Goal: Task Accomplishment & Management: Manage account settings

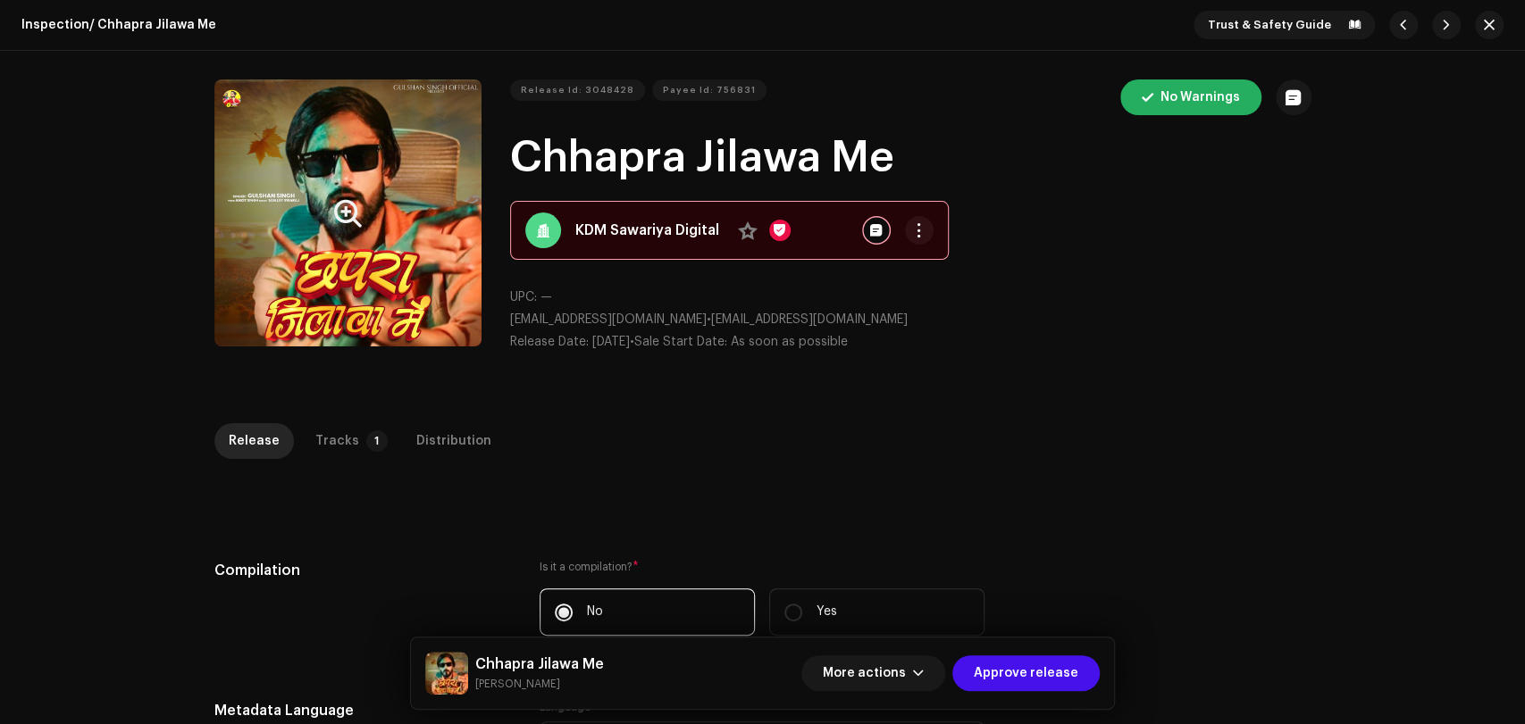
click at [261, 134] on button "Zoom Image" at bounding box center [347, 212] width 267 height 267
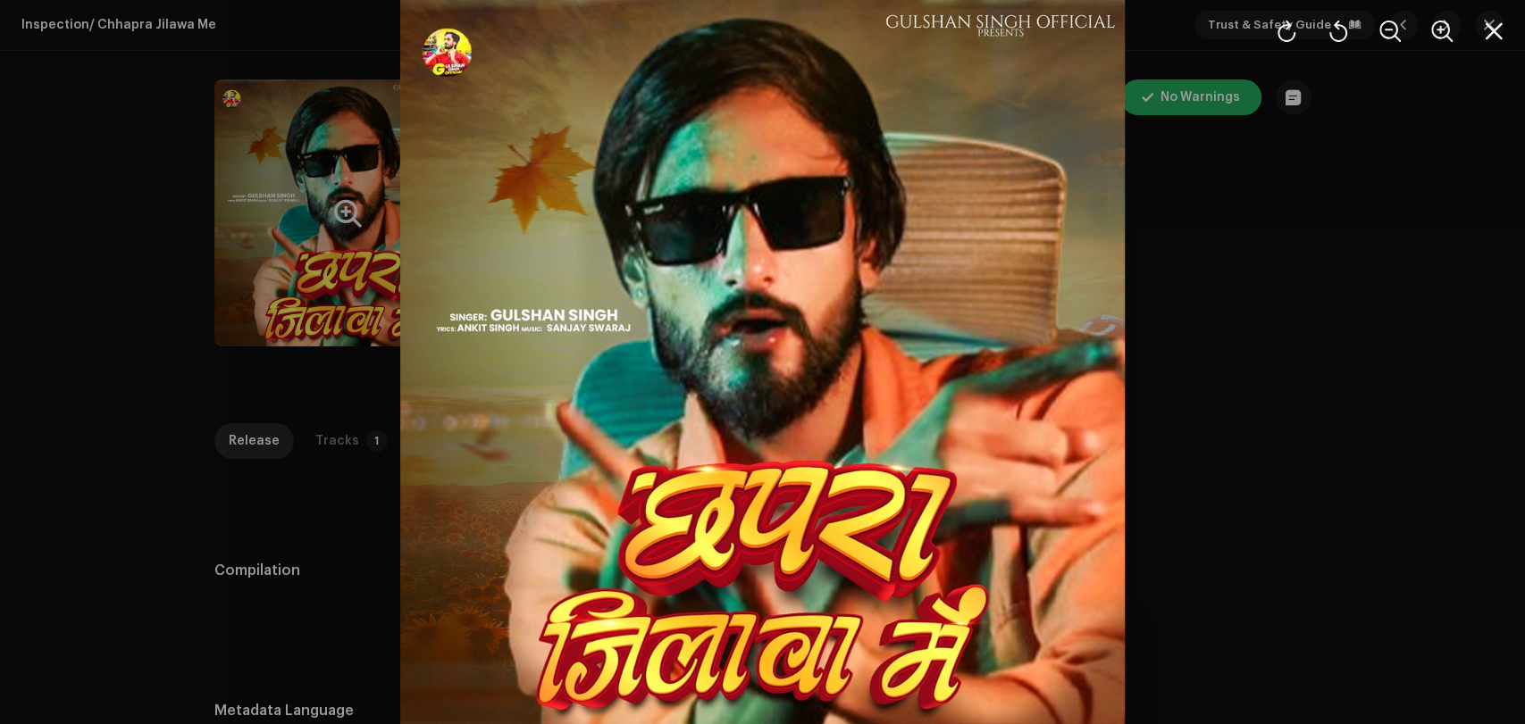
click at [1293, 289] on div at bounding box center [762, 362] width 1525 height 724
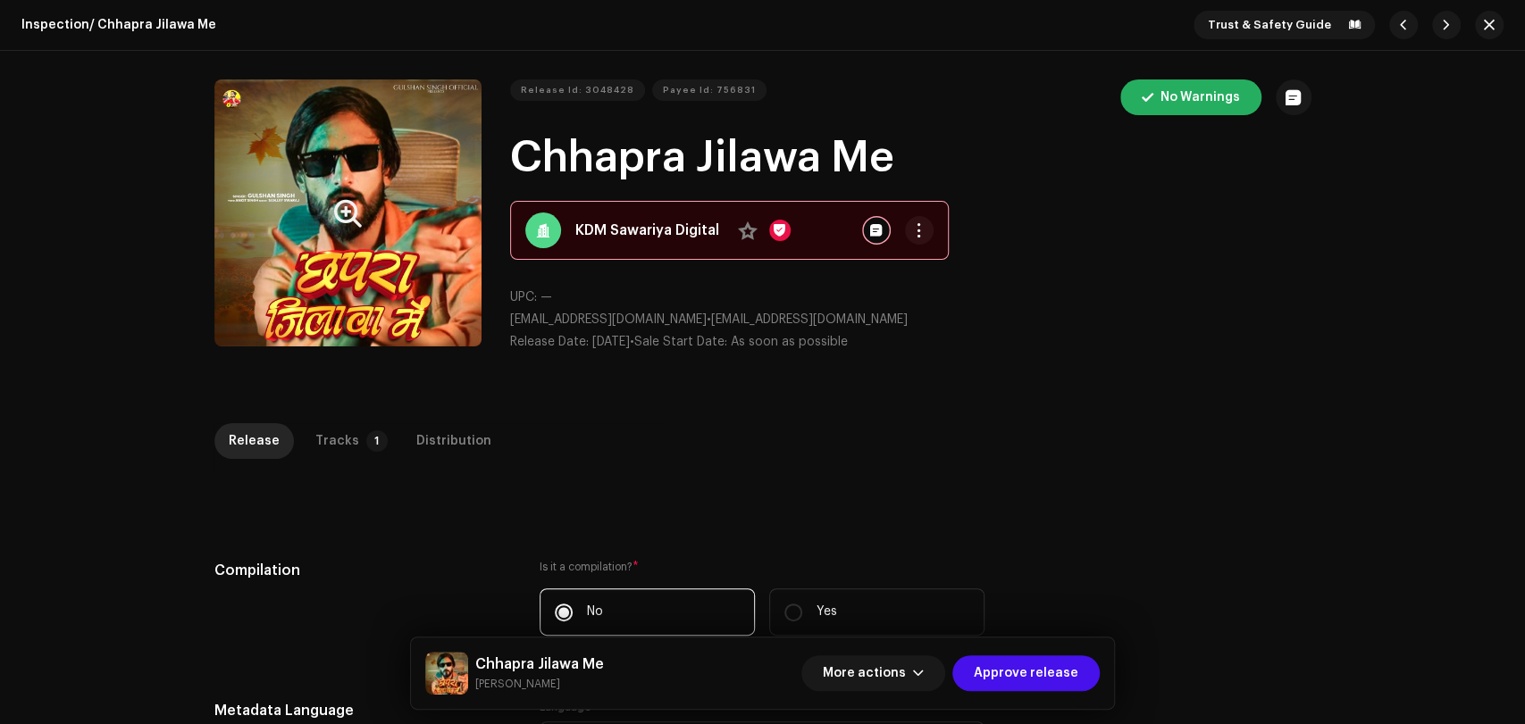
click at [341, 274] on button "Zoom Image" at bounding box center [347, 212] width 267 height 267
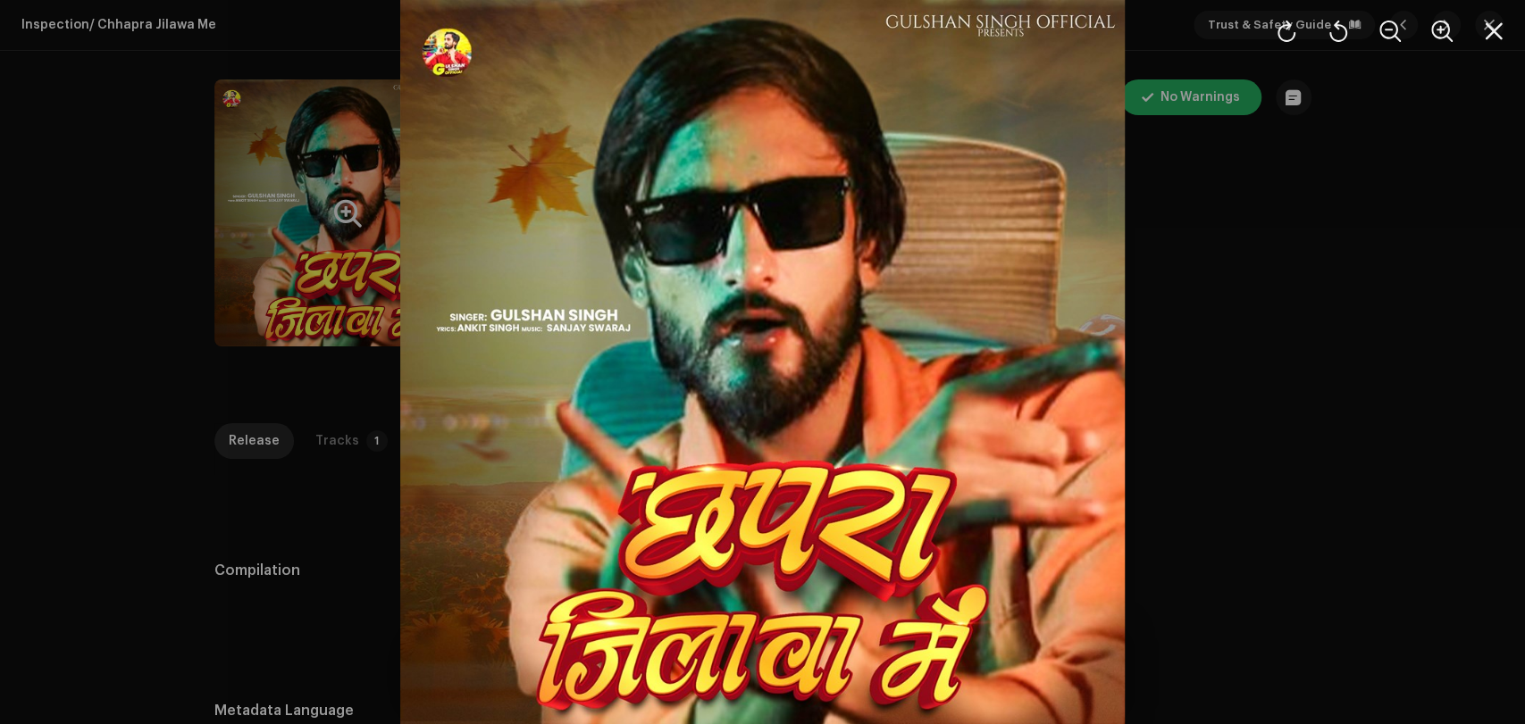
click at [1239, 316] on div at bounding box center [762, 362] width 1525 height 724
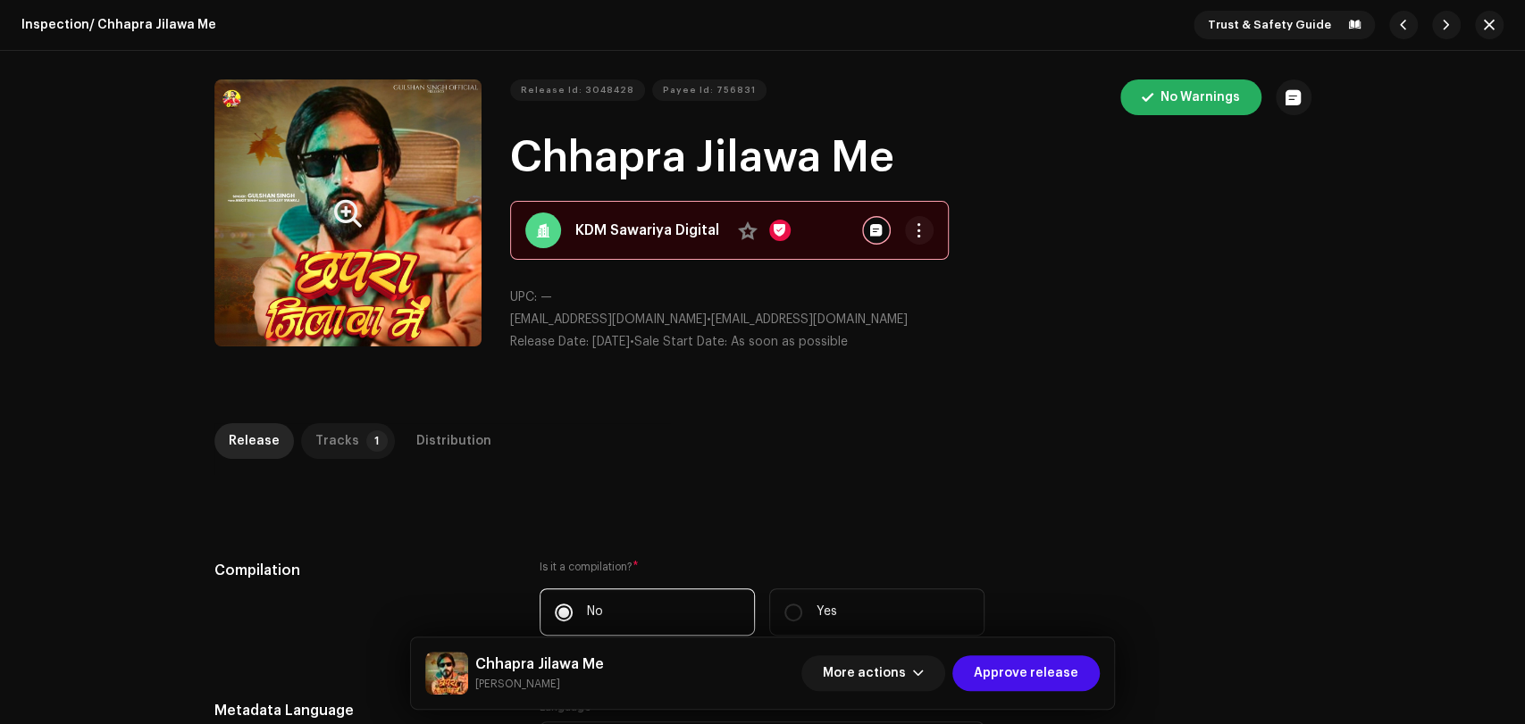
click at [331, 435] on div "Tracks" at bounding box center [337, 441] width 44 height 36
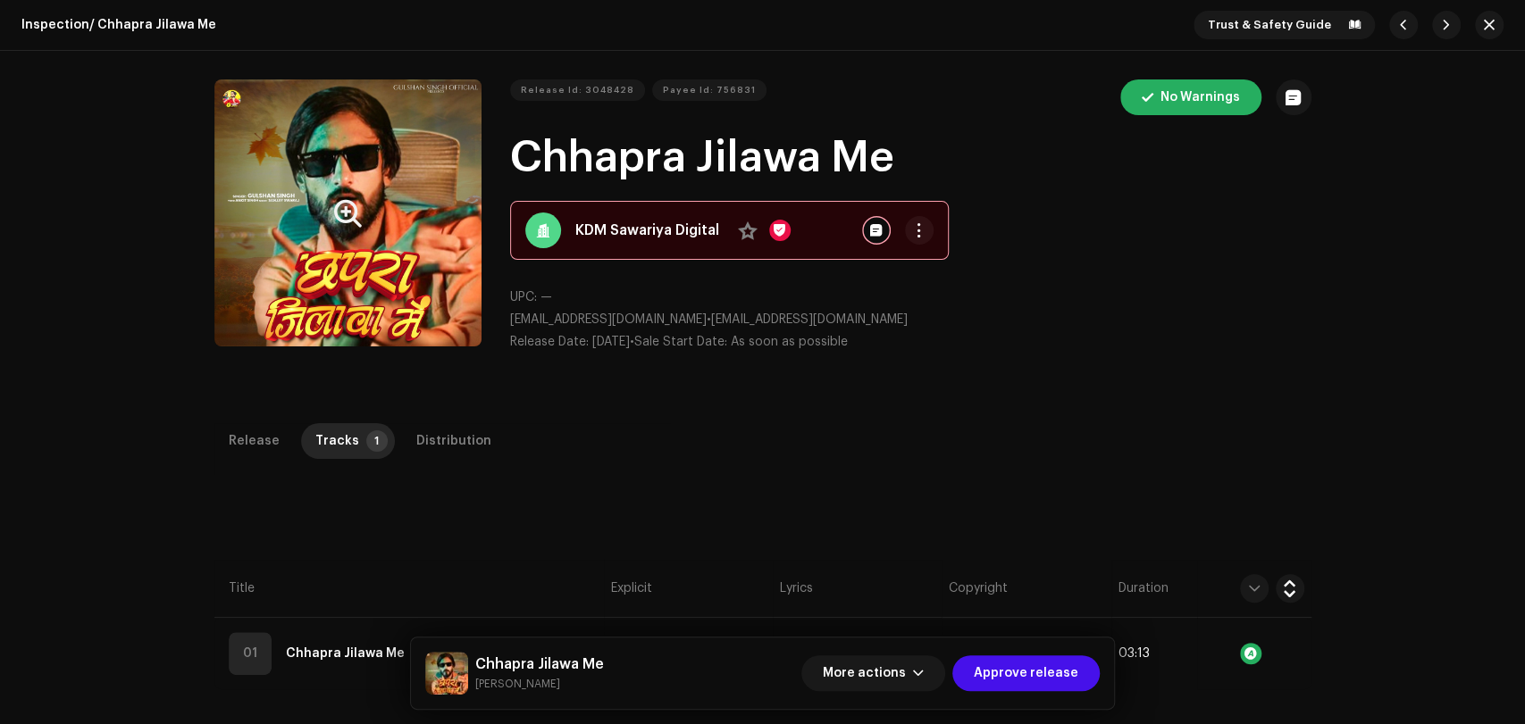
scroll to position [423, 0]
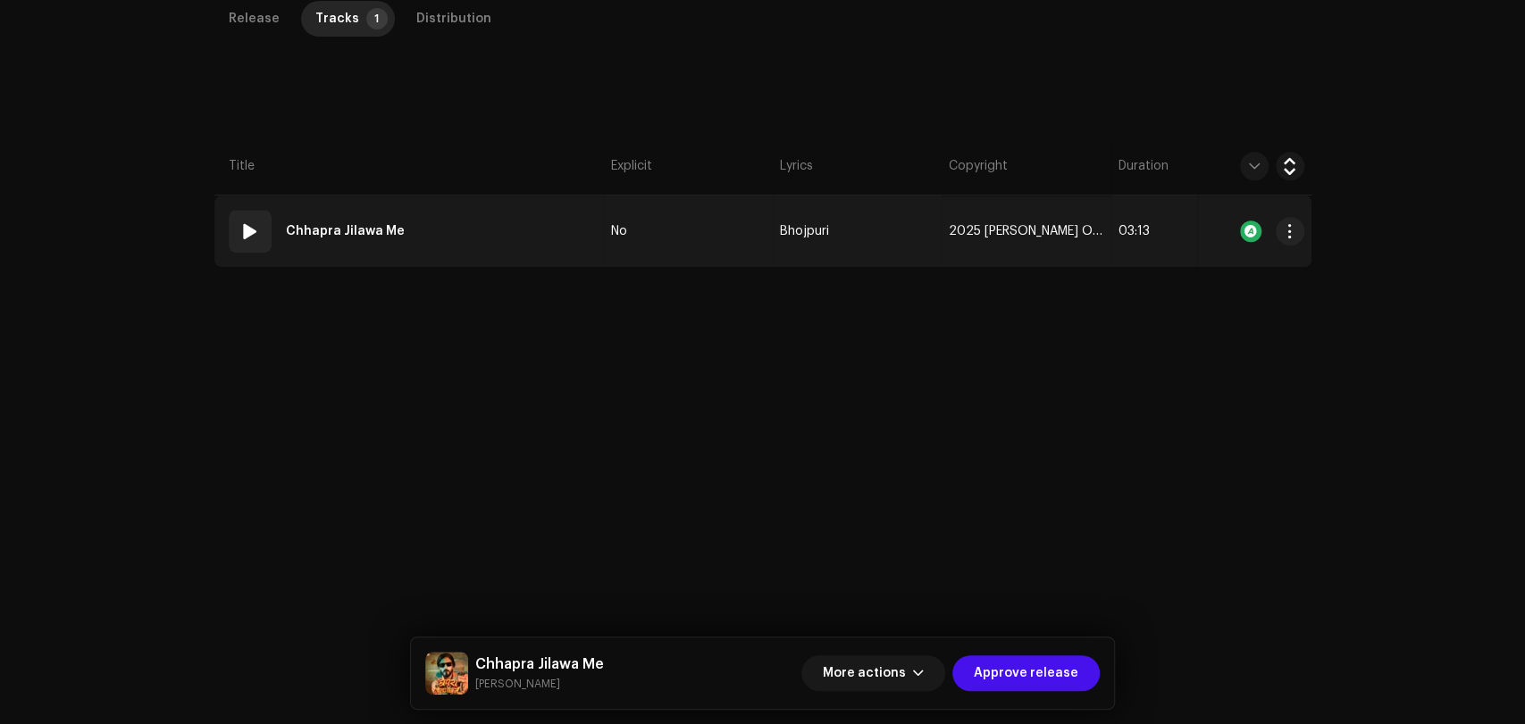
click at [487, 239] on td "01 Chhapra Jilawa Me" at bounding box center [408, 231] width 389 height 71
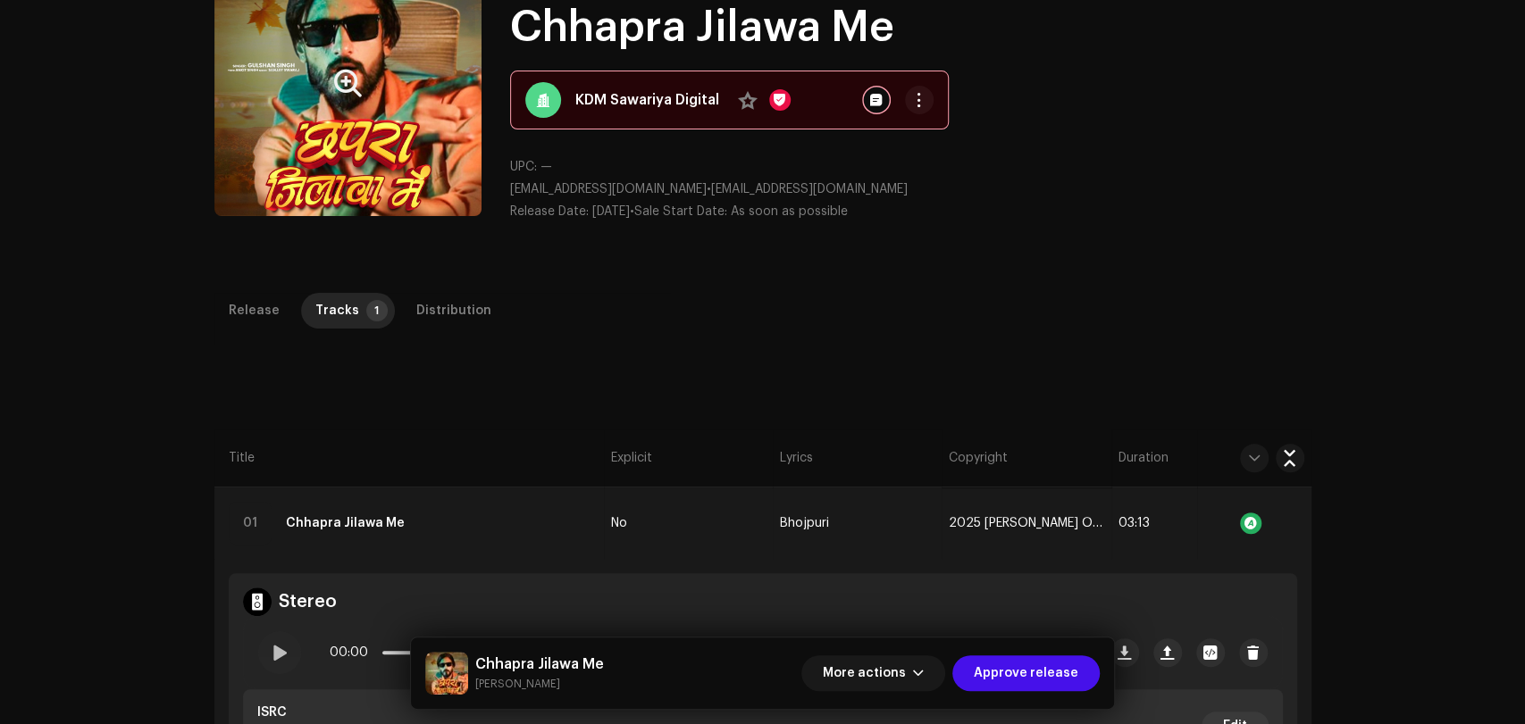
scroll to position [31, 0]
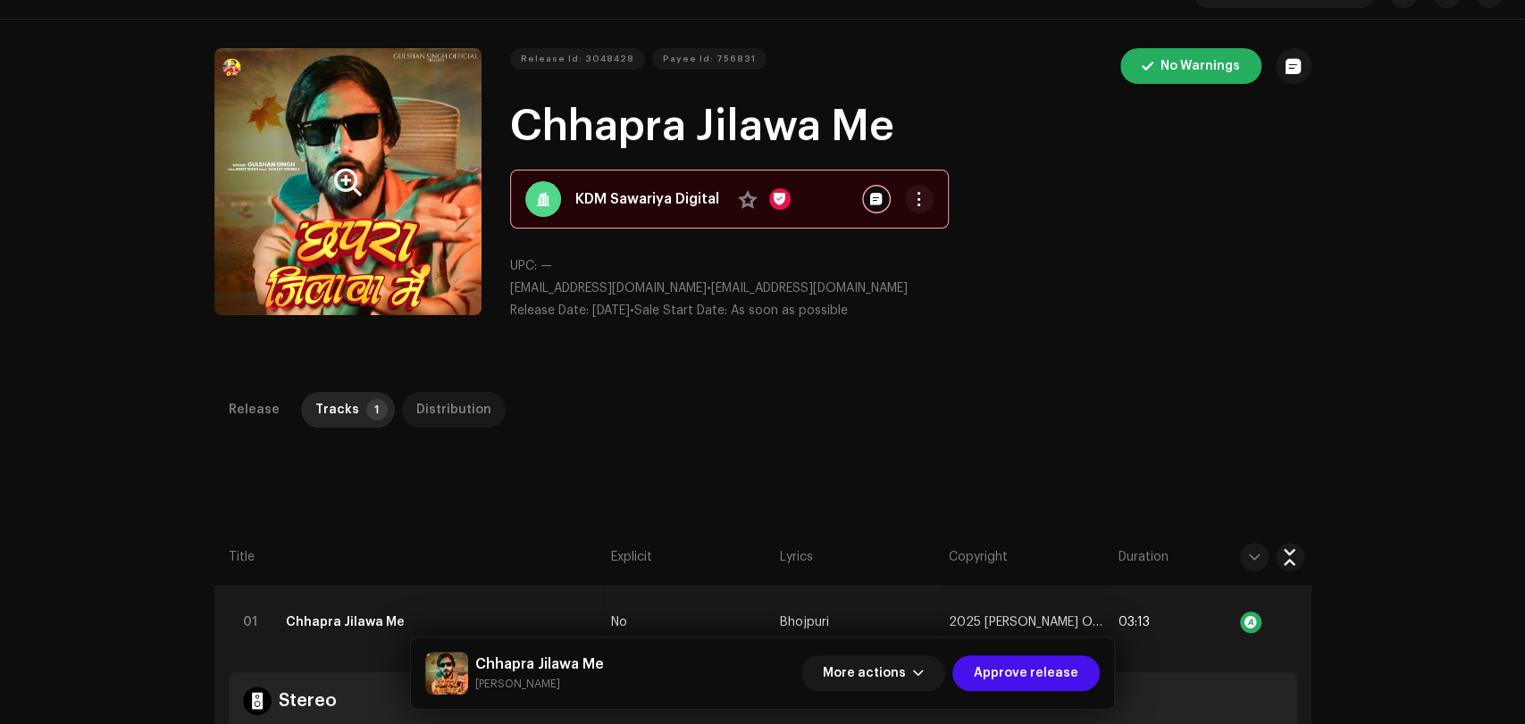
click at [436, 402] on div "Distribution" at bounding box center [453, 410] width 75 height 36
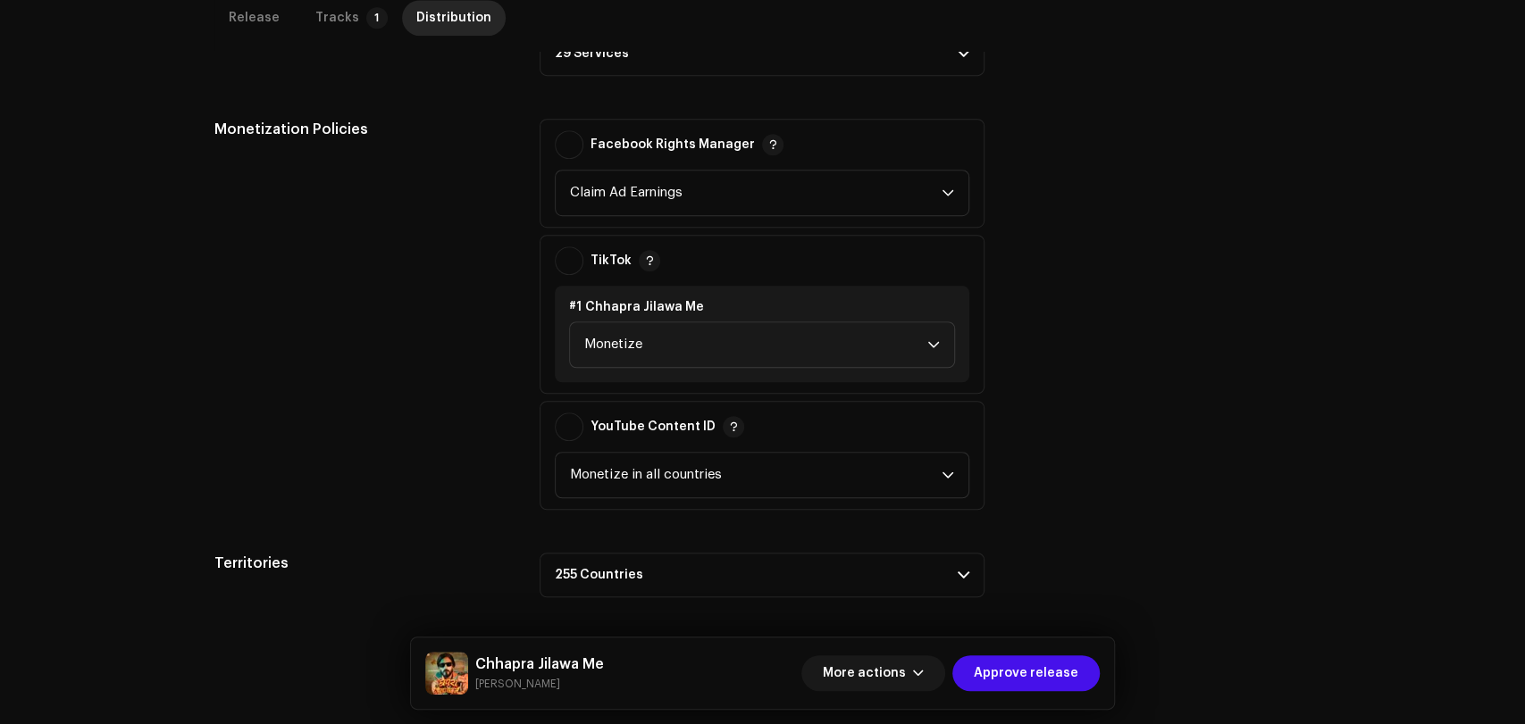
scroll to position [282, 0]
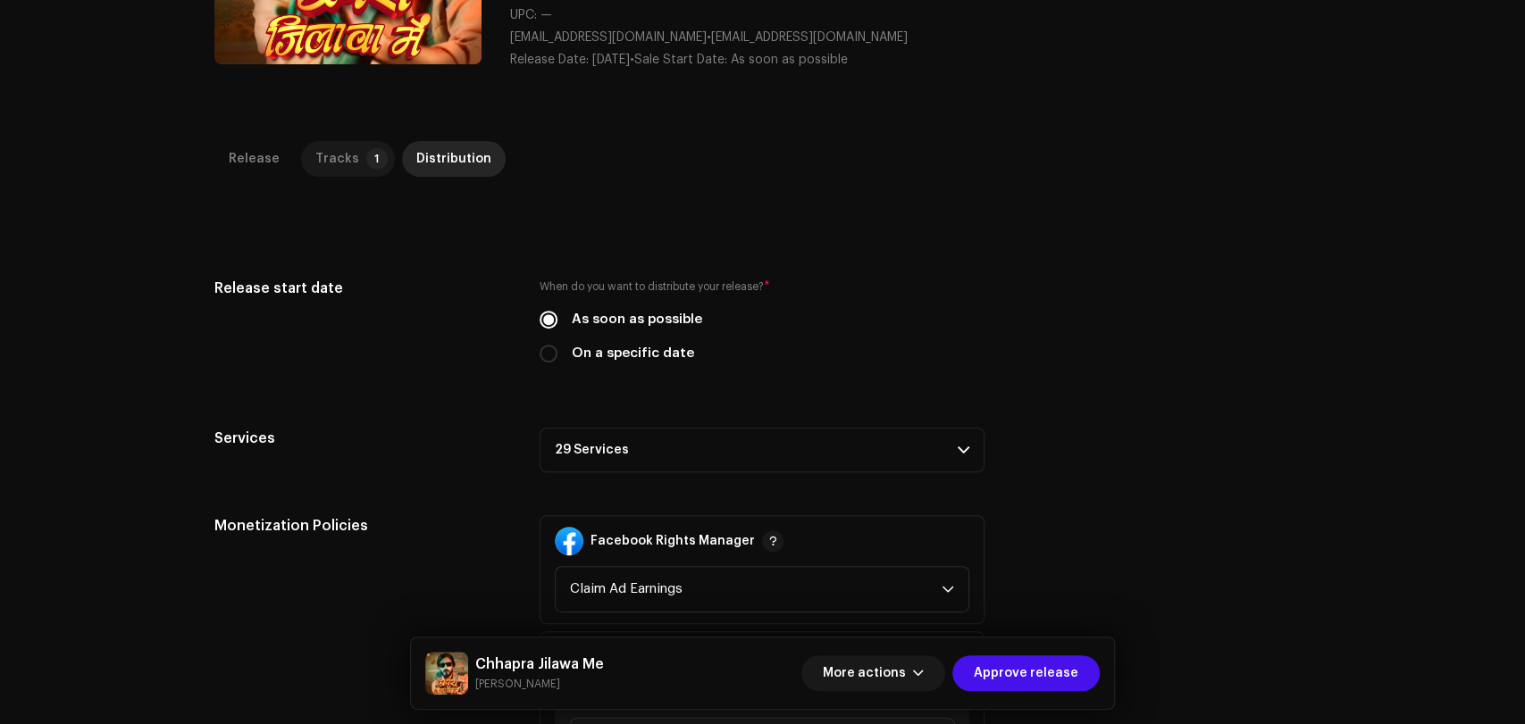
click at [366, 159] on p-badge "1" at bounding box center [376, 158] width 21 height 21
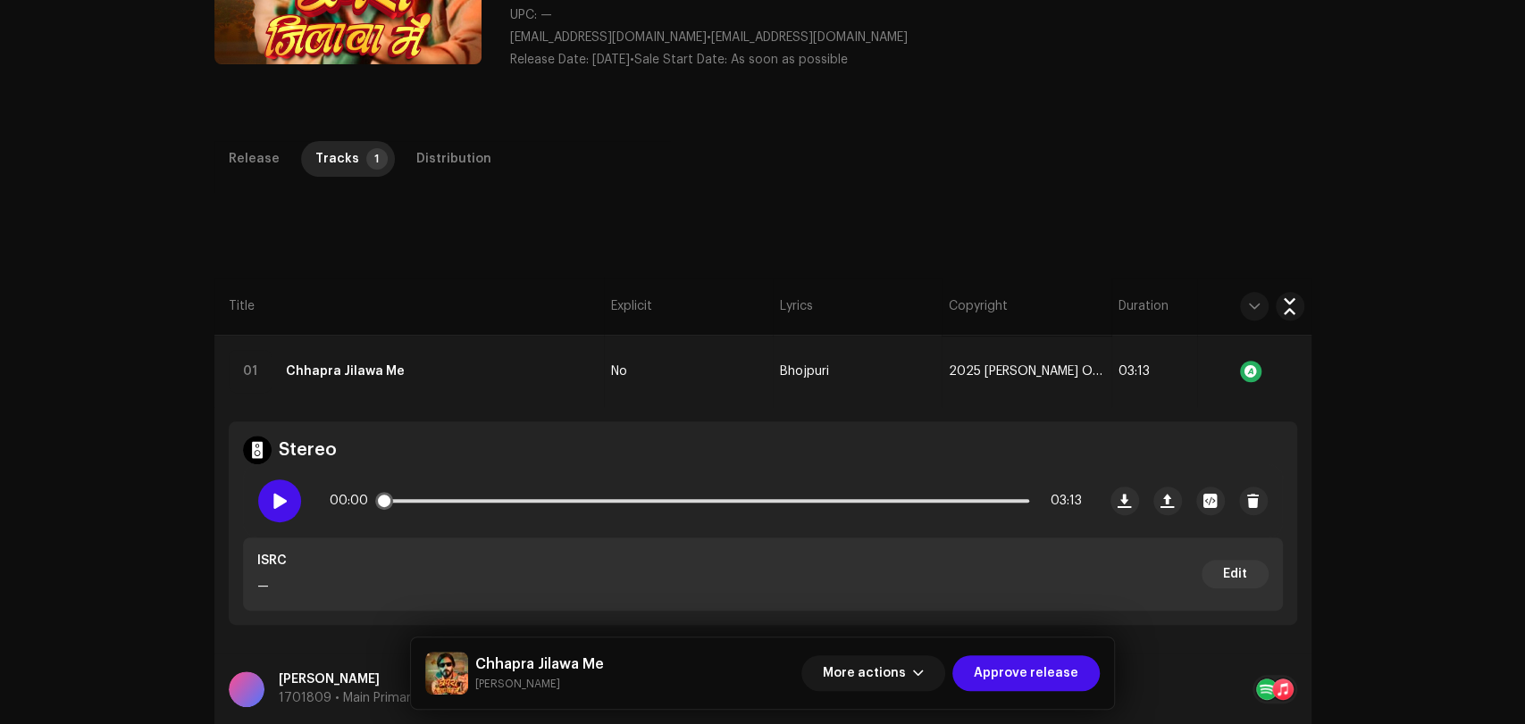
click at [264, 495] on div at bounding box center [279, 501] width 43 height 43
click at [527, 499] on p-slider at bounding box center [705, 501] width 647 height 4
click at [811, 494] on div "00:45 03:13" at bounding box center [706, 501] width 752 height 36
click at [260, 502] on div at bounding box center [279, 501] width 43 height 43
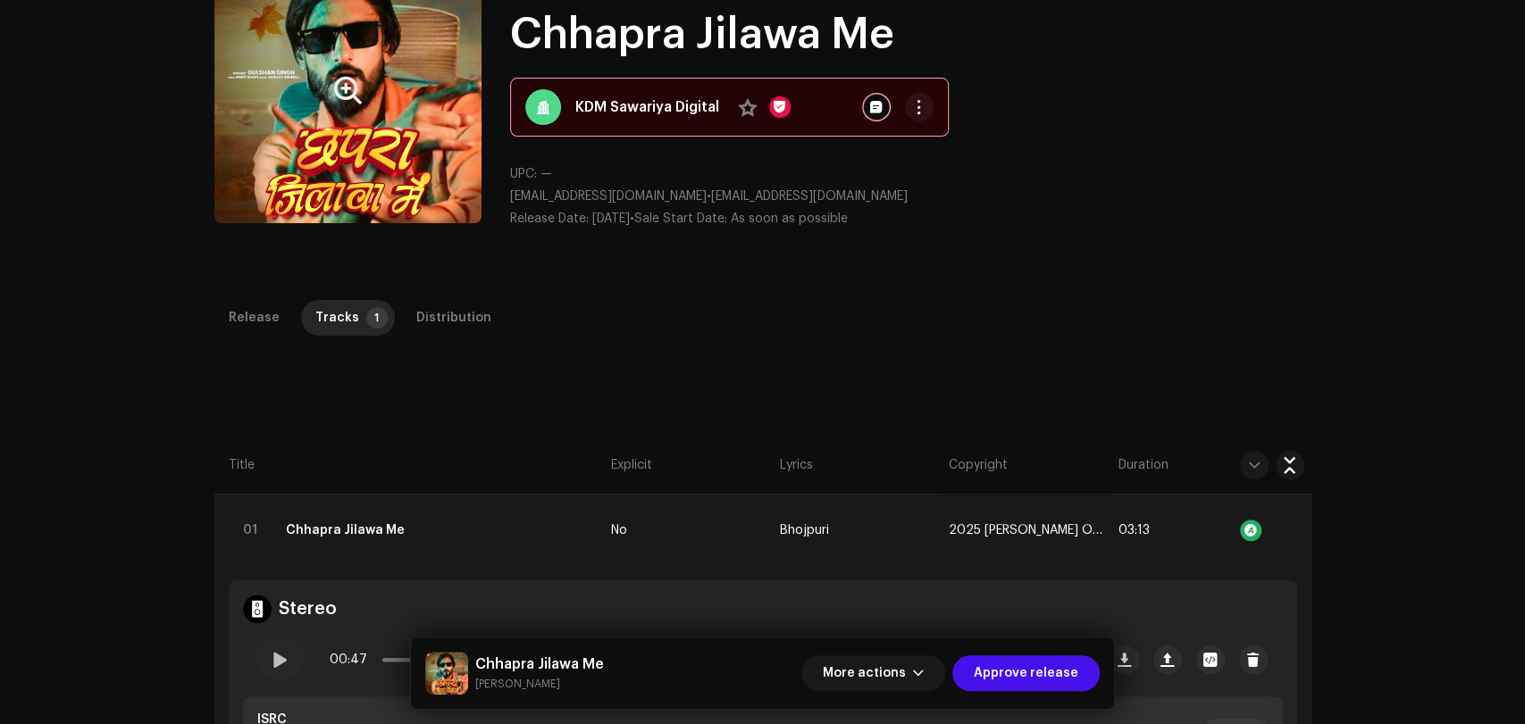
scroll to position [0, 0]
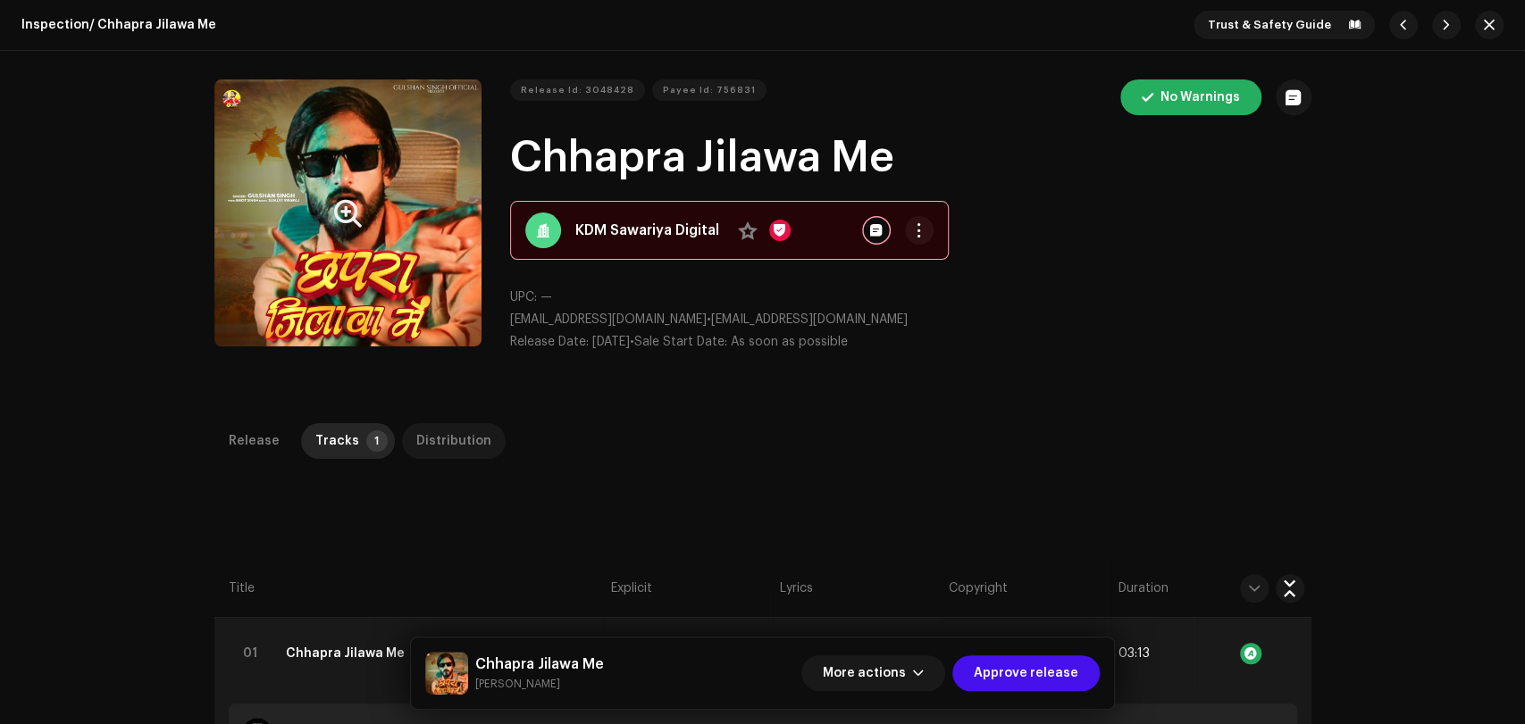
click at [428, 439] on div "Distribution" at bounding box center [453, 441] width 75 height 36
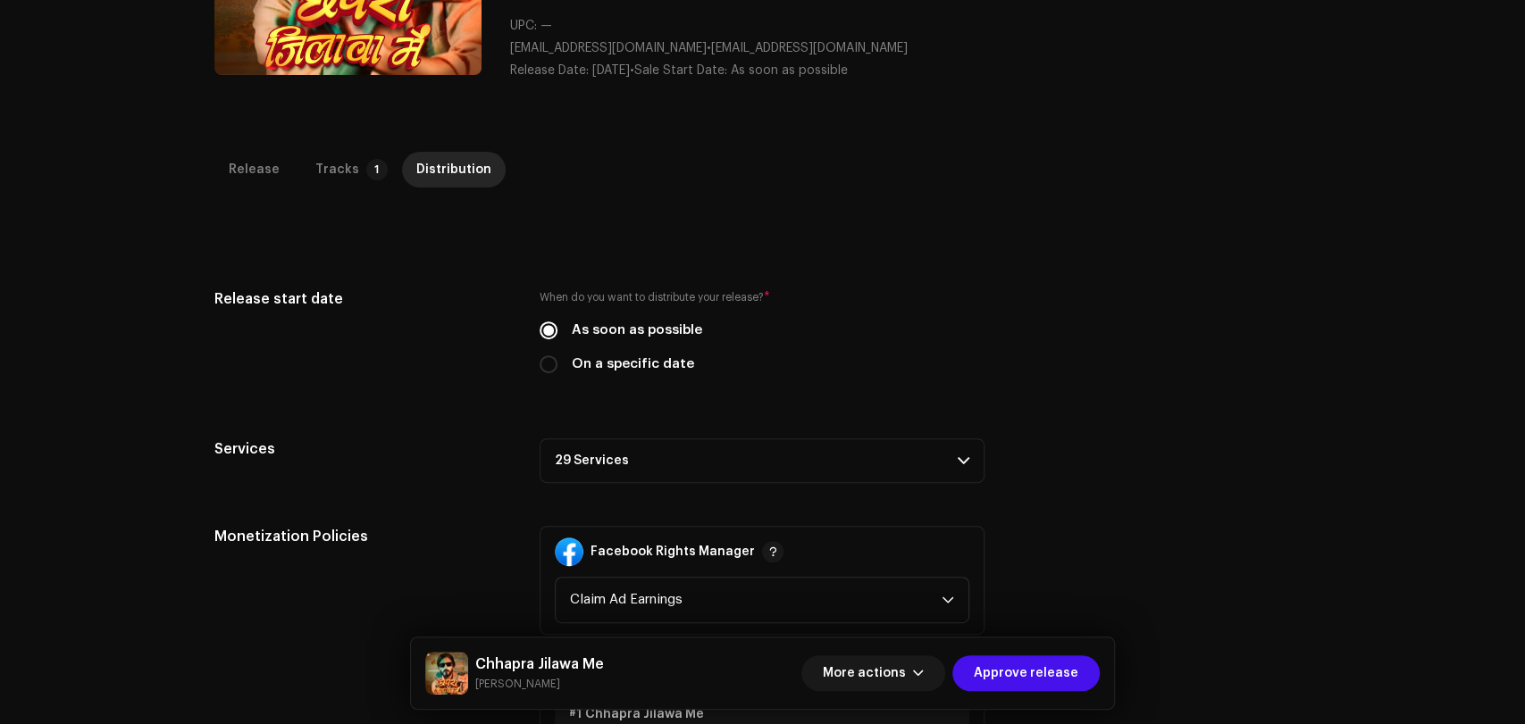
scroll to position [496, 0]
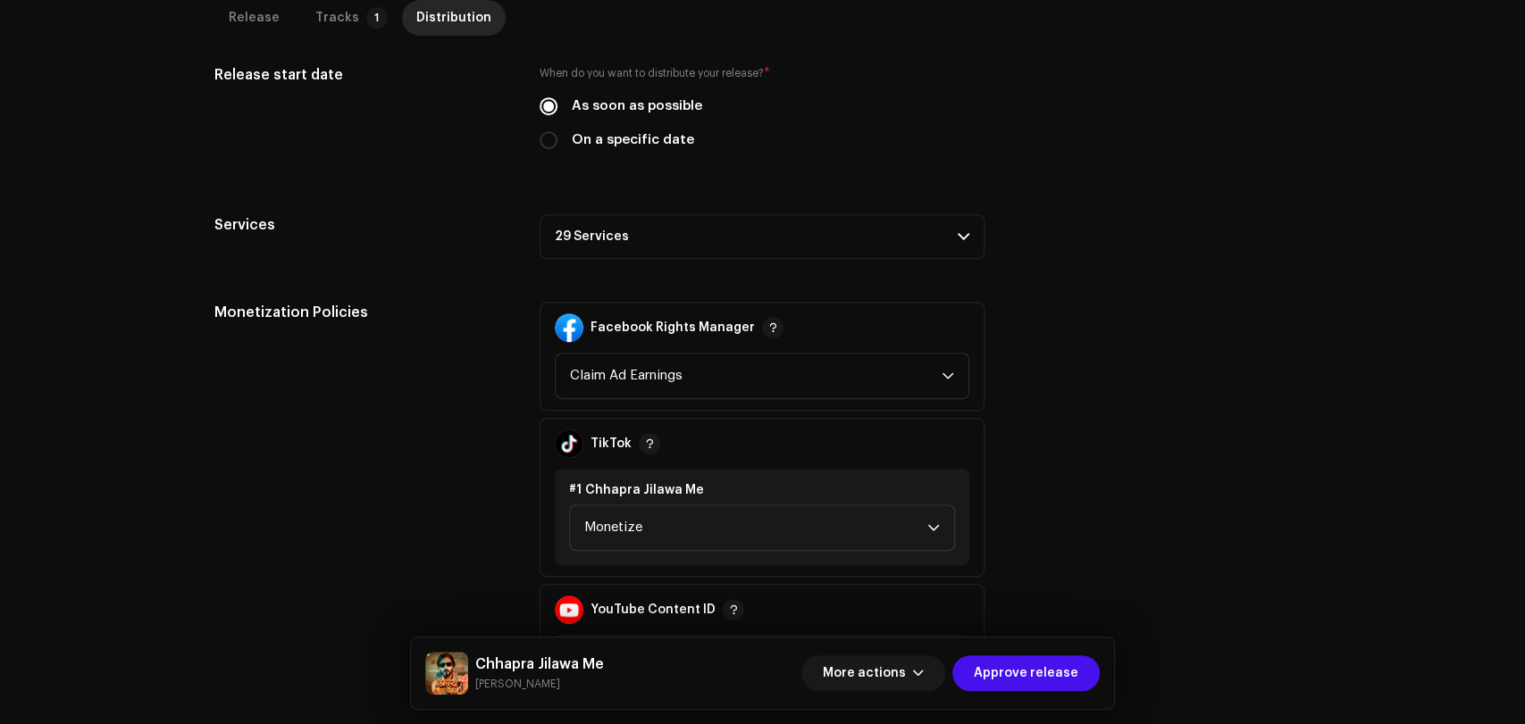
click at [640, 238] on p-accordion-header "29 Services" at bounding box center [762, 236] width 445 height 45
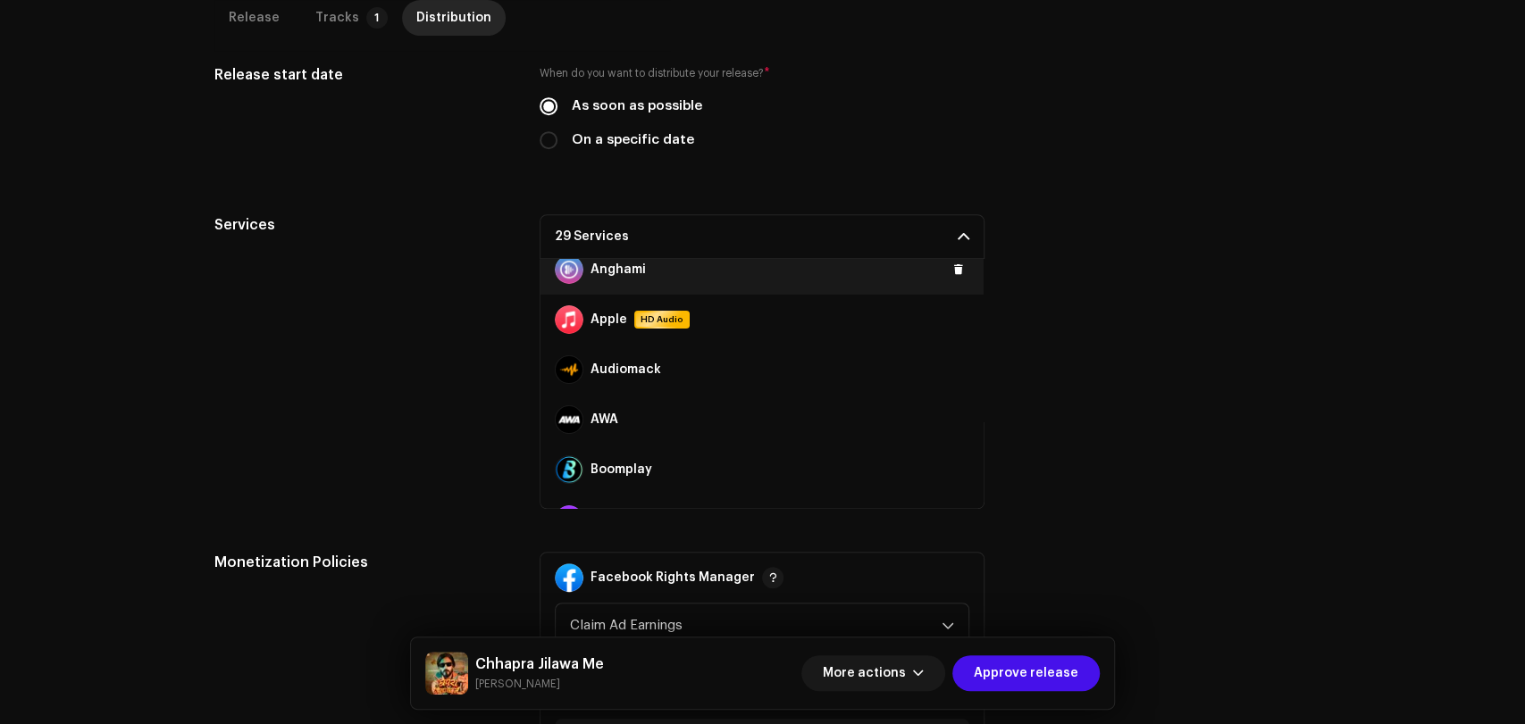
scroll to position [99, 0]
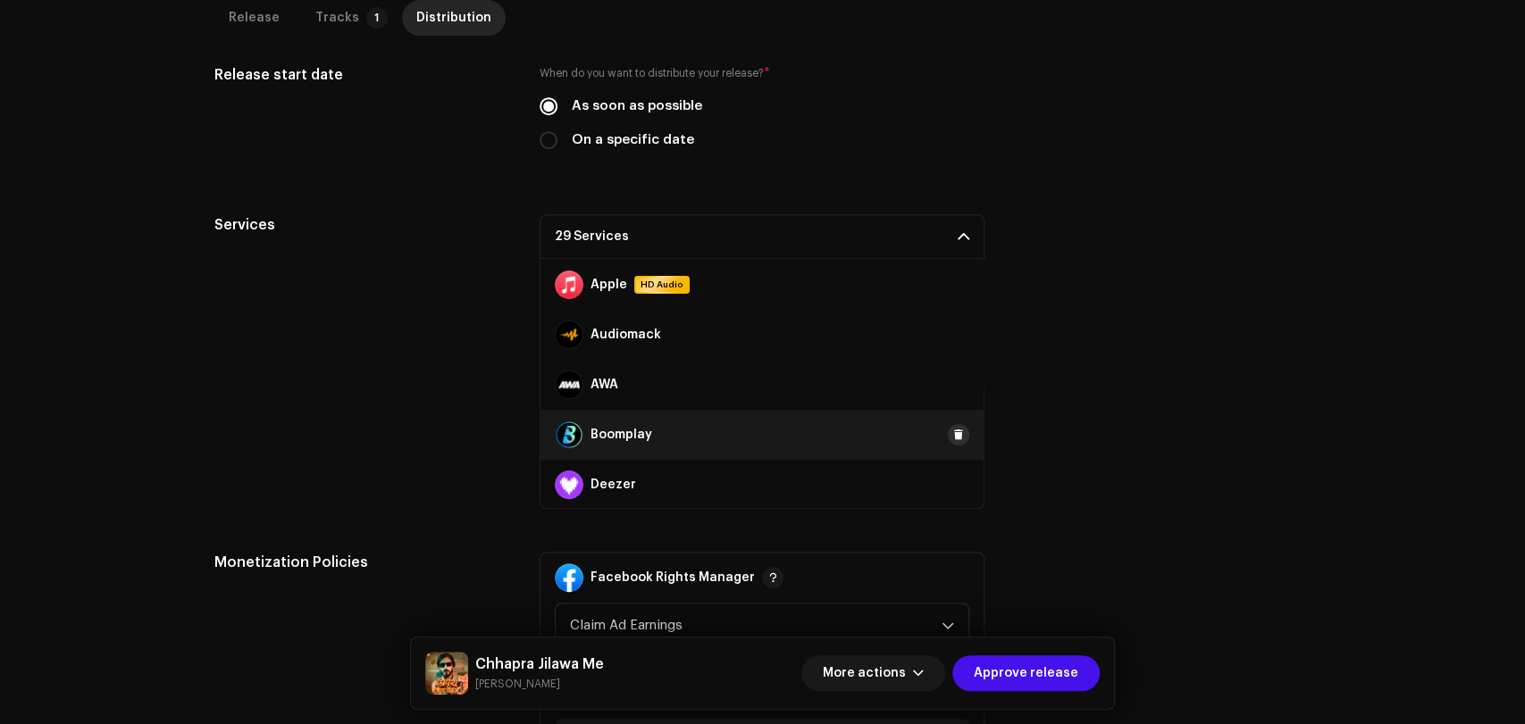
click at [954, 435] on span at bounding box center [958, 435] width 11 height 14
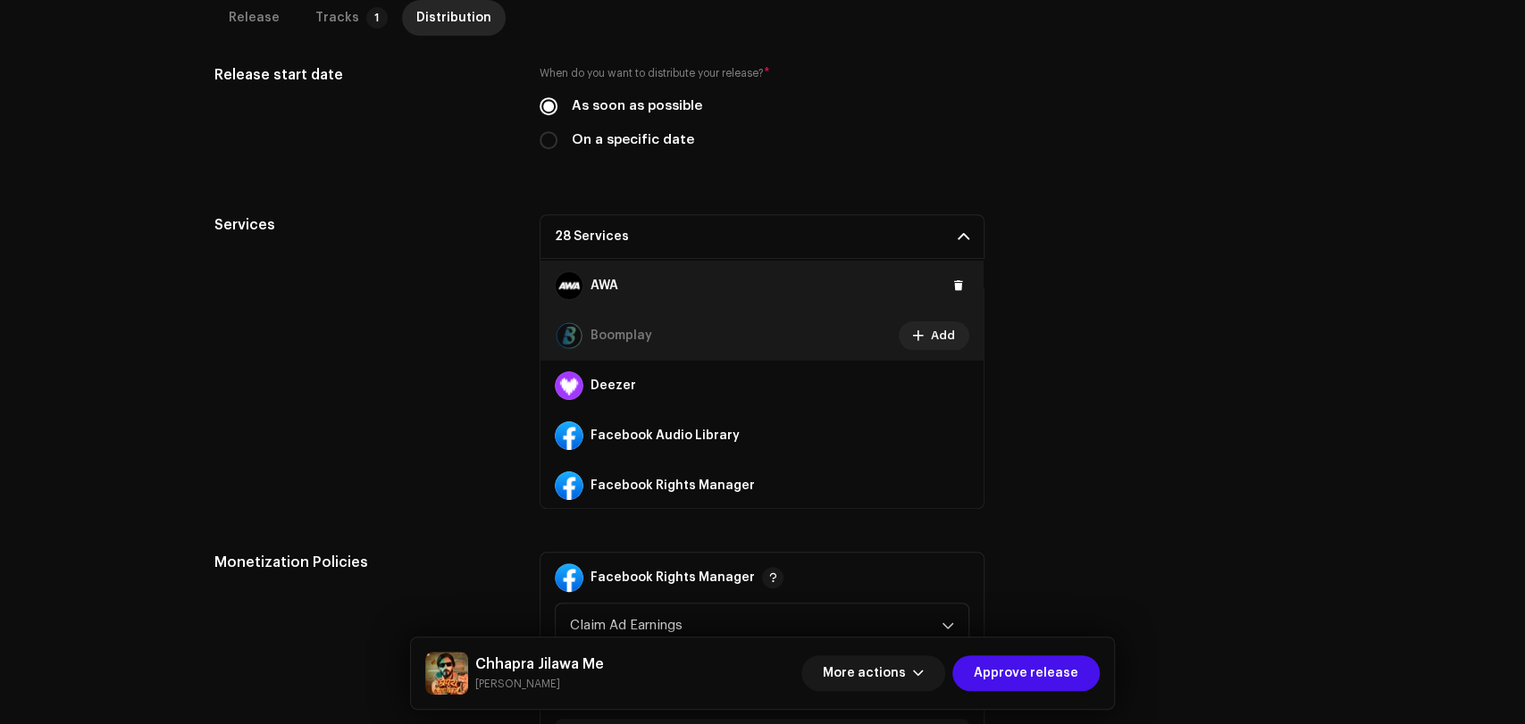
scroll to position [297, 0]
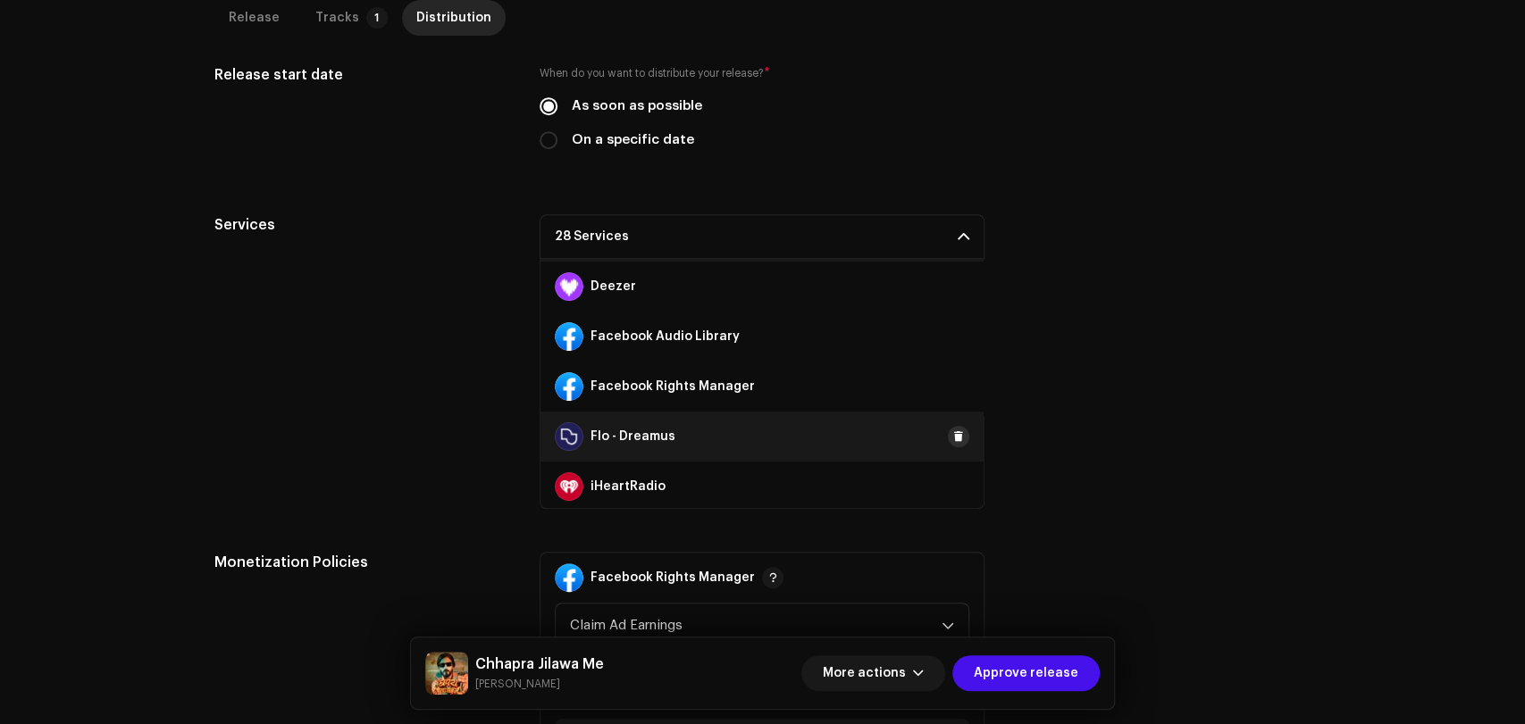
click at [953, 434] on span at bounding box center [958, 437] width 11 height 14
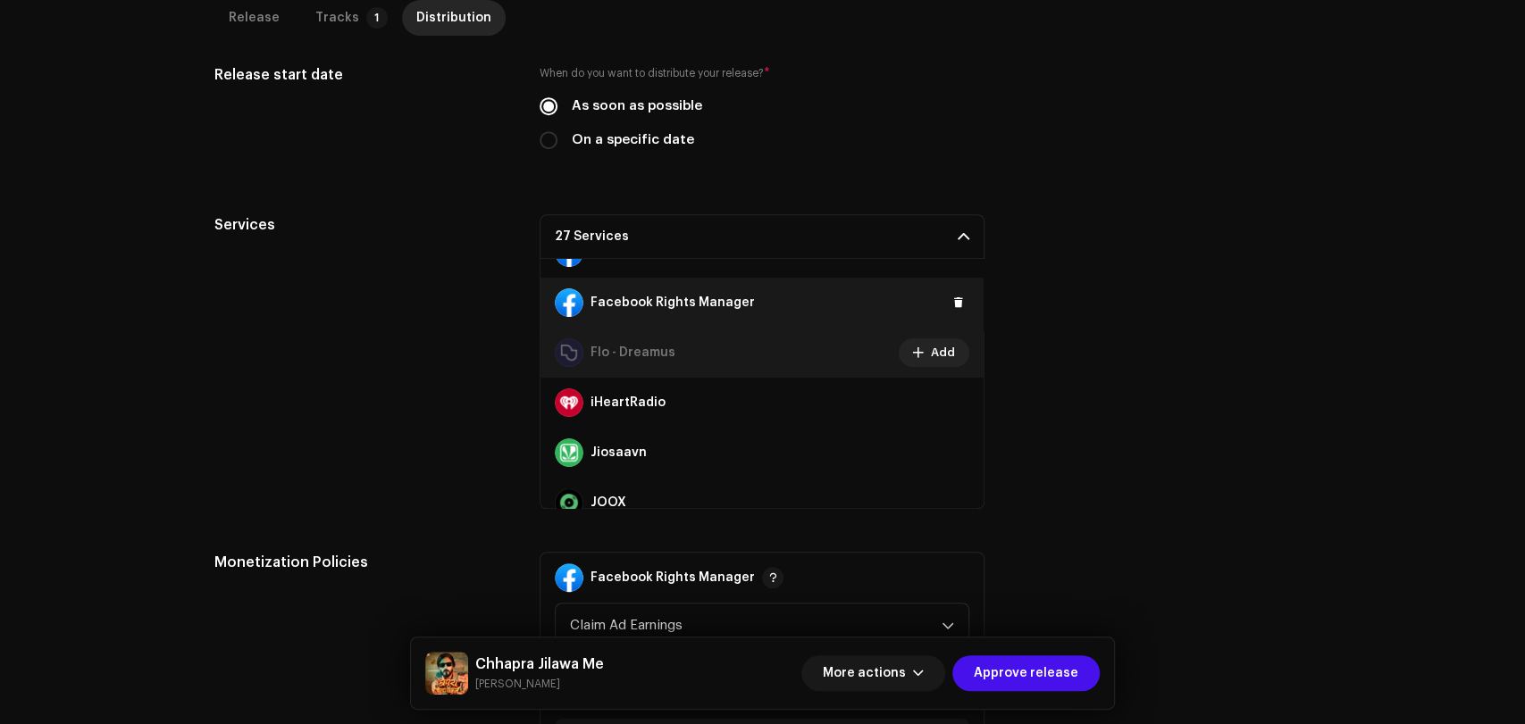
scroll to position [496, 0]
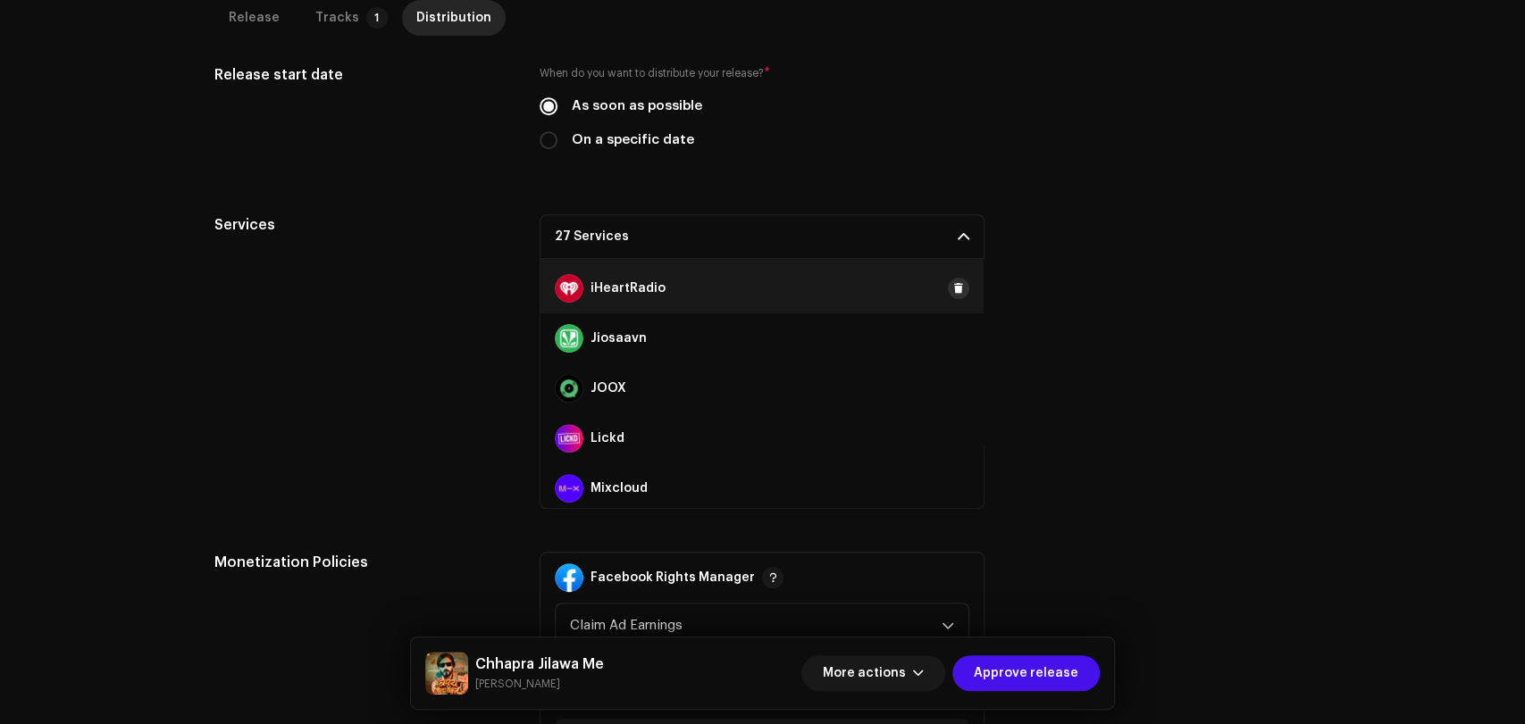
click at [953, 289] on span at bounding box center [958, 288] width 11 height 14
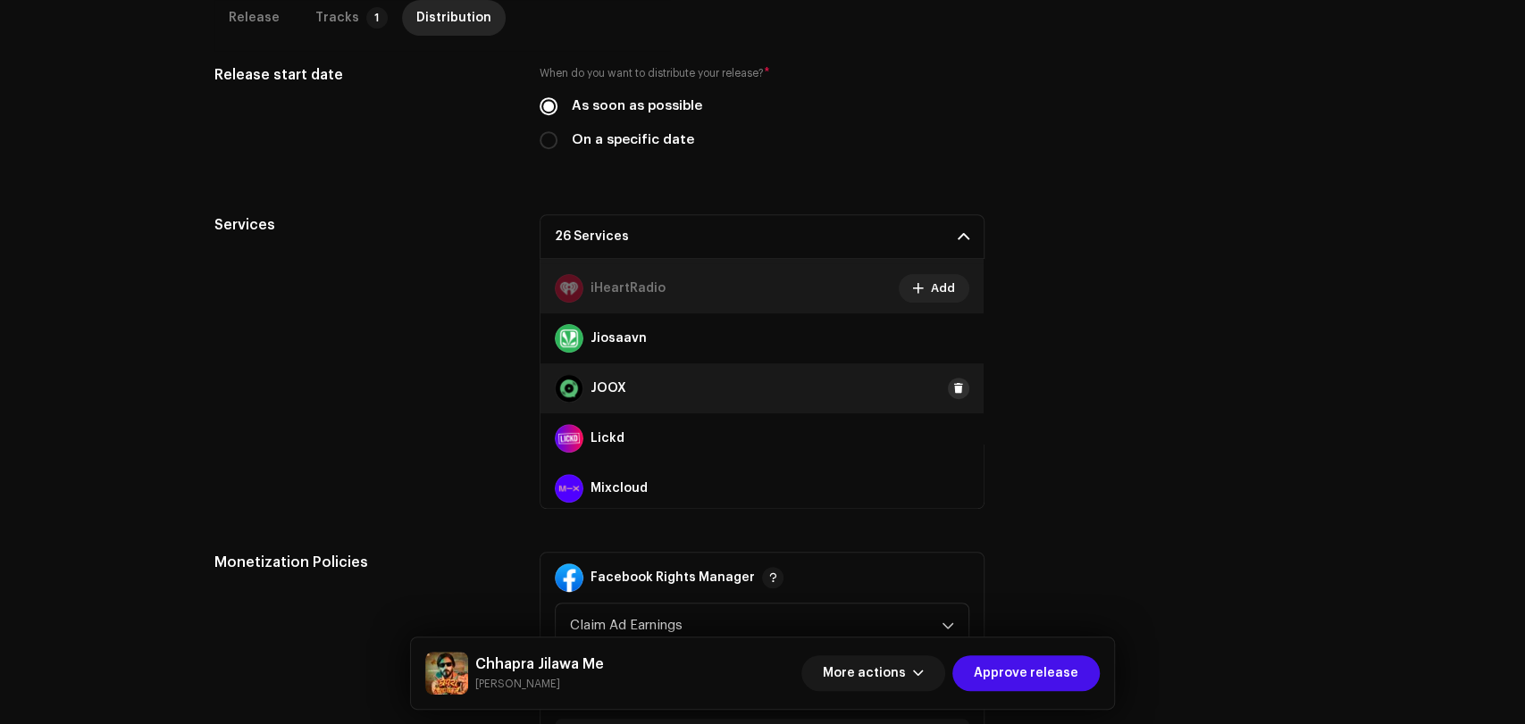
click at [953, 388] on span at bounding box center [958, 388] width 11 height 14
click at [953, 438] on span at bounding box center [958, 438] width 11 height 14
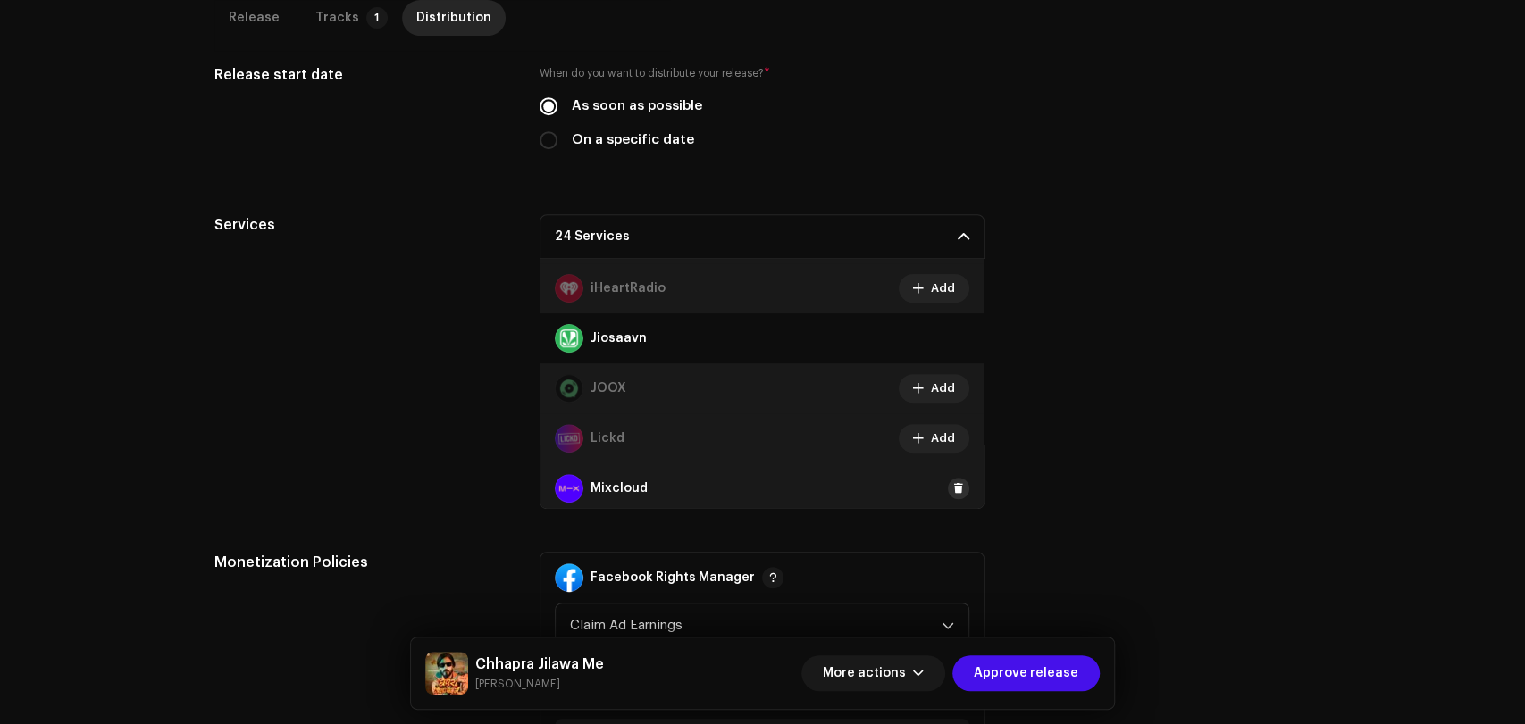
click at [953, 490] on span at bounding box center [958, 488] width 11 height 14
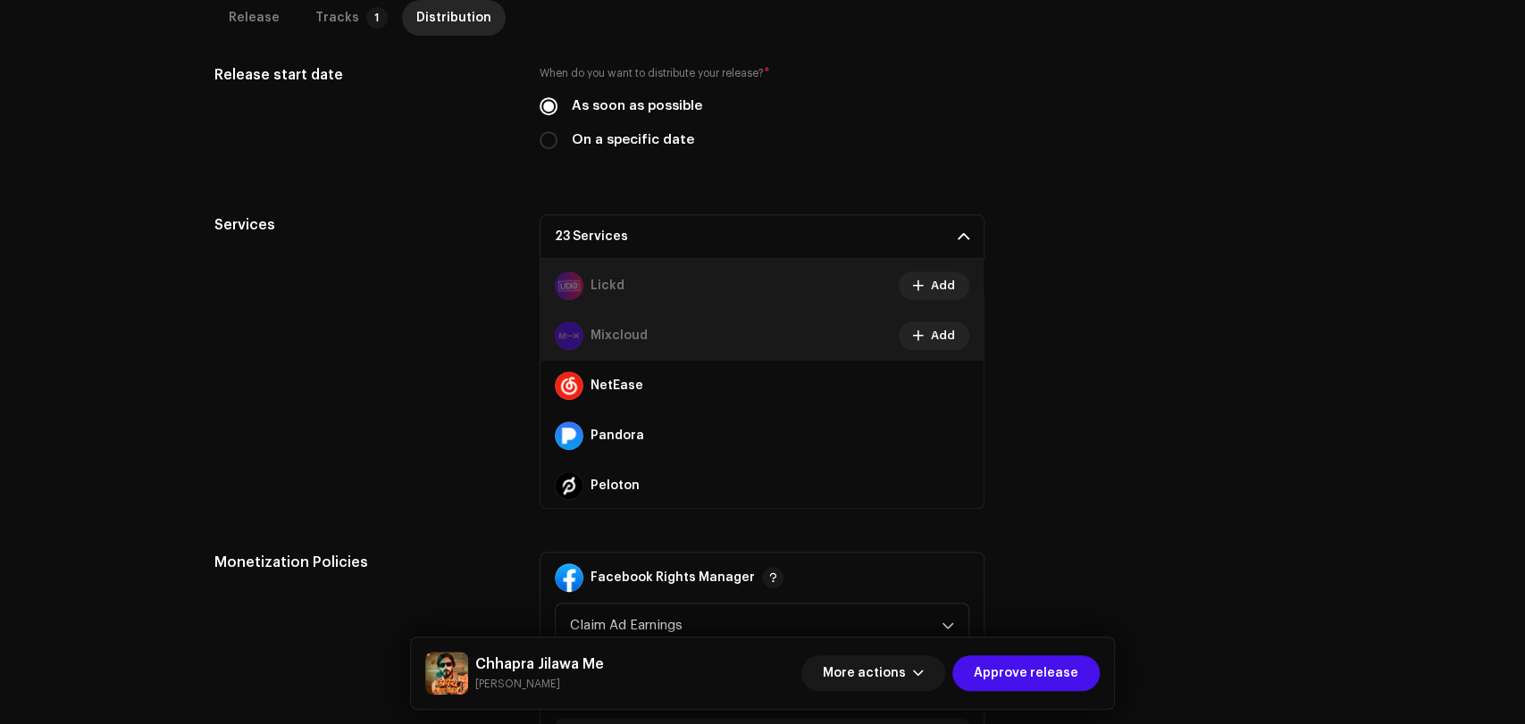
scroll to position [694, 0]
click at [953, 333] on span at bounding box center [958, 340] width 11 height 14
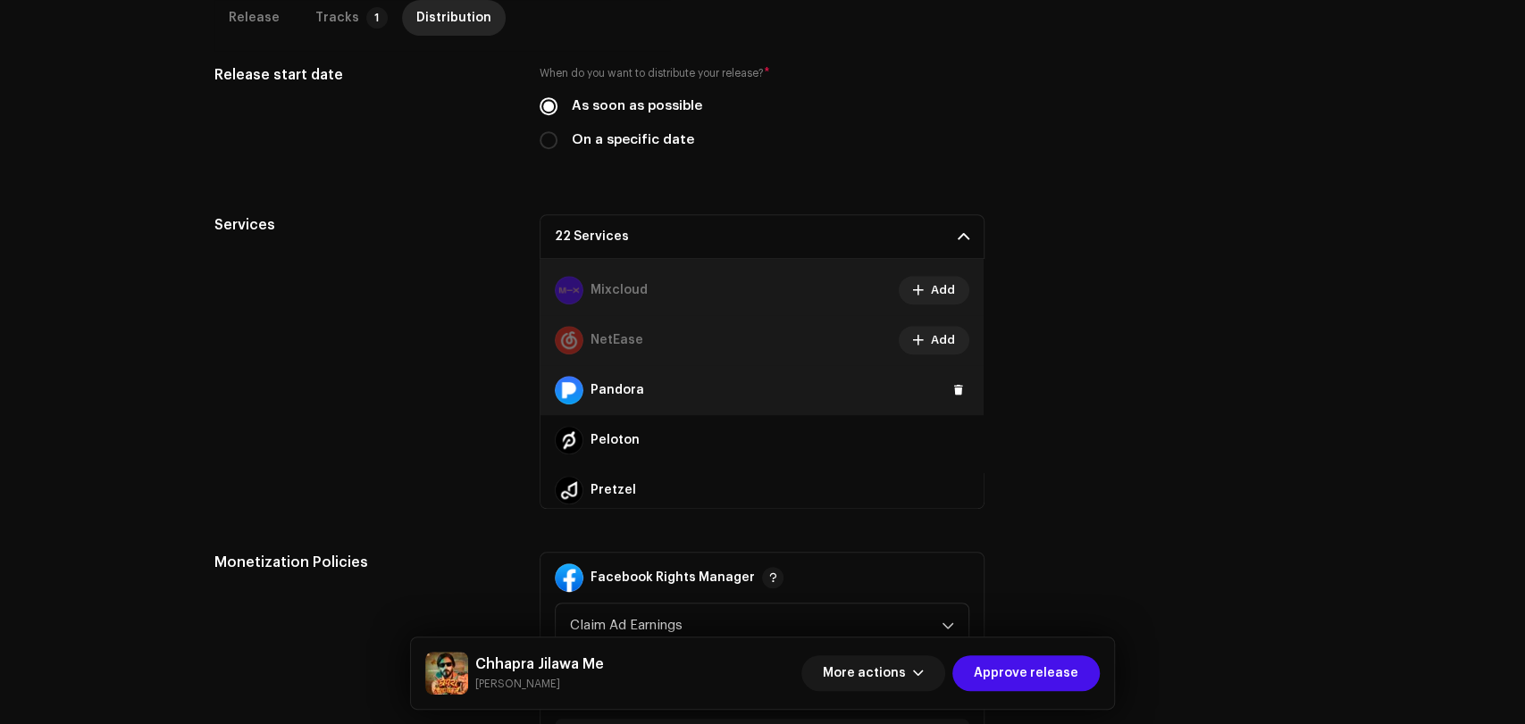
scroll to position [793, 0]
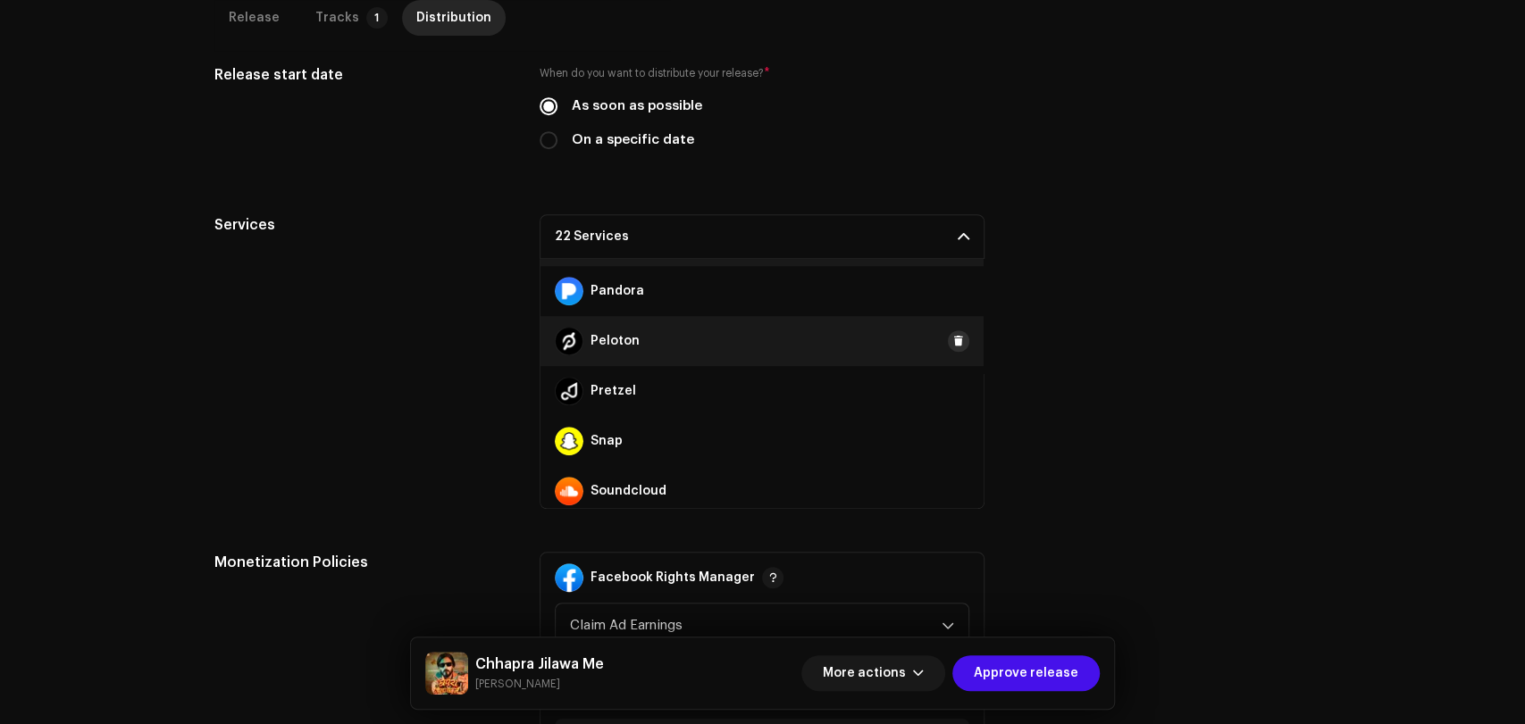
click at [953, 339] on span at bounding box center [958, 341] width 11 height 14
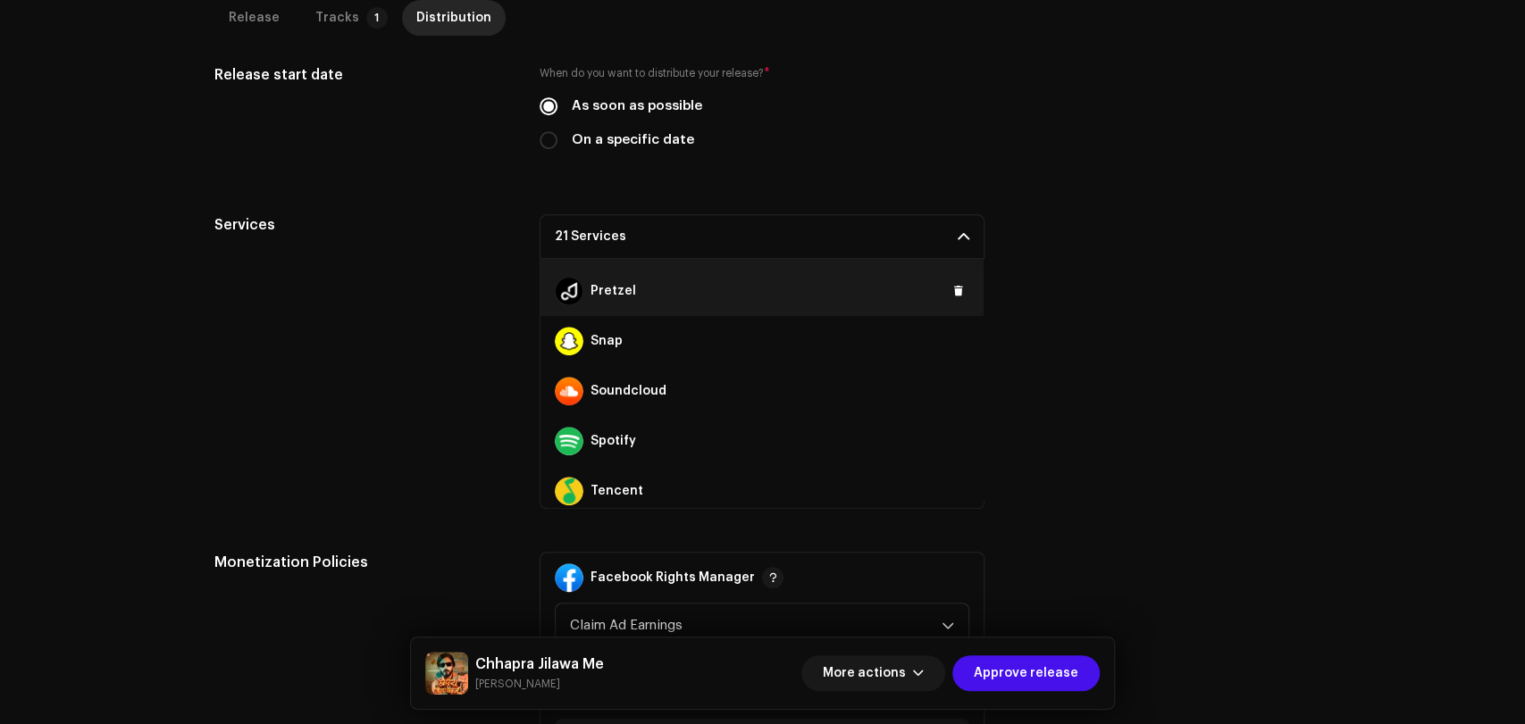
scroll to position [992, 0]
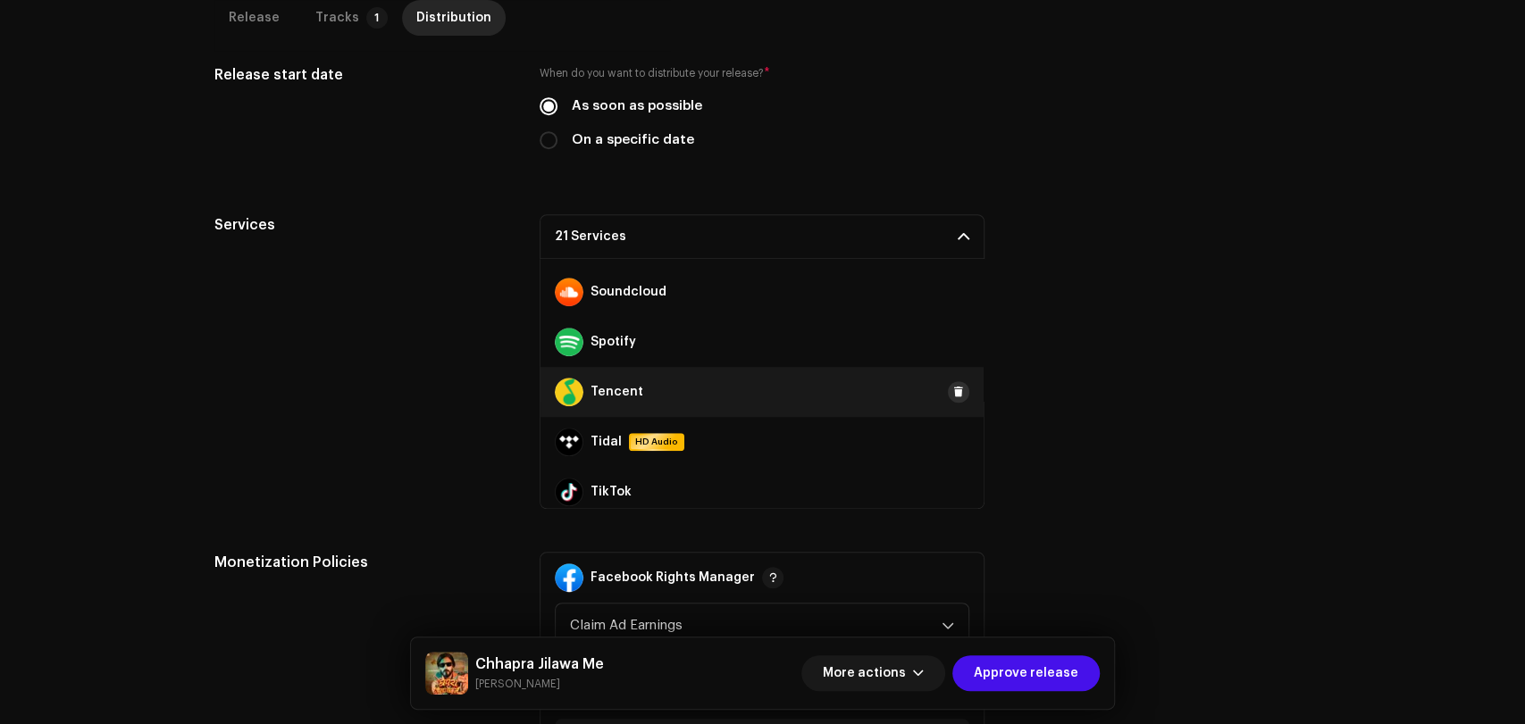
click at [953, 388] on span at bounding box center [958, 392] width 11 height 14
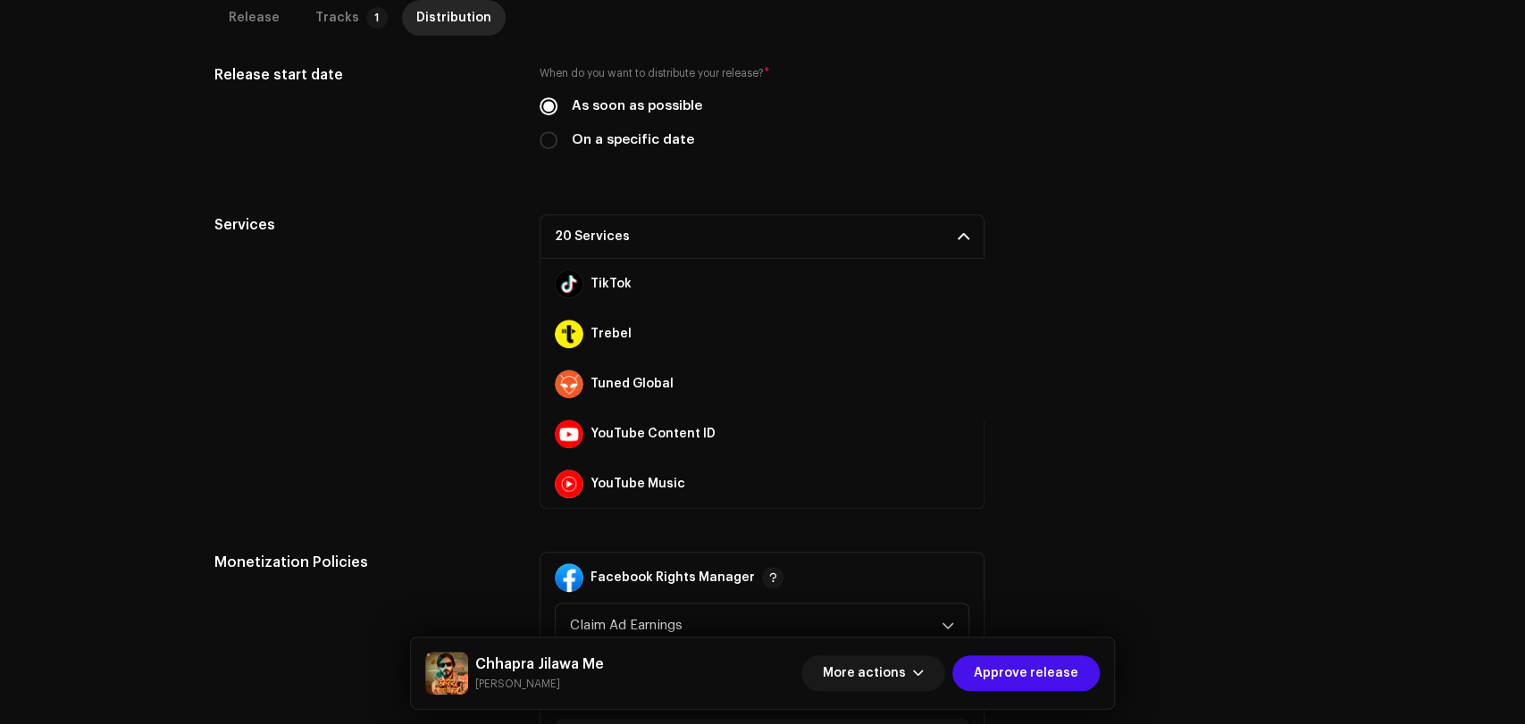
scroll to position [1201, 0]
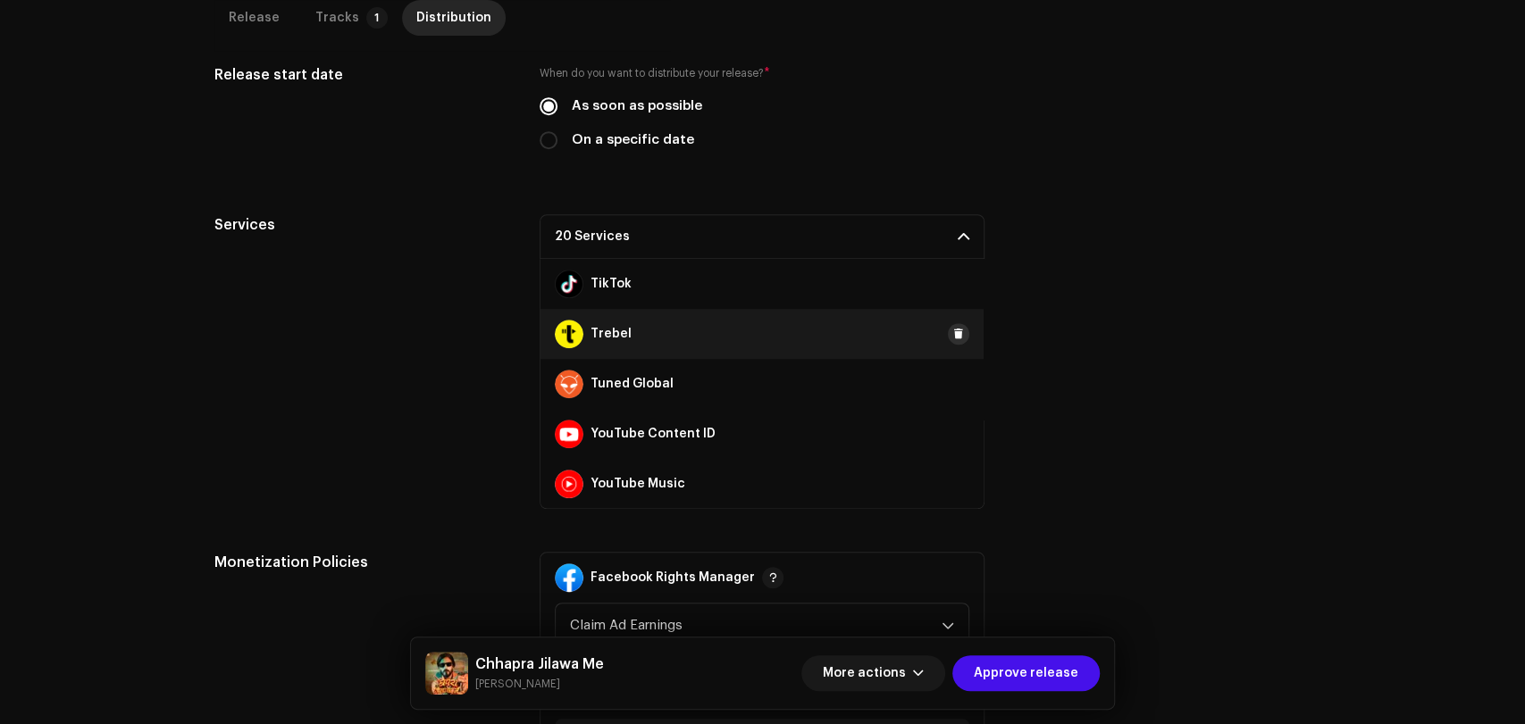
click at [953, 331] on span at bounding box center [958, 334] width 11 height 14
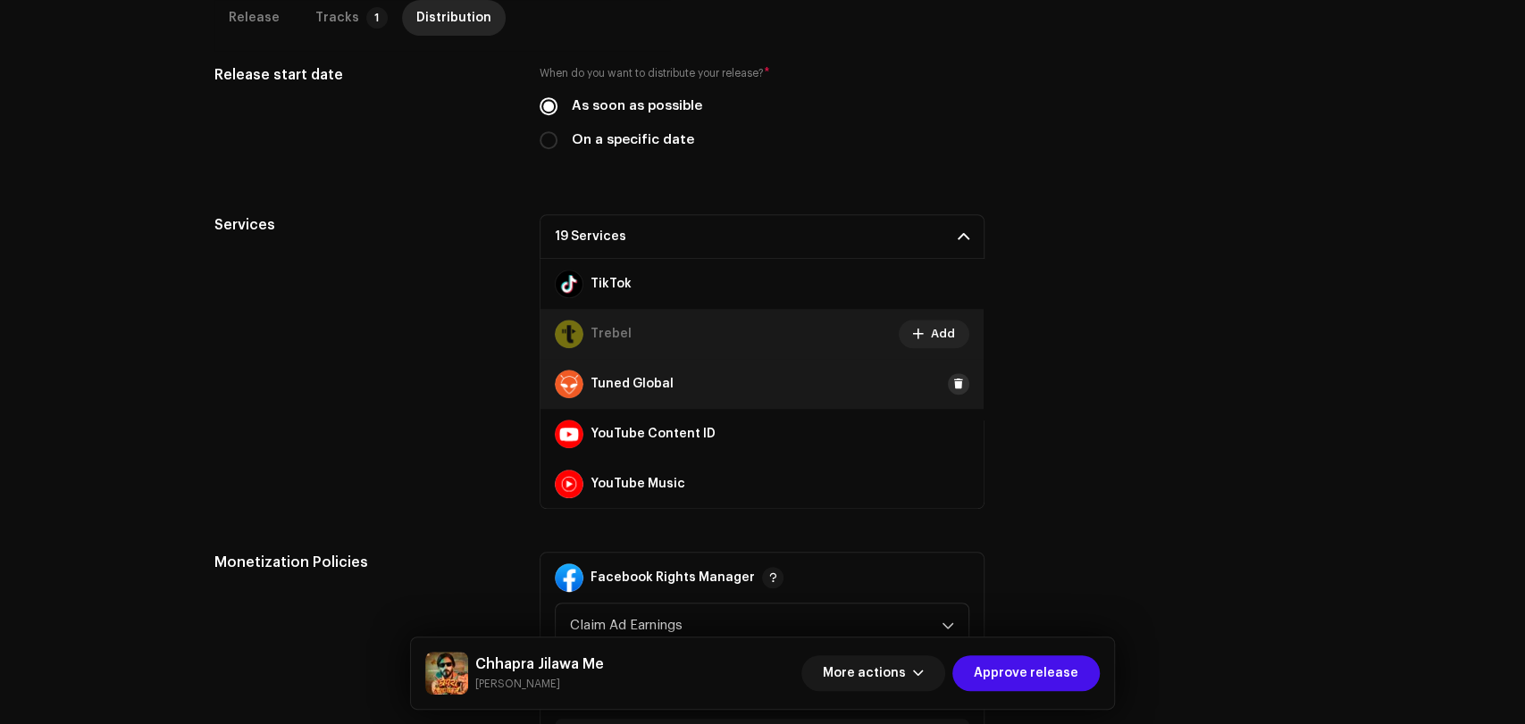
click at [953, 379] on span at bounding box center [958, 384] width 11 height 14
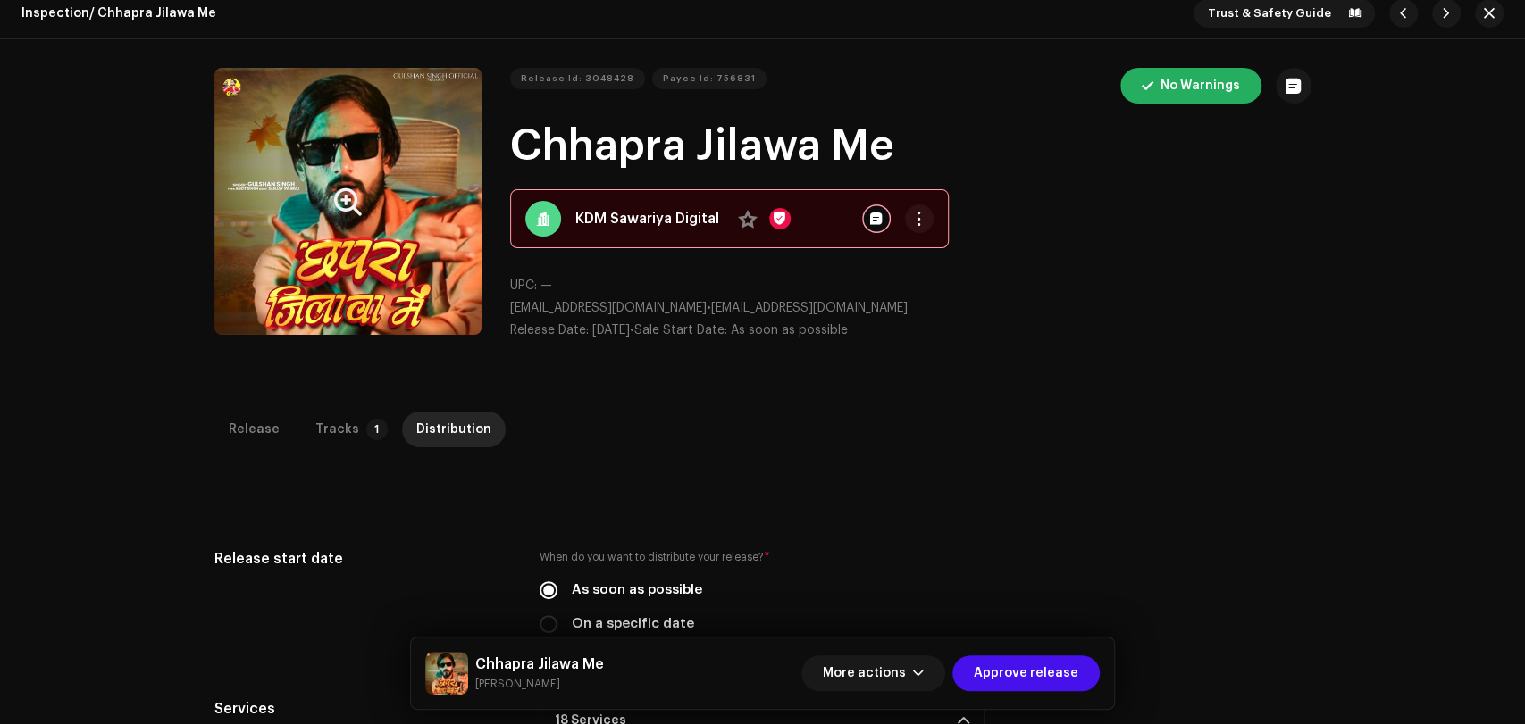
scroll to position [0, 0]
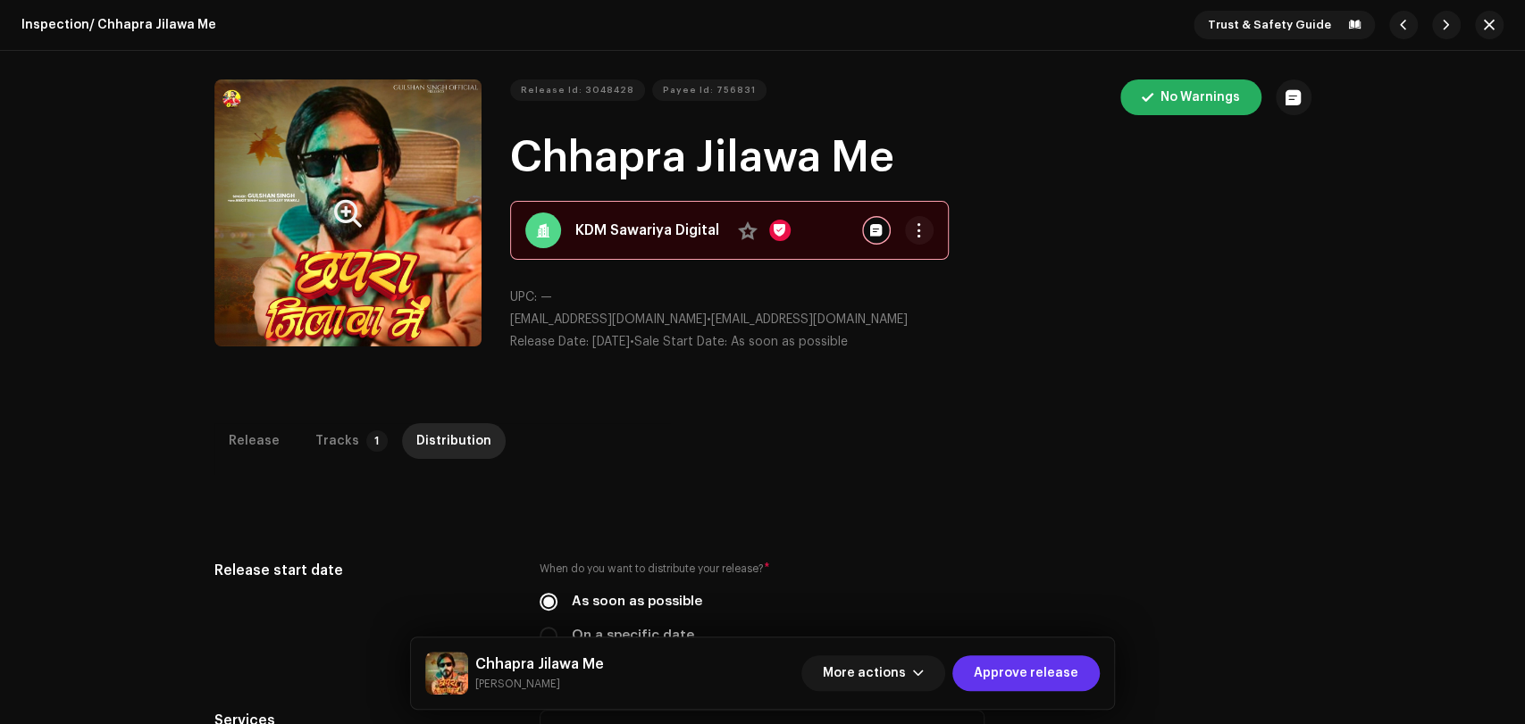
click at [1041, 671] on span "Approve release" at bounding box center [1026, 674] width 105 height 36
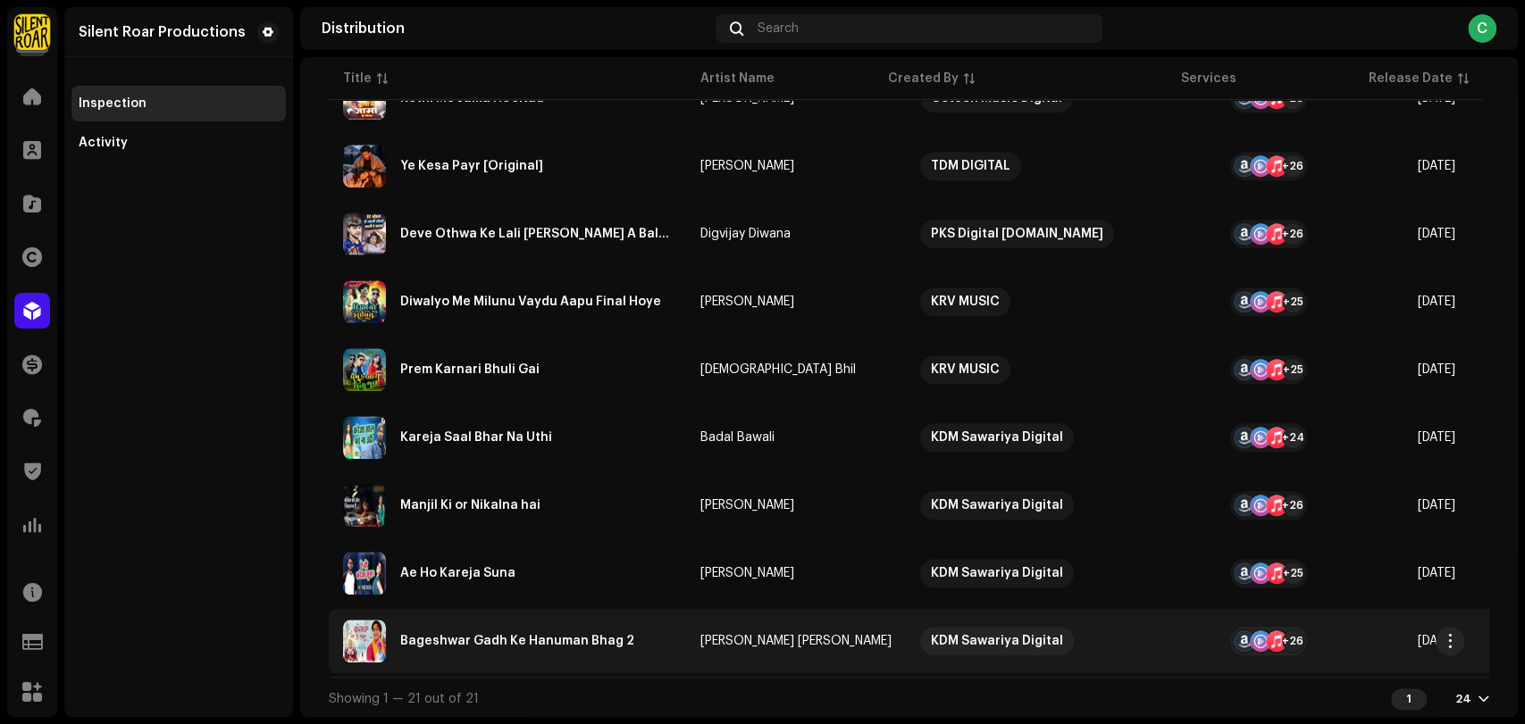
click at [480, 621] on div "Bageshwar Gadh Ke Hanuman Bhag 2" at bounding box center [507, 641] width 329 height 43
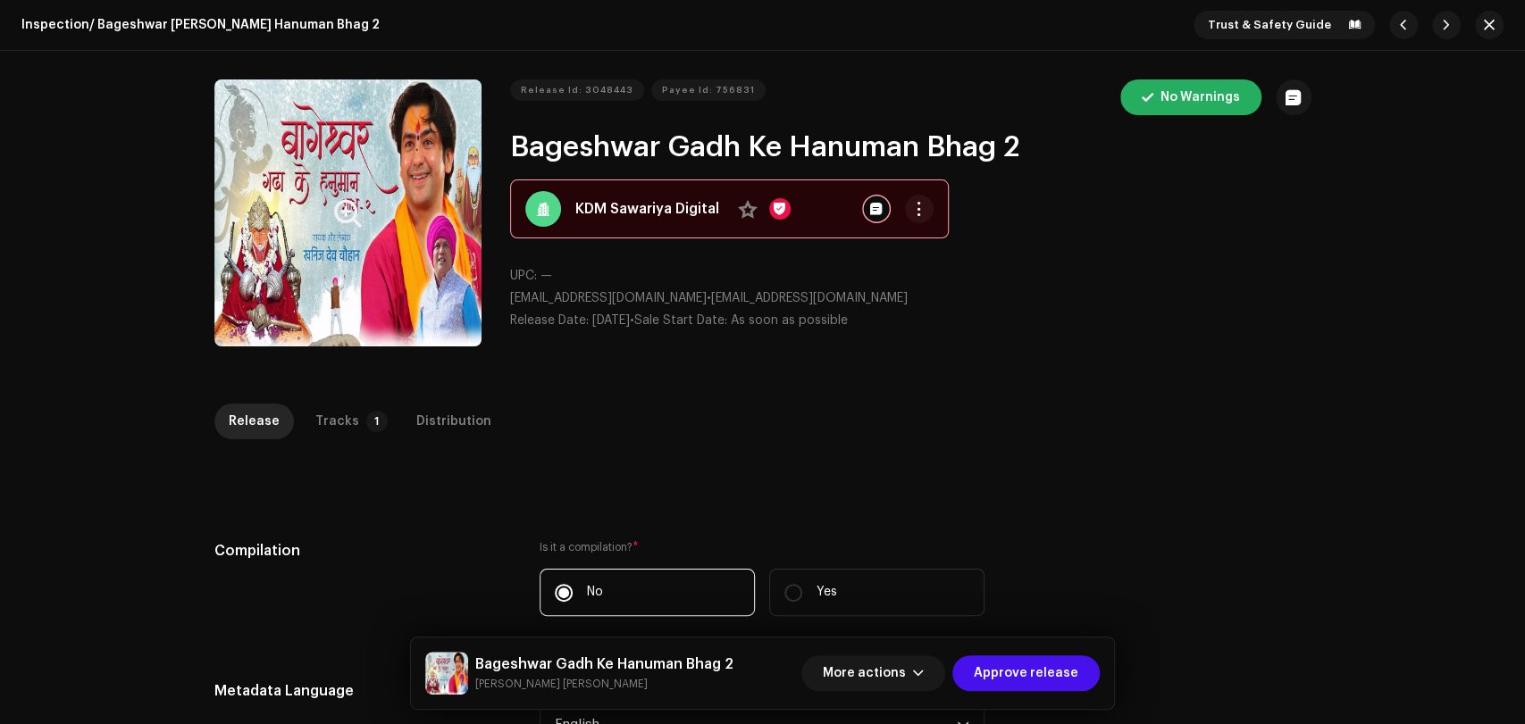
click at [364, 247] on button "Zoom Image" at bounding box center [347, 212] width 267 height 267
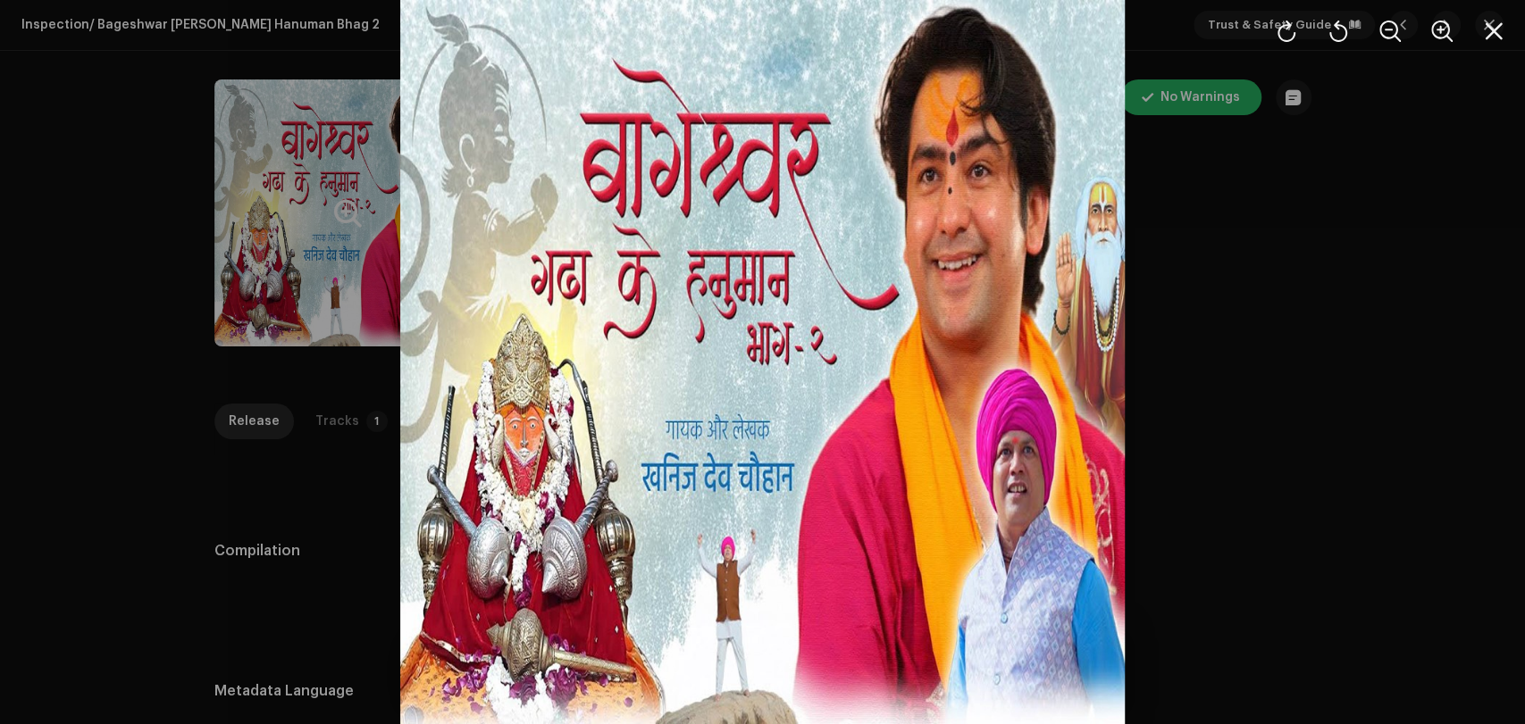
click at [1300, 346] on div at bounding box center [762, 362] width 1525 height 724
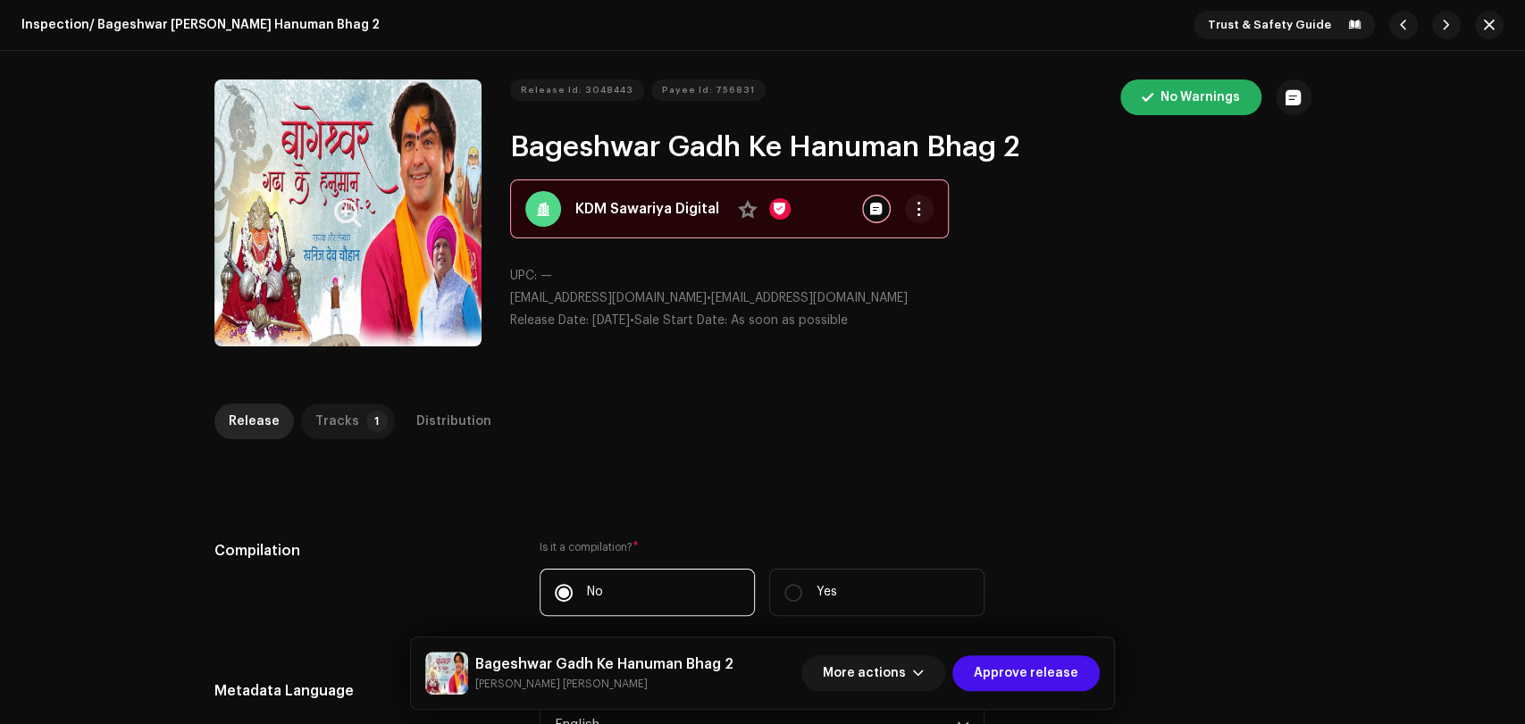
click at [366, 414] on p-badge "1" at bounding box center [376, 421] width 21 height 21
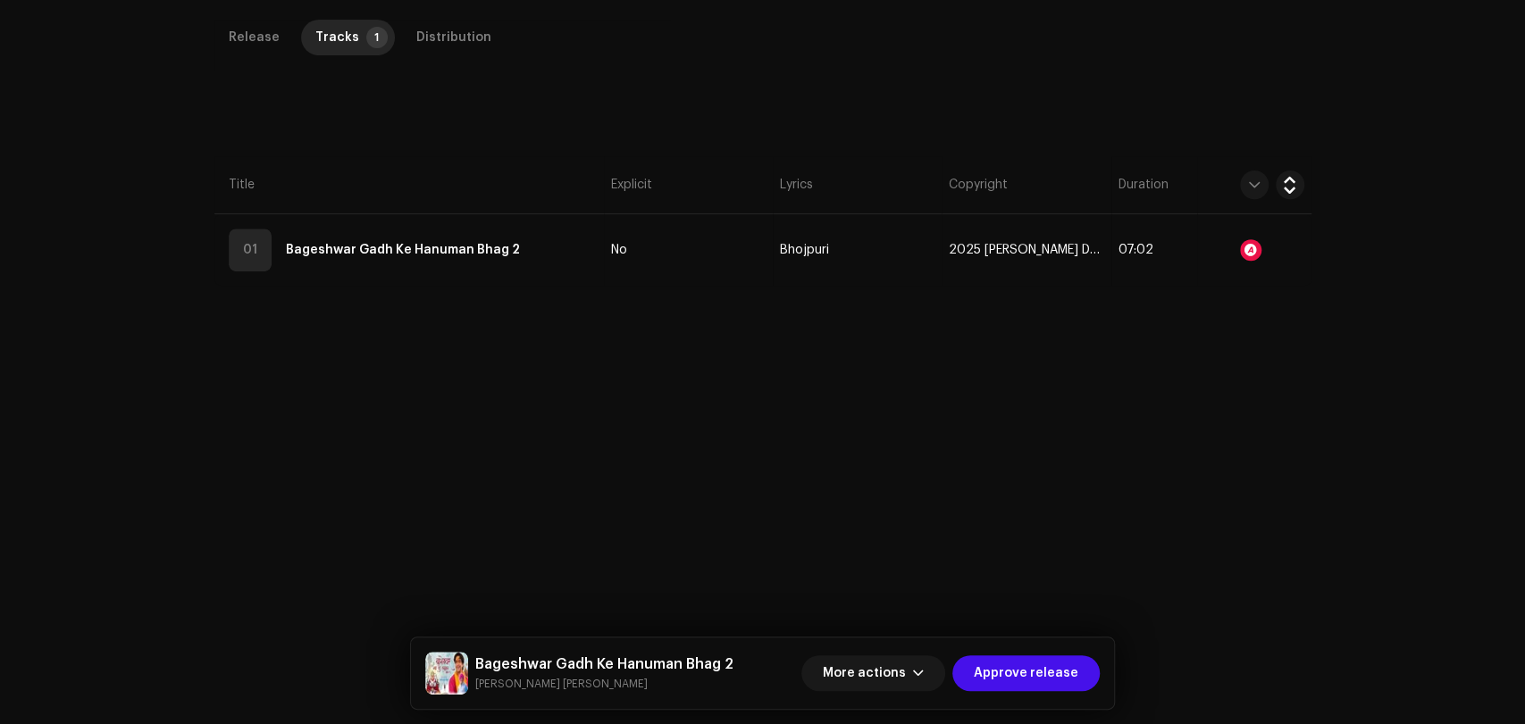
scroll to position [397, 0]
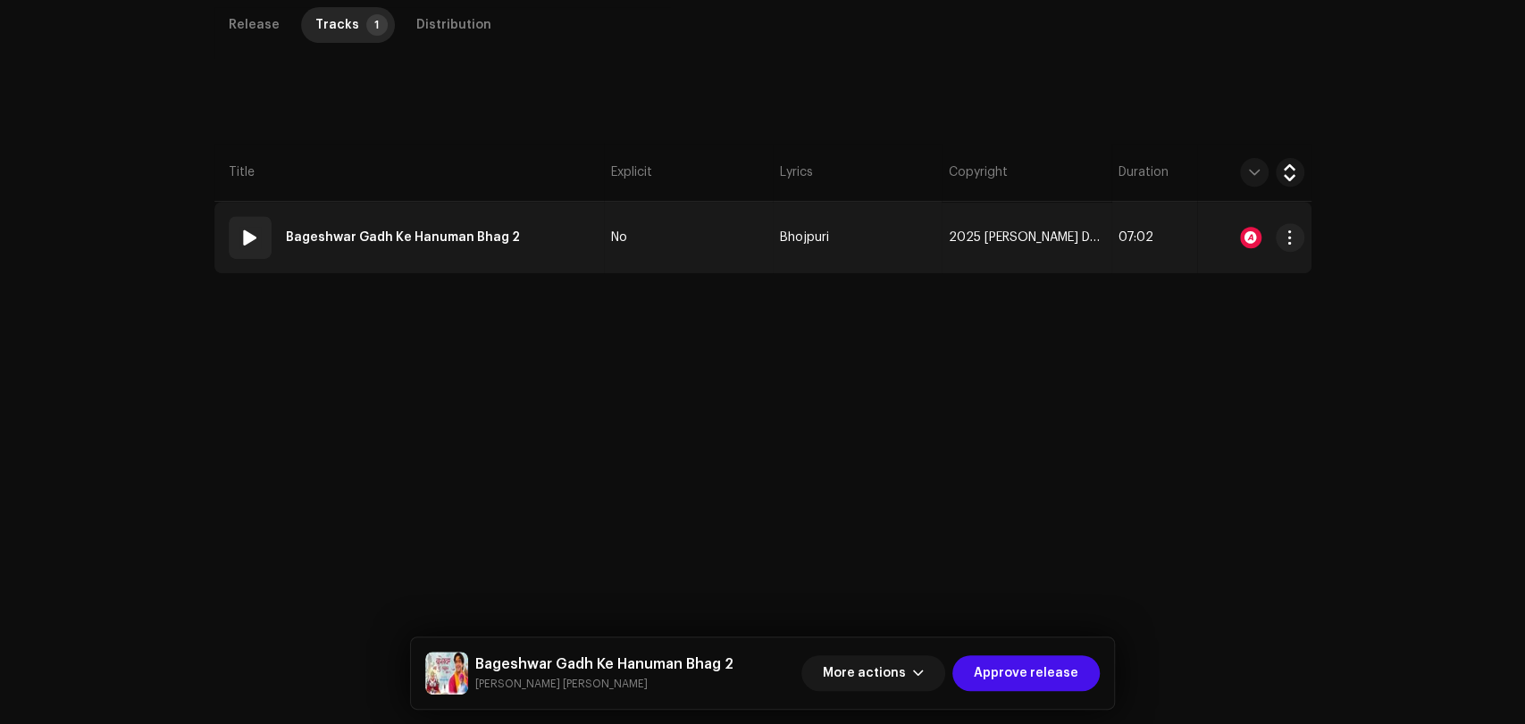
click at [569, 266] on td "01 Bageshwar [PERSON_NAME] Hanuman Bhag 2" at bounding box center [408, 237] width 389 height 71
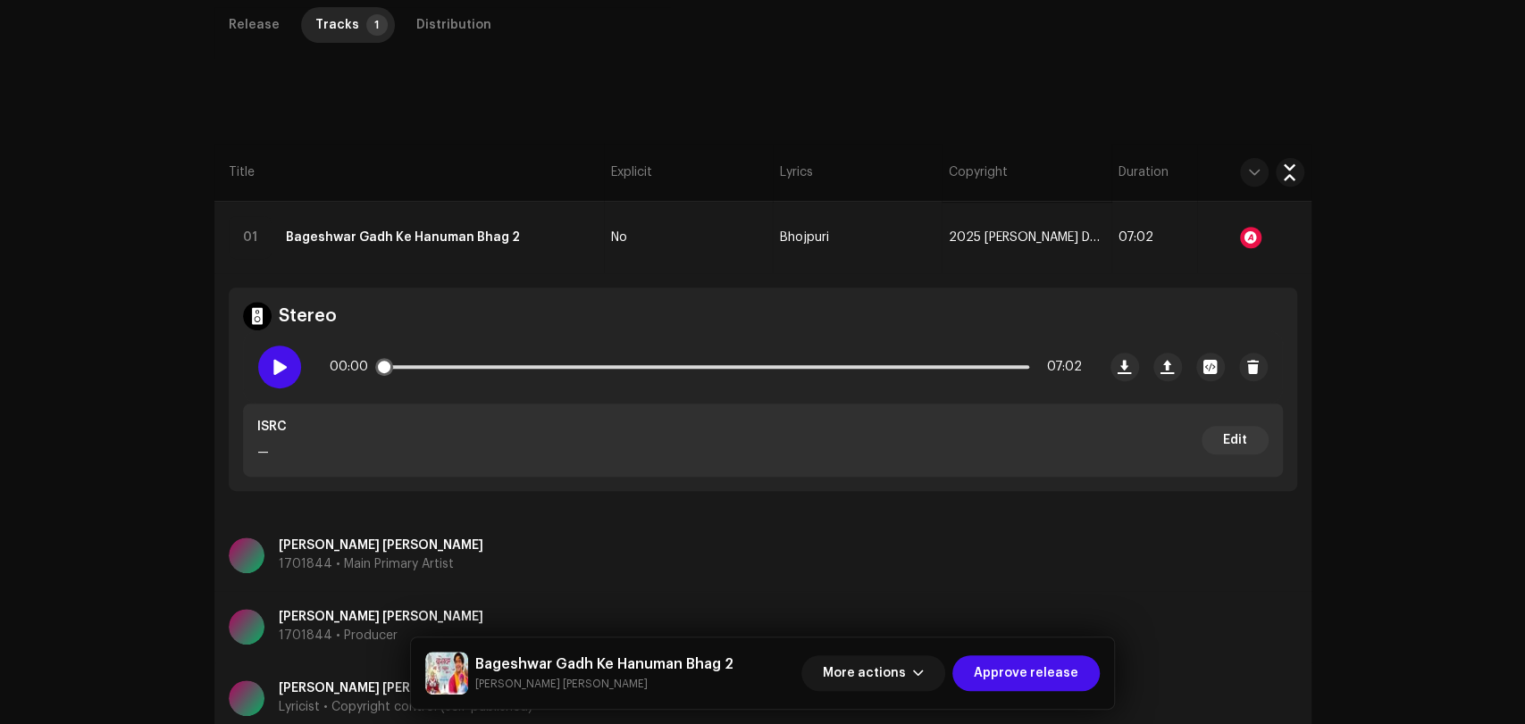
click at [287, 365] on div at bounding box center [279, 367] width 43 height 43
click at [516, 365] on p-slider at bounding box center [705, 367] width 647 height 4
click at [897, 367] on p-slider at bounding box center [705, 367] width 647 height 4
click at [285, 368] on div at bounding box center [279, 367] width 43 height 43
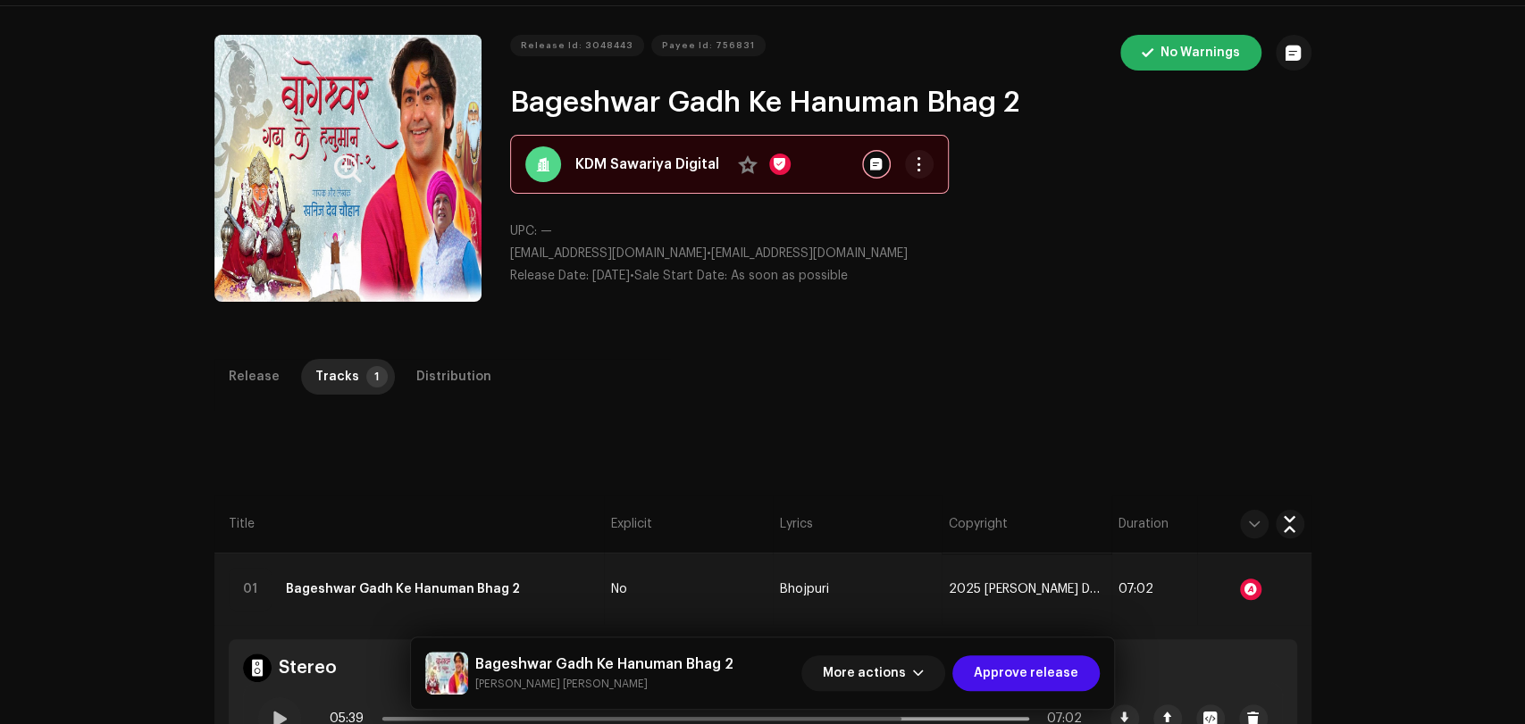
scroll to position [12, 0]
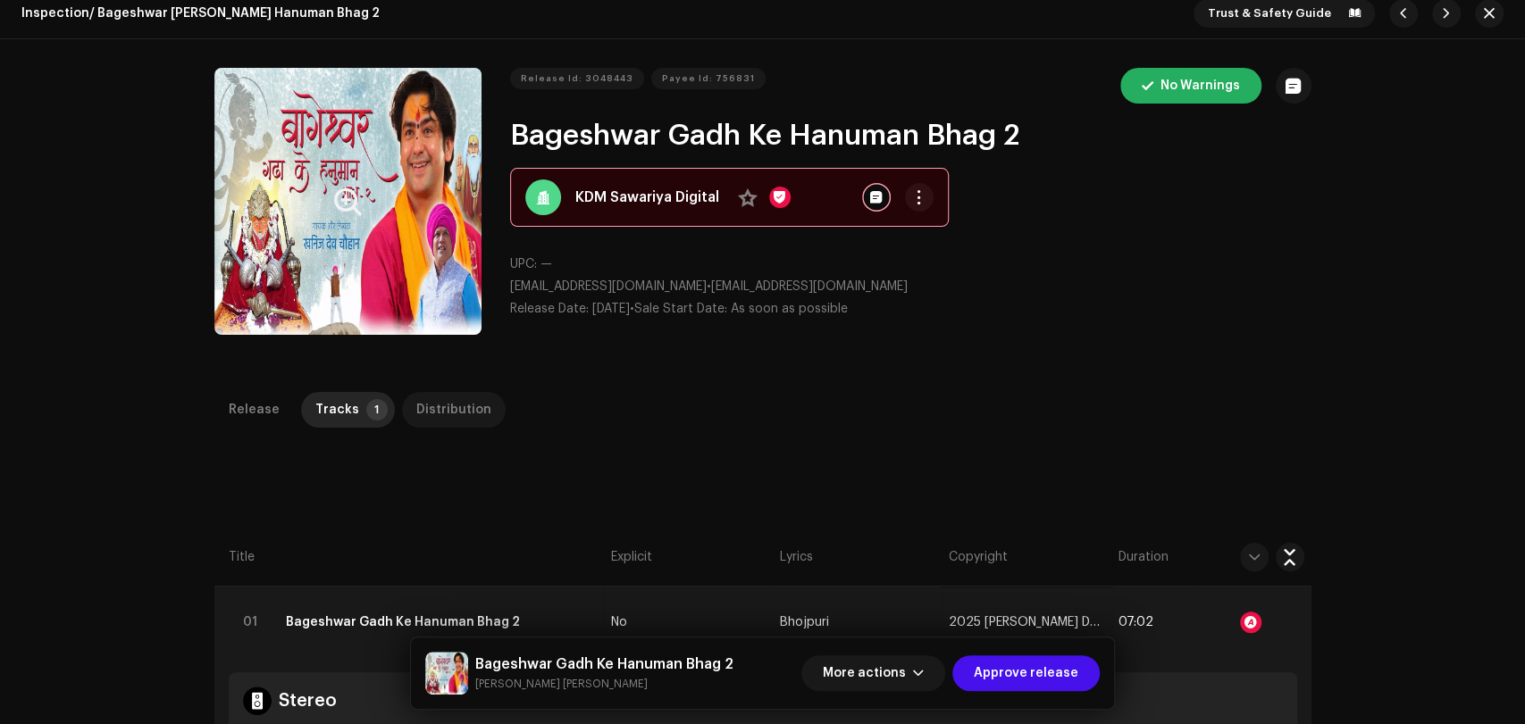
click at [432, 402] on div "Distribution" at bounding box center [453, 410] width 75 height 36
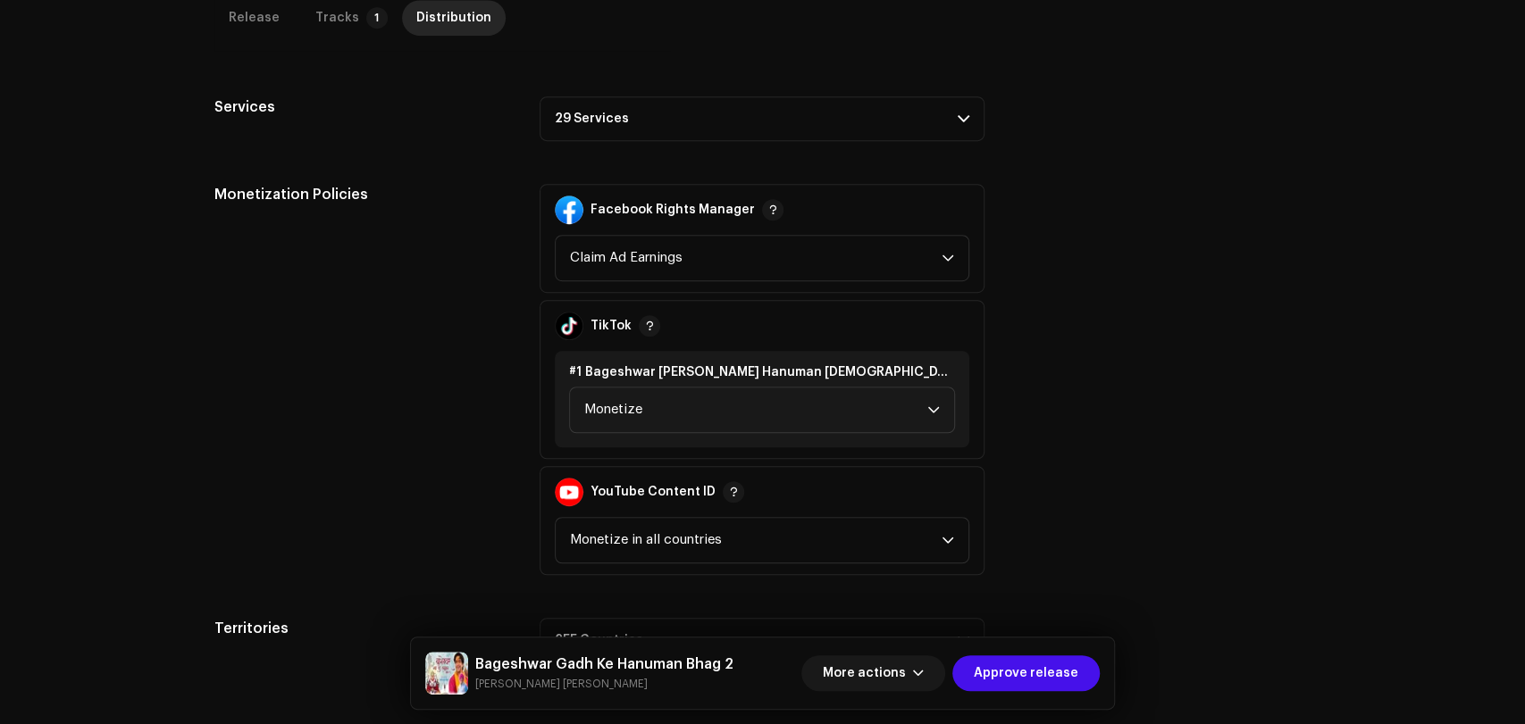
scroll to position [607, 0]
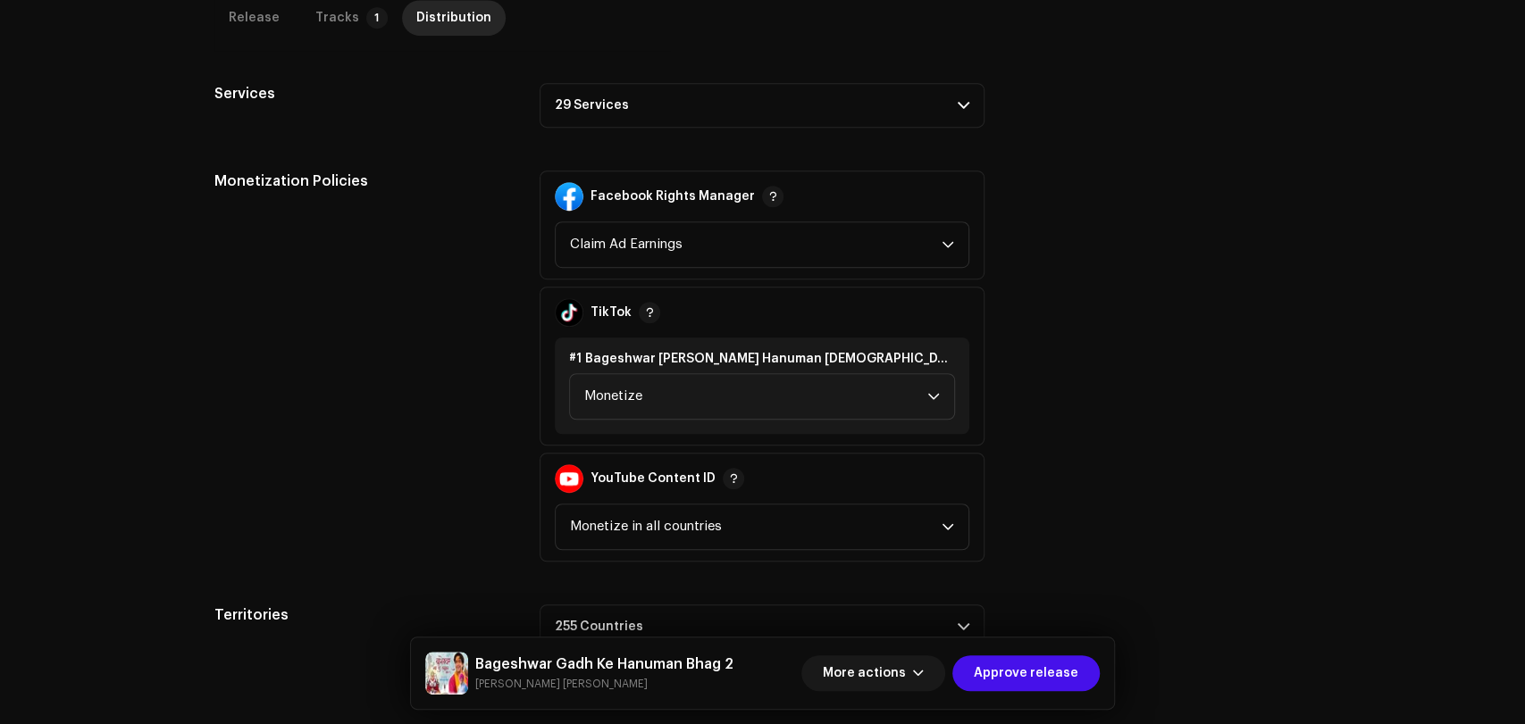
click at [669, 118] on p-accordion-header "29 Services" at bounding box center [762, 105] width 445 height 45
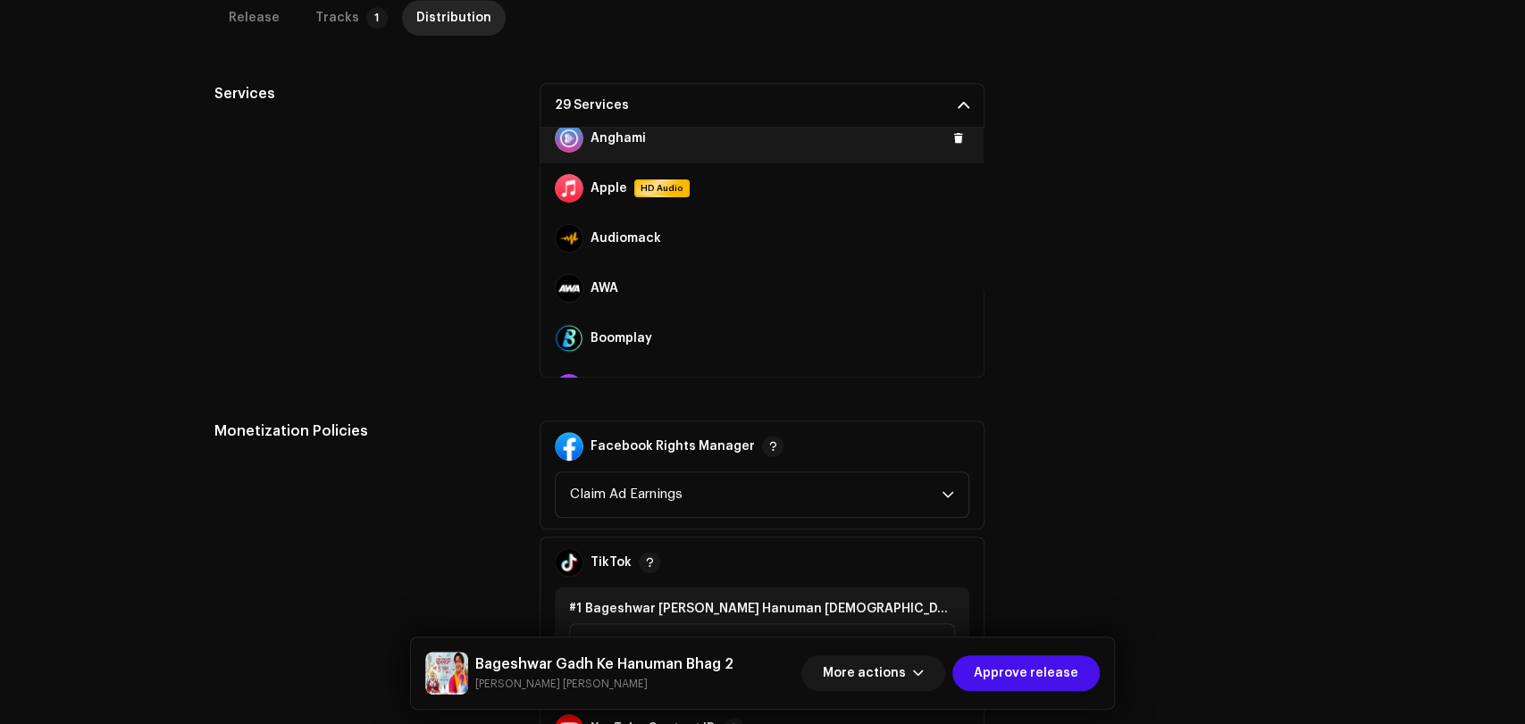
scroll to position [99, 0]
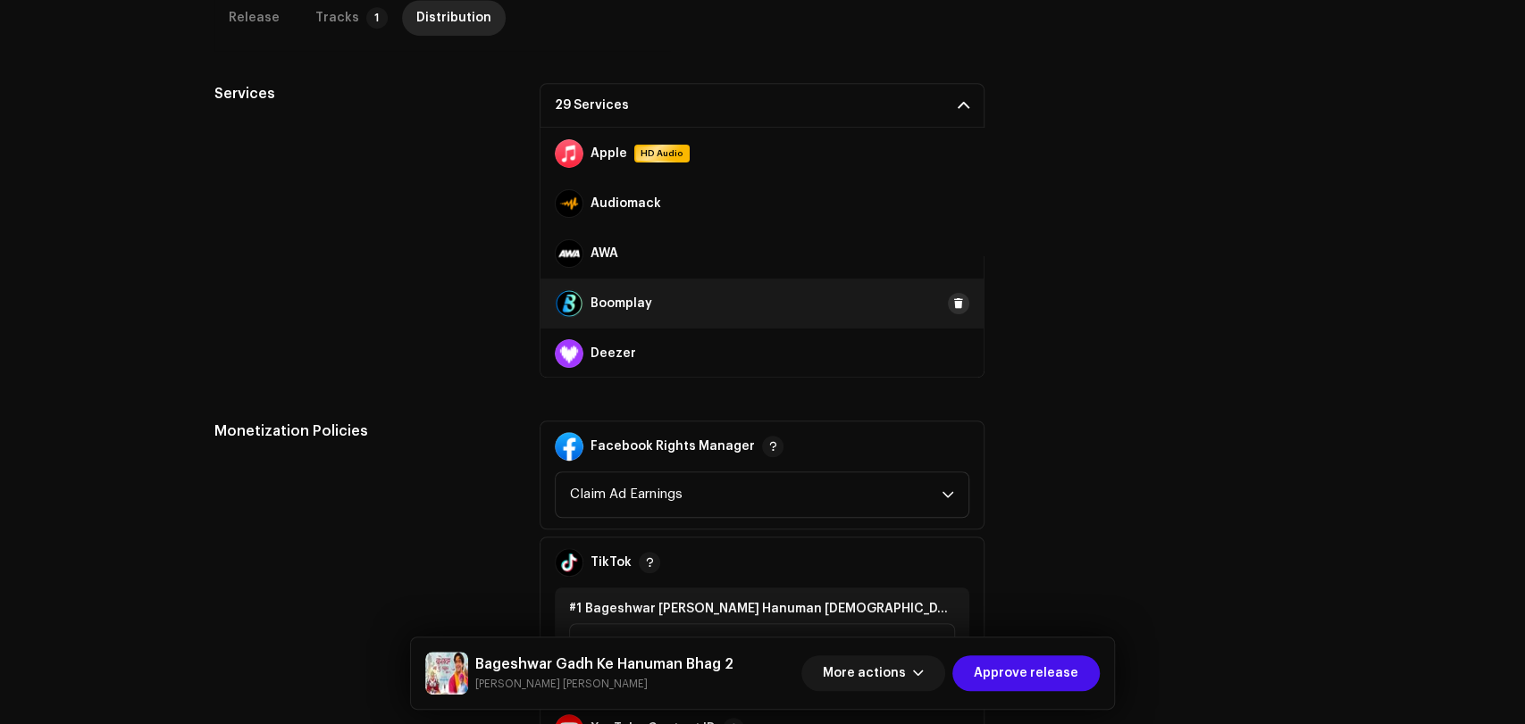
click at [953, 302] on span at bounding box center [958, 304] width 11 height 14
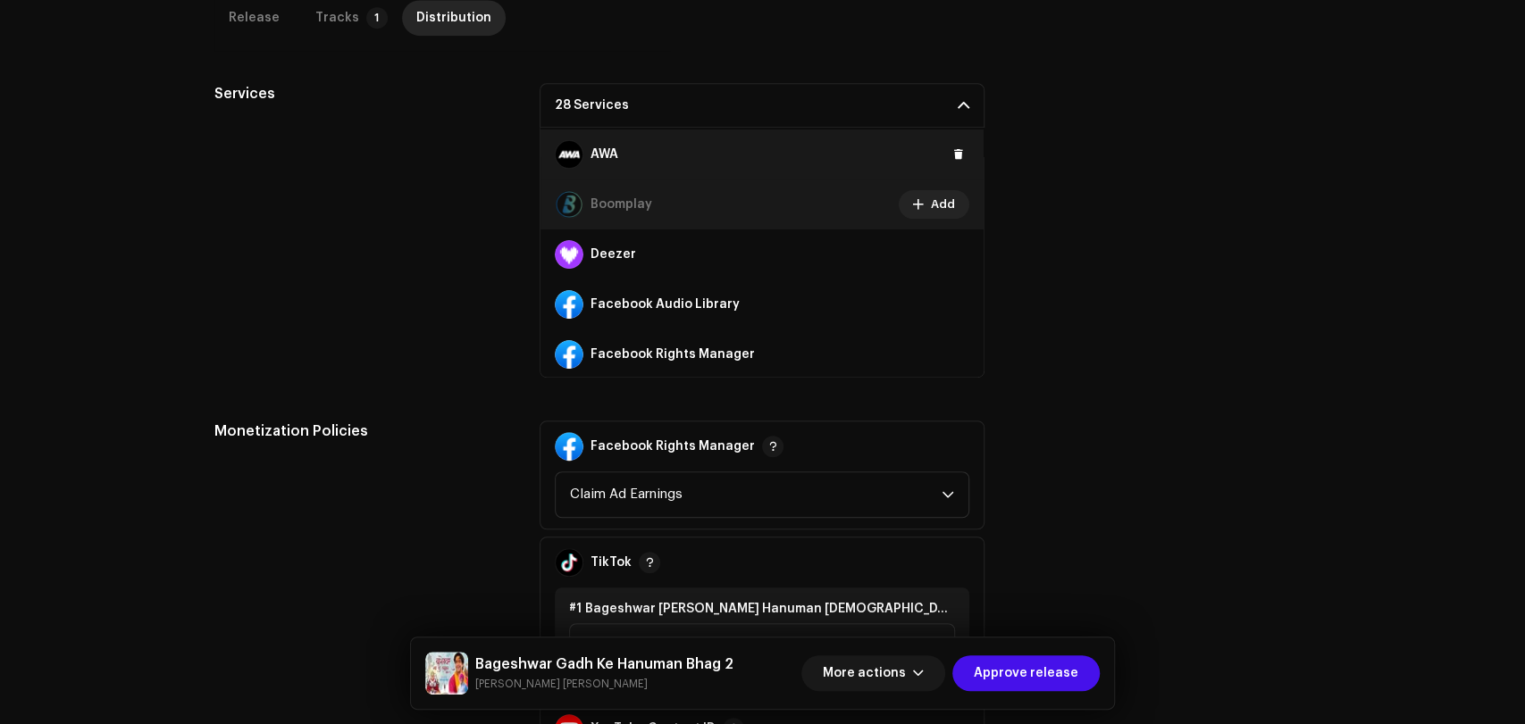
scroll to position [297, 0]
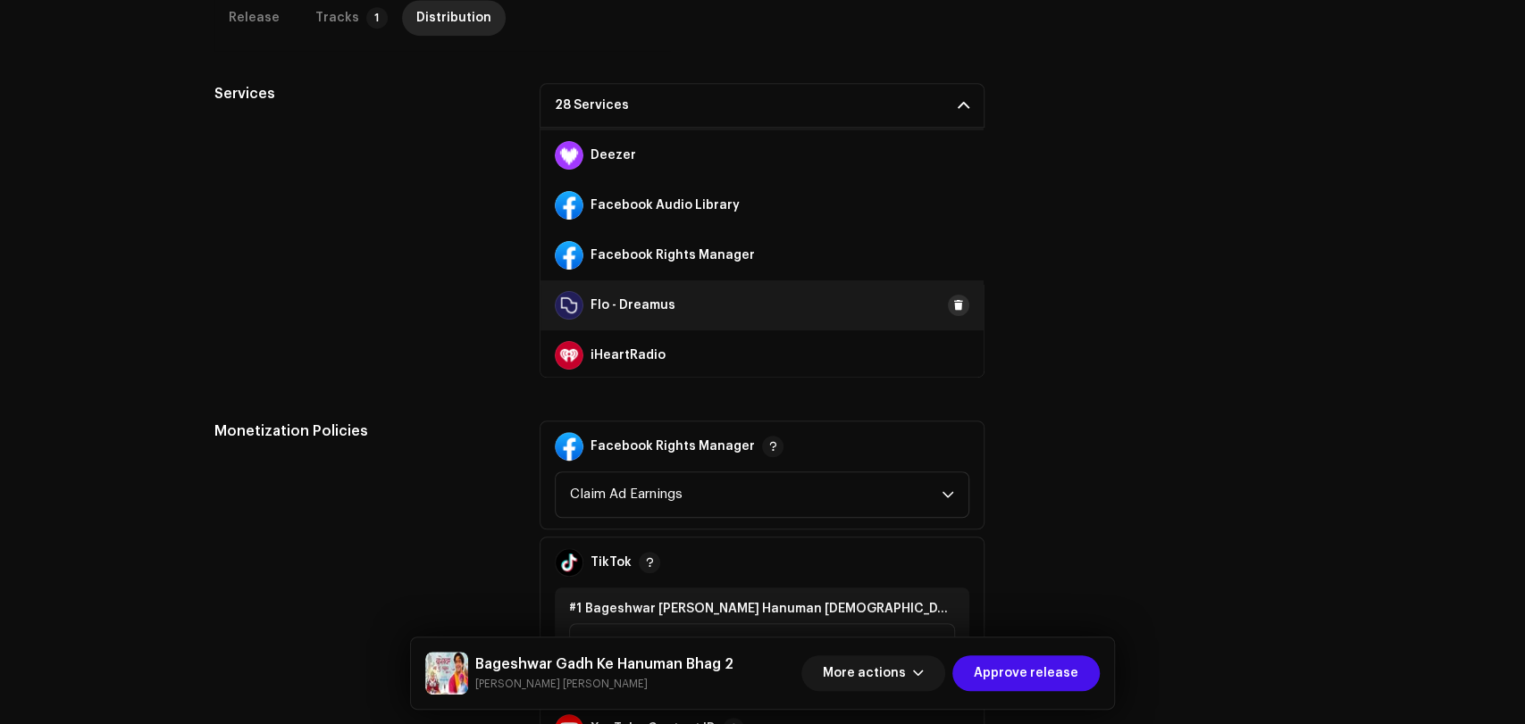
click at [948, 308] on button at bounding box center [958, 305] width 21 height 21
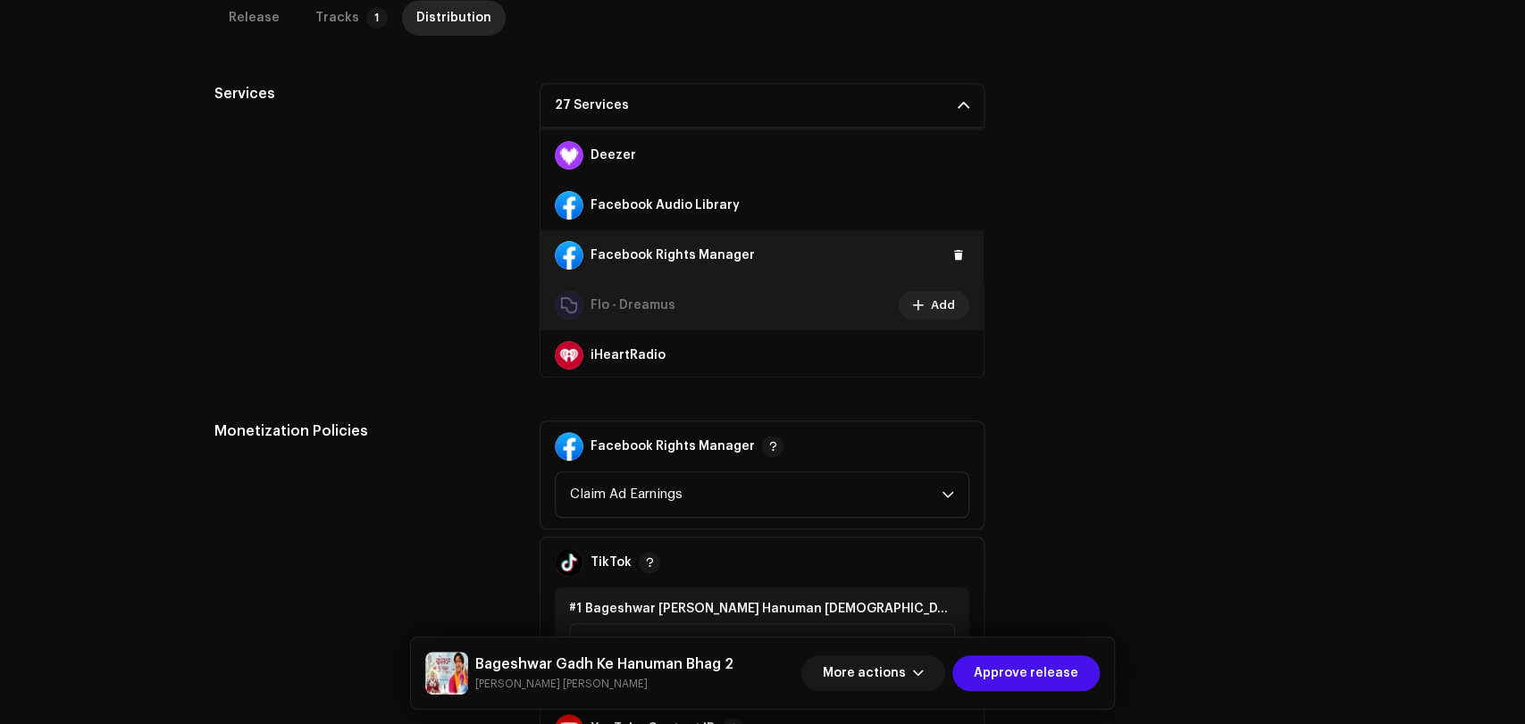
scroll to position [397, 0]
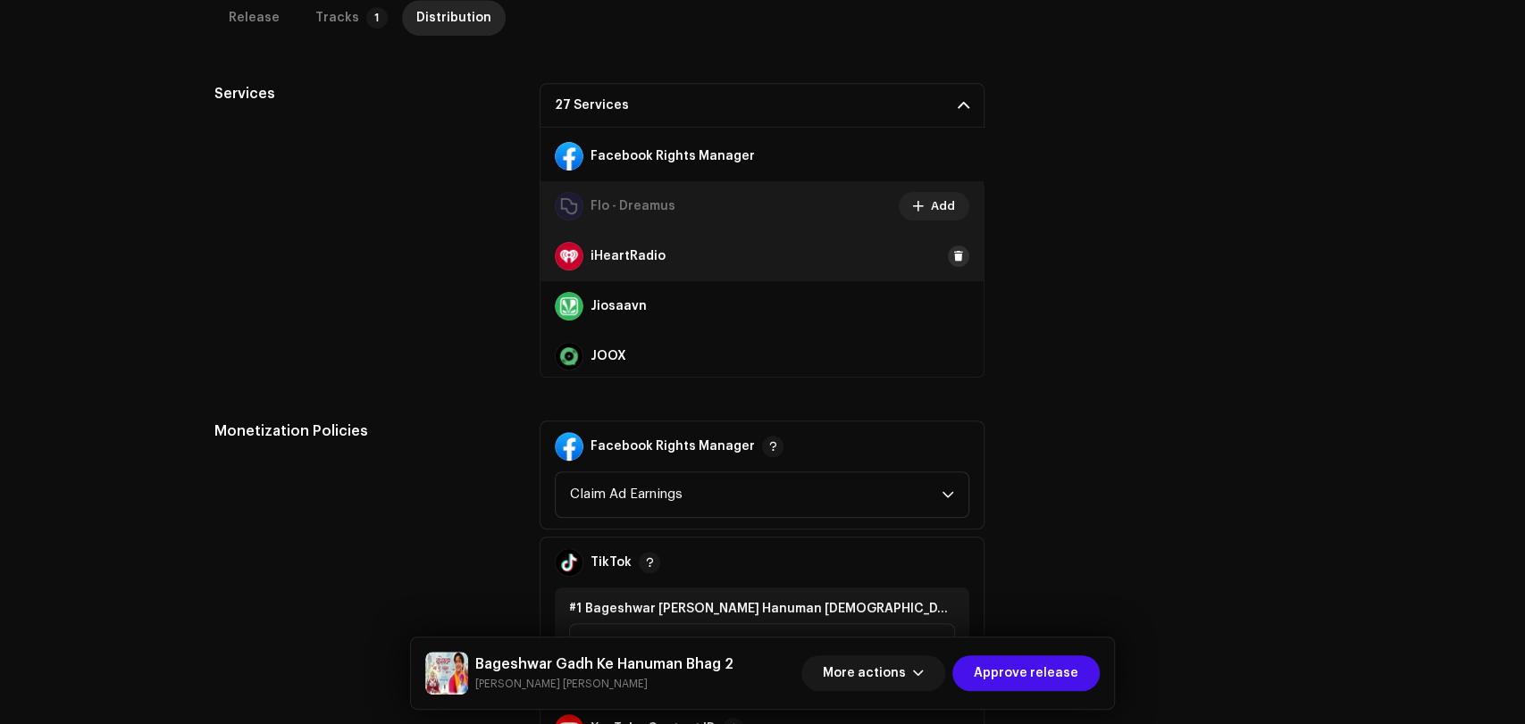
click at [953, 252] on span at bounding box center [958, 256] width 11 height 14
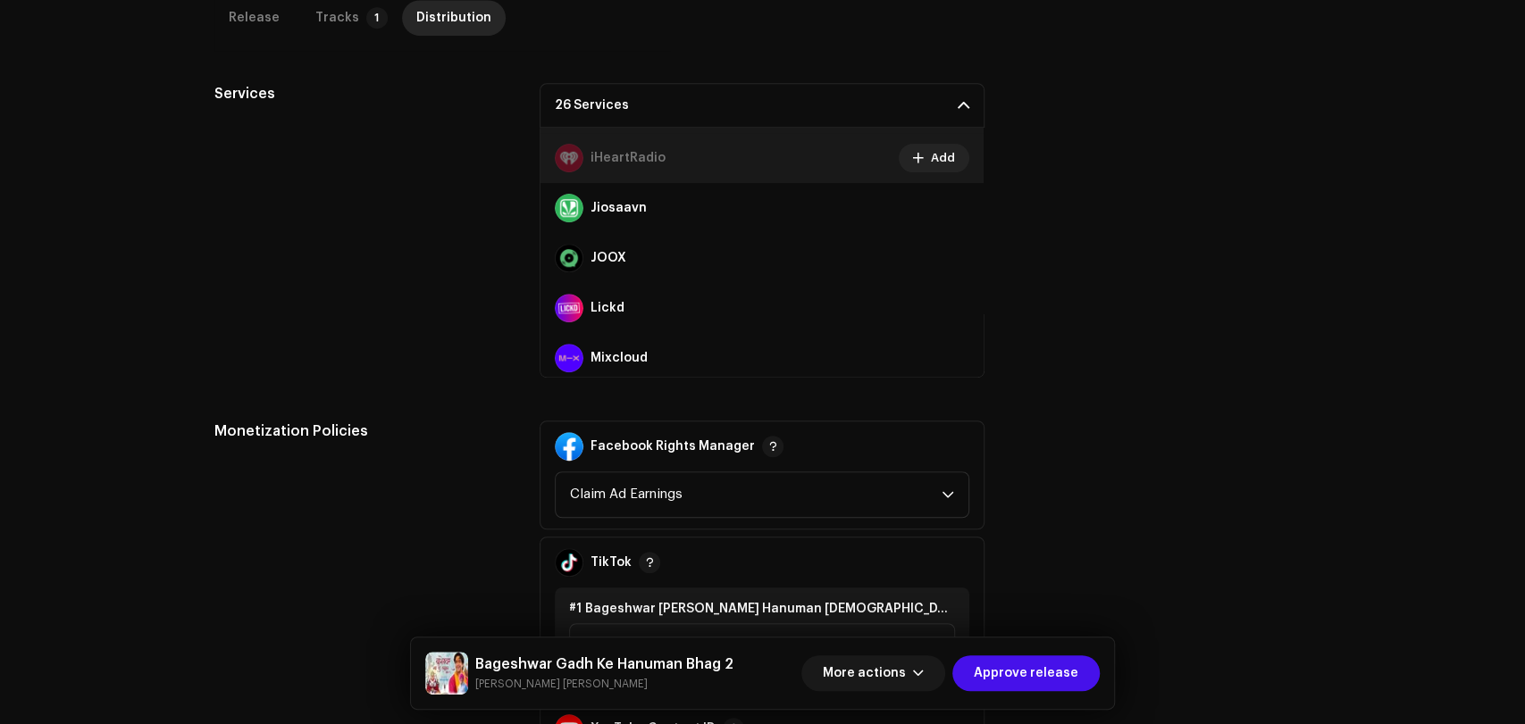
scroll to position [496, 0]
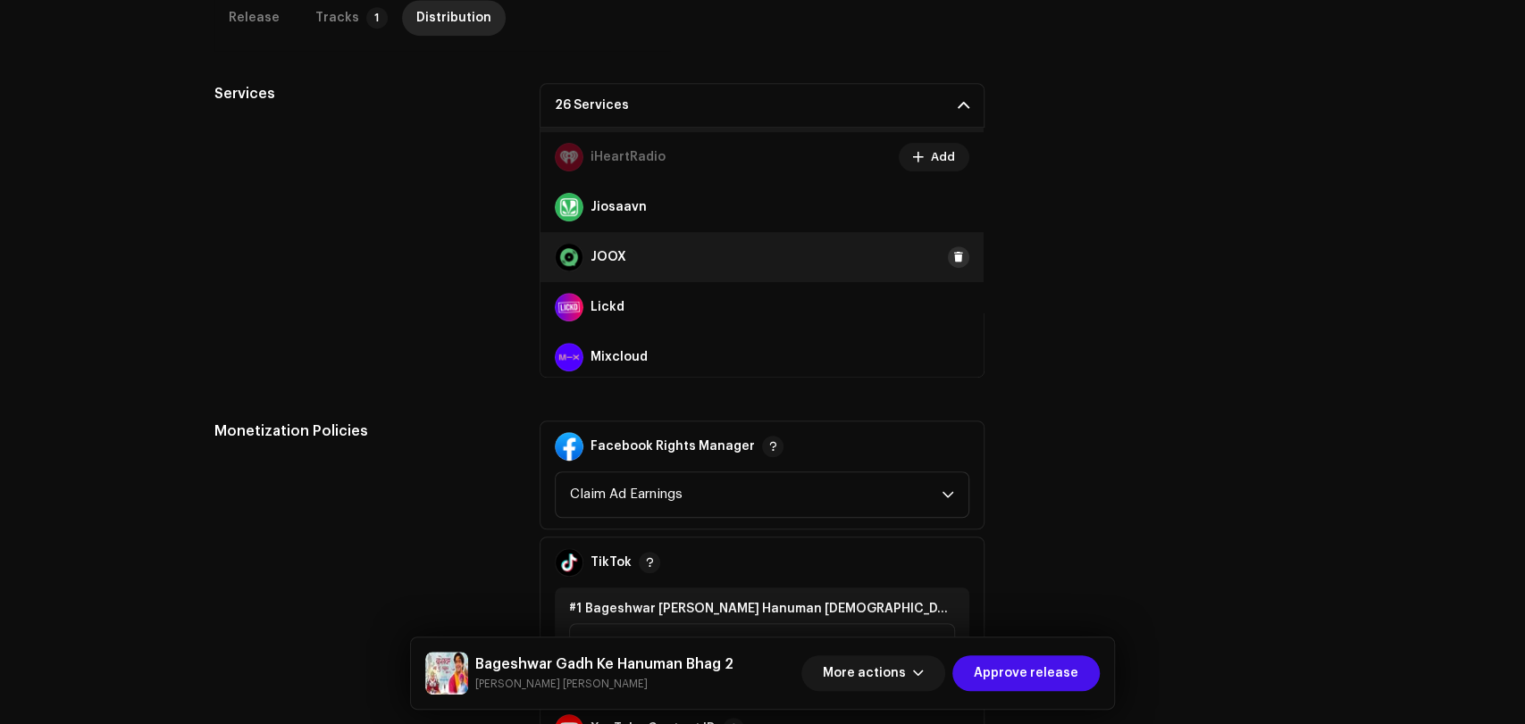
click at [953, 252] on span at bounding box center [958, 257] width 11 height 14
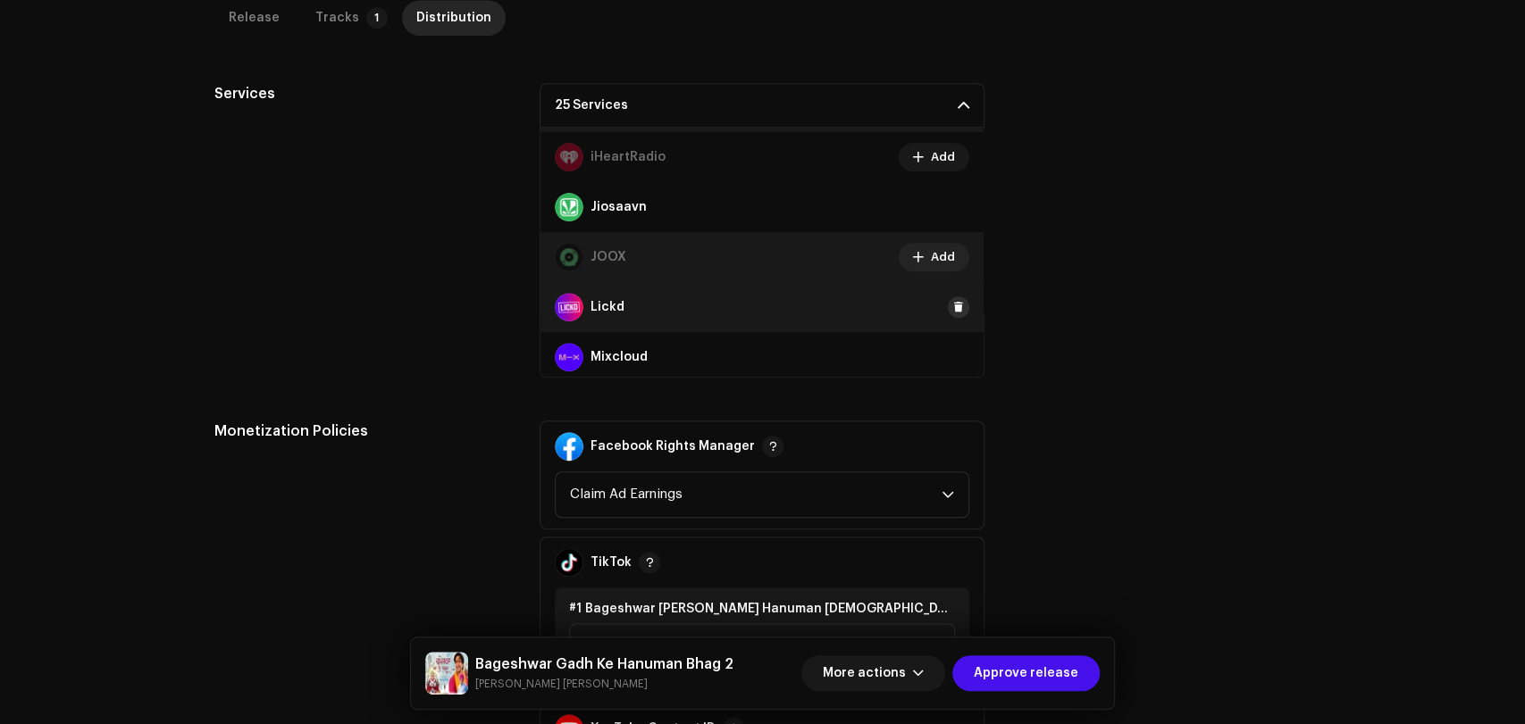
click at [953, 300] on span at bounding box center [958, 307] width 11 height 14
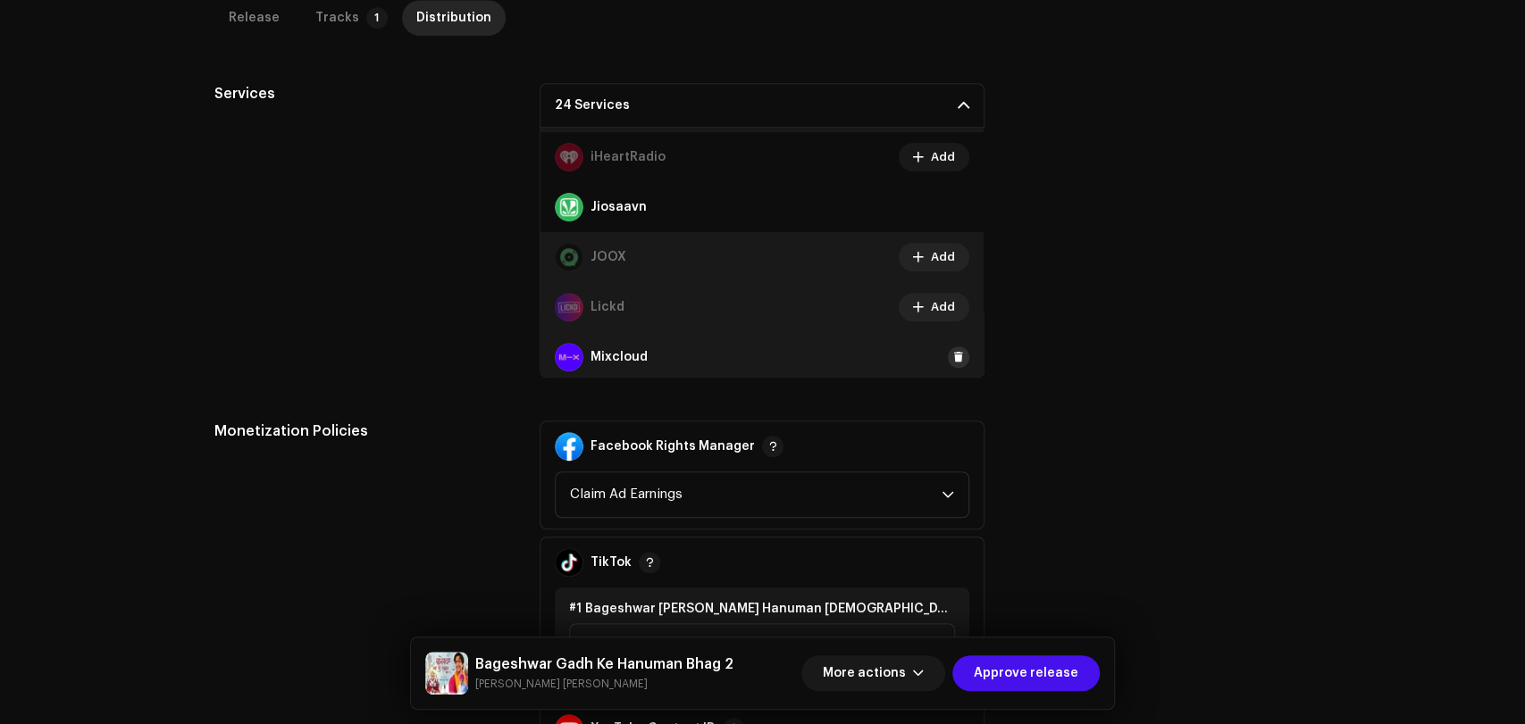
click at [953, 360] on span at bounding box center [958, 357] width 11 height 14
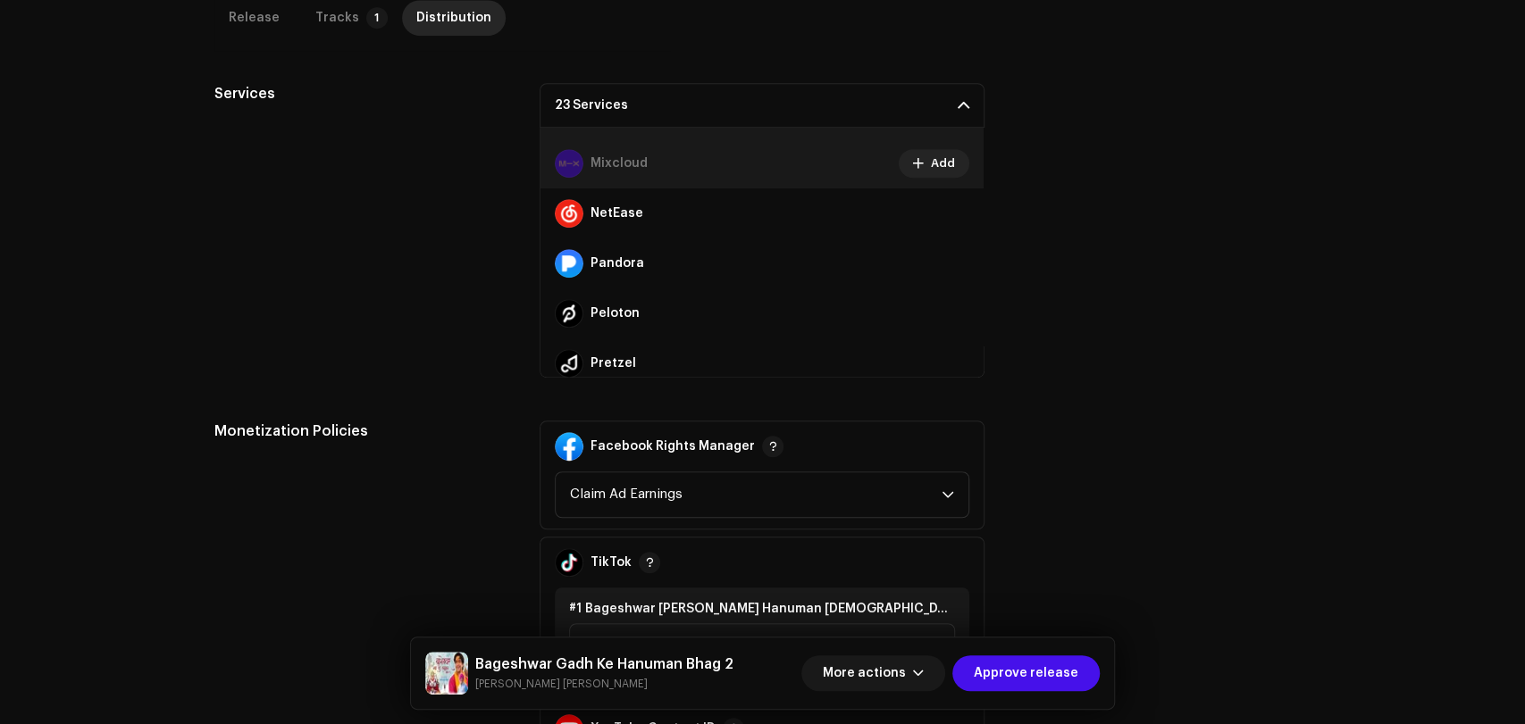
scroll to position [694, 0]
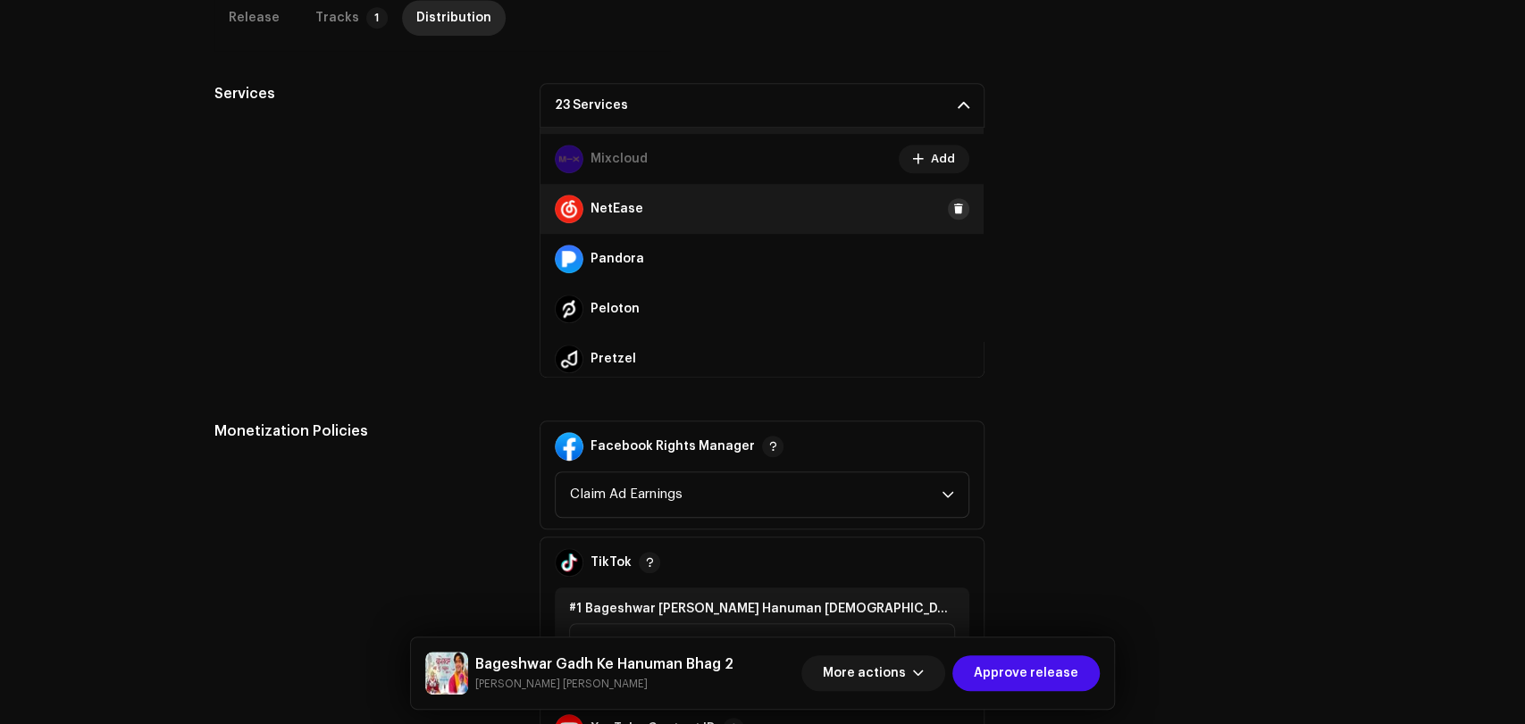
click at [953, 205] on span at bounding box center [958, 209] width 11 height 14
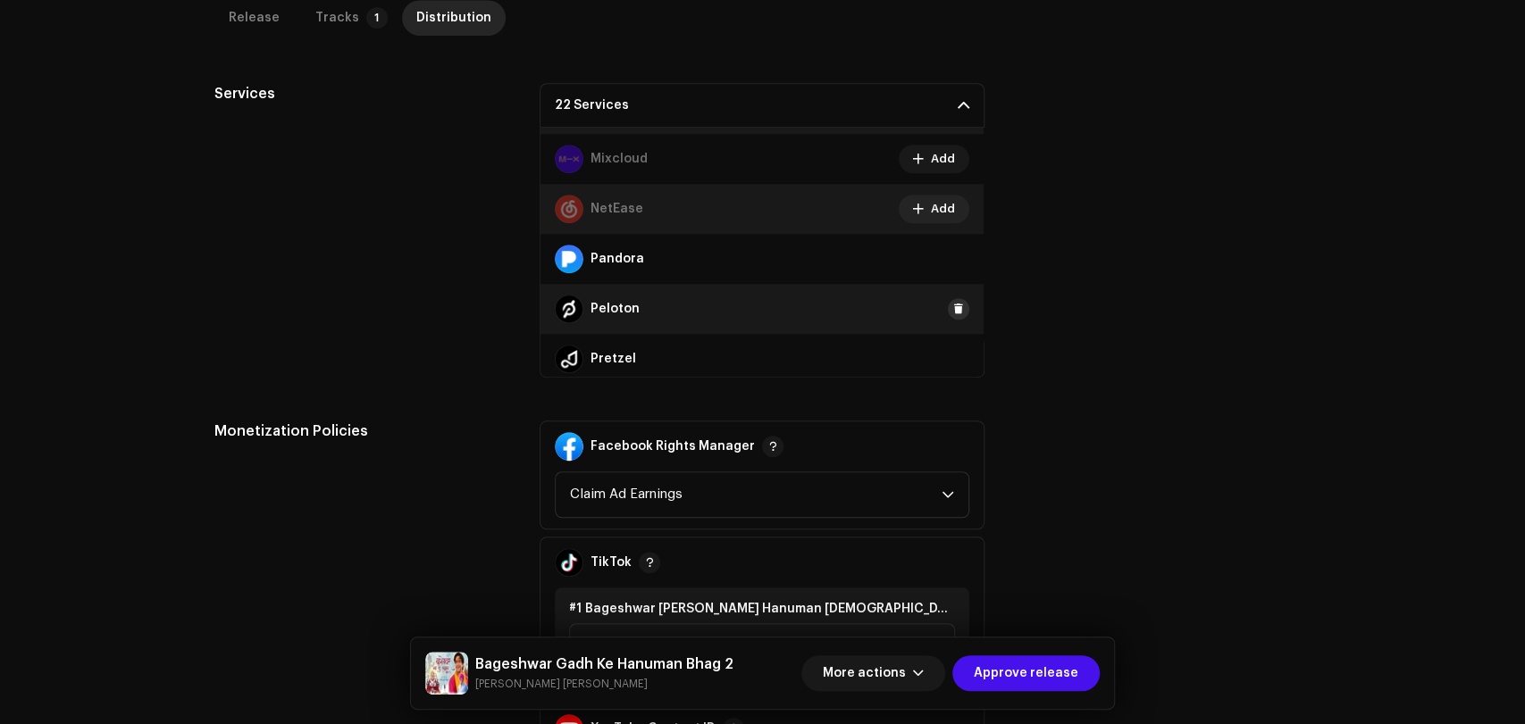
click at [953, 309] on span at bounding box center [958, 309] width 11 height 14
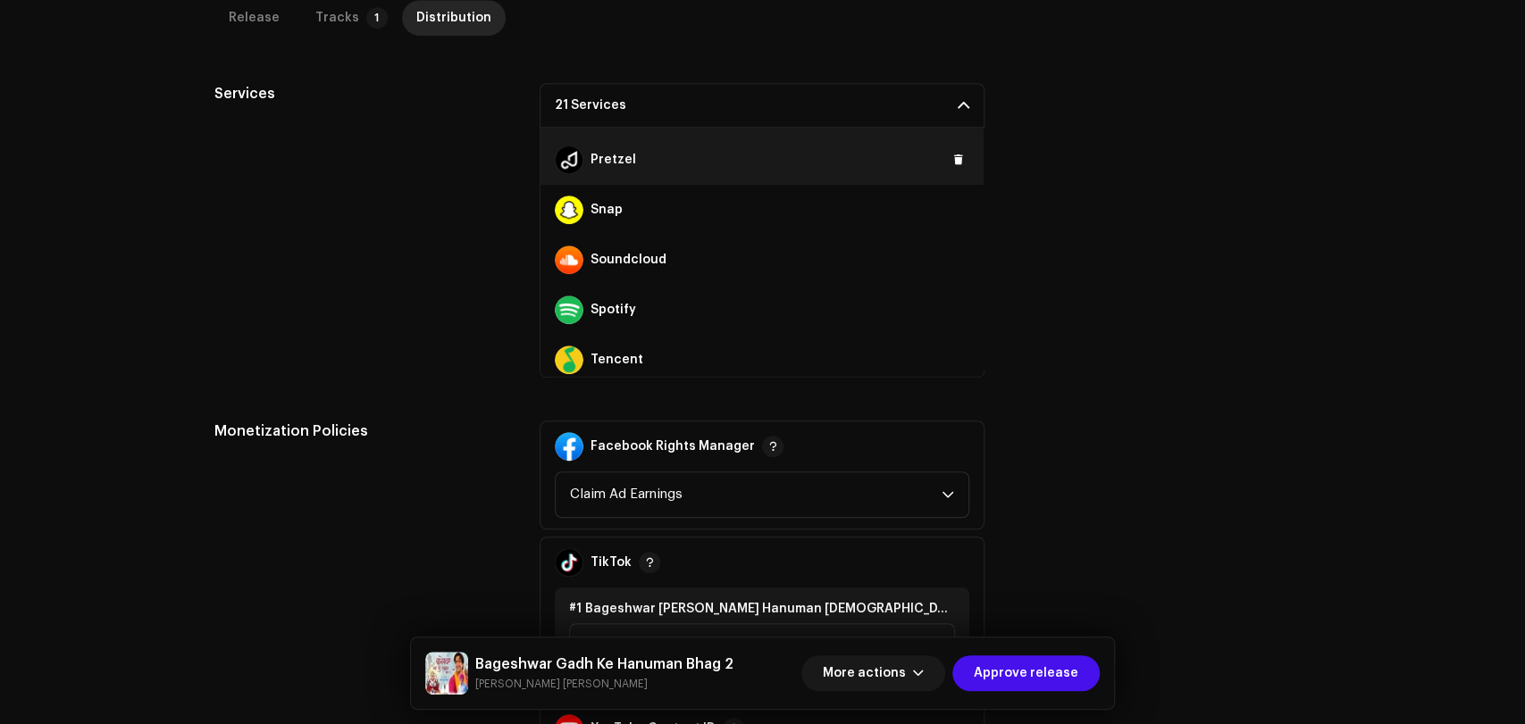
scroll to position [992, 0]
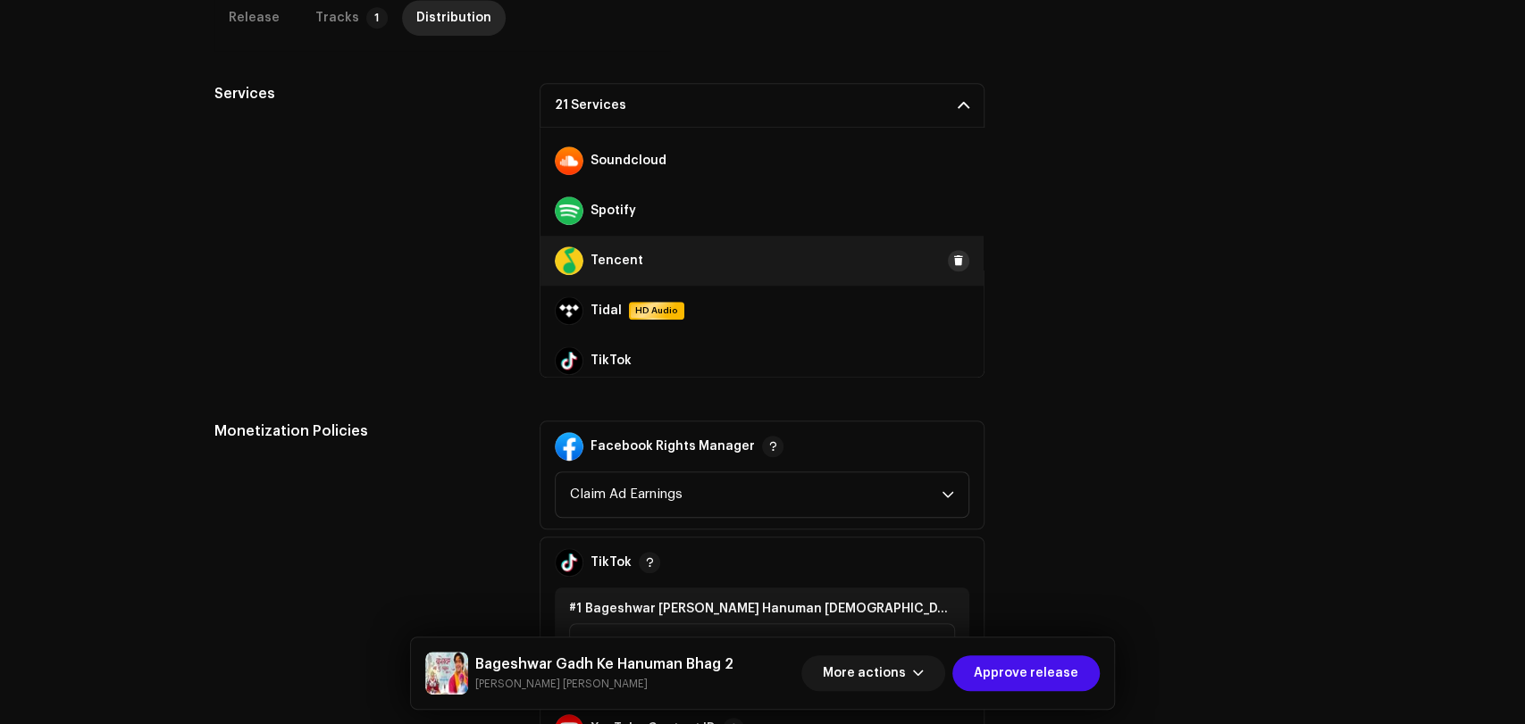
click at [953, 259] on span at bounding box center [958, 261] width 11 height 14
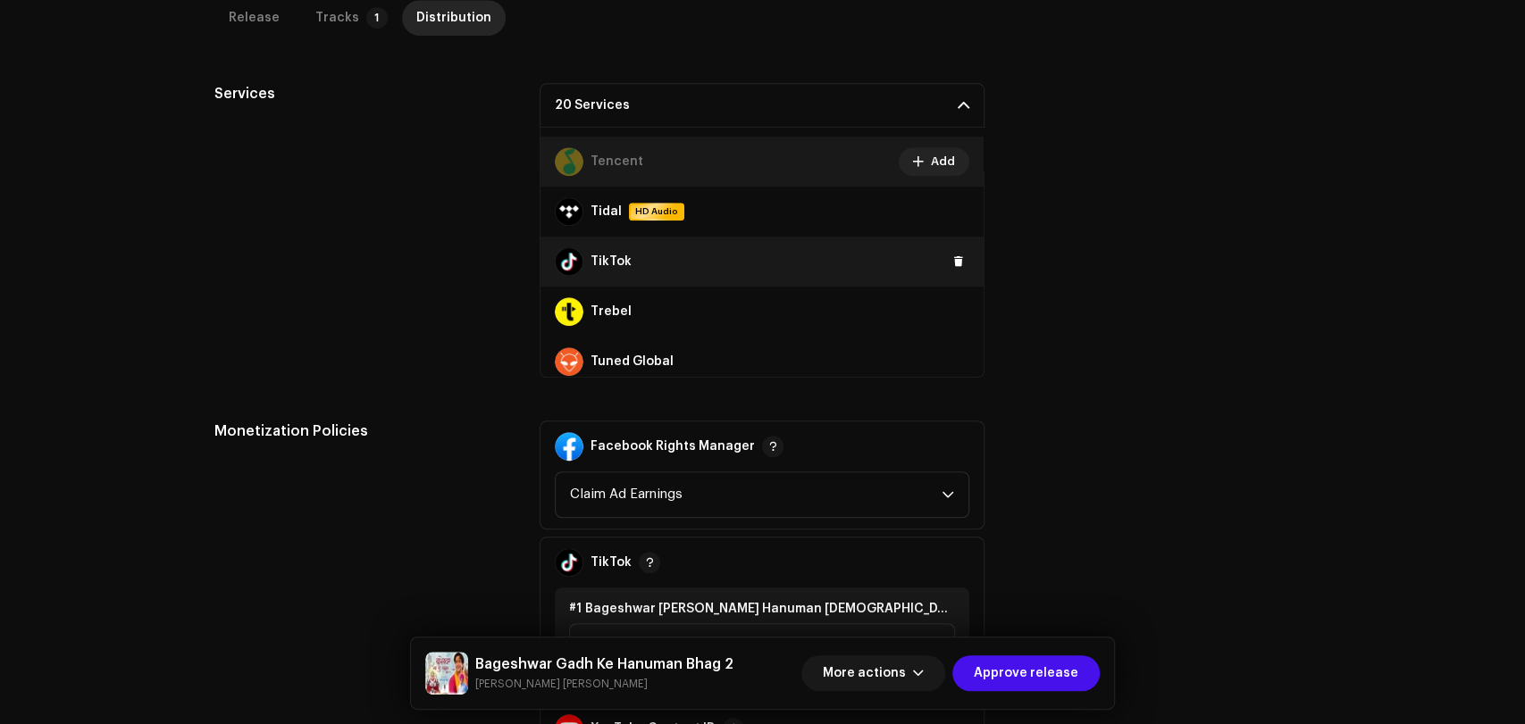
scroll to position [1191, 0]
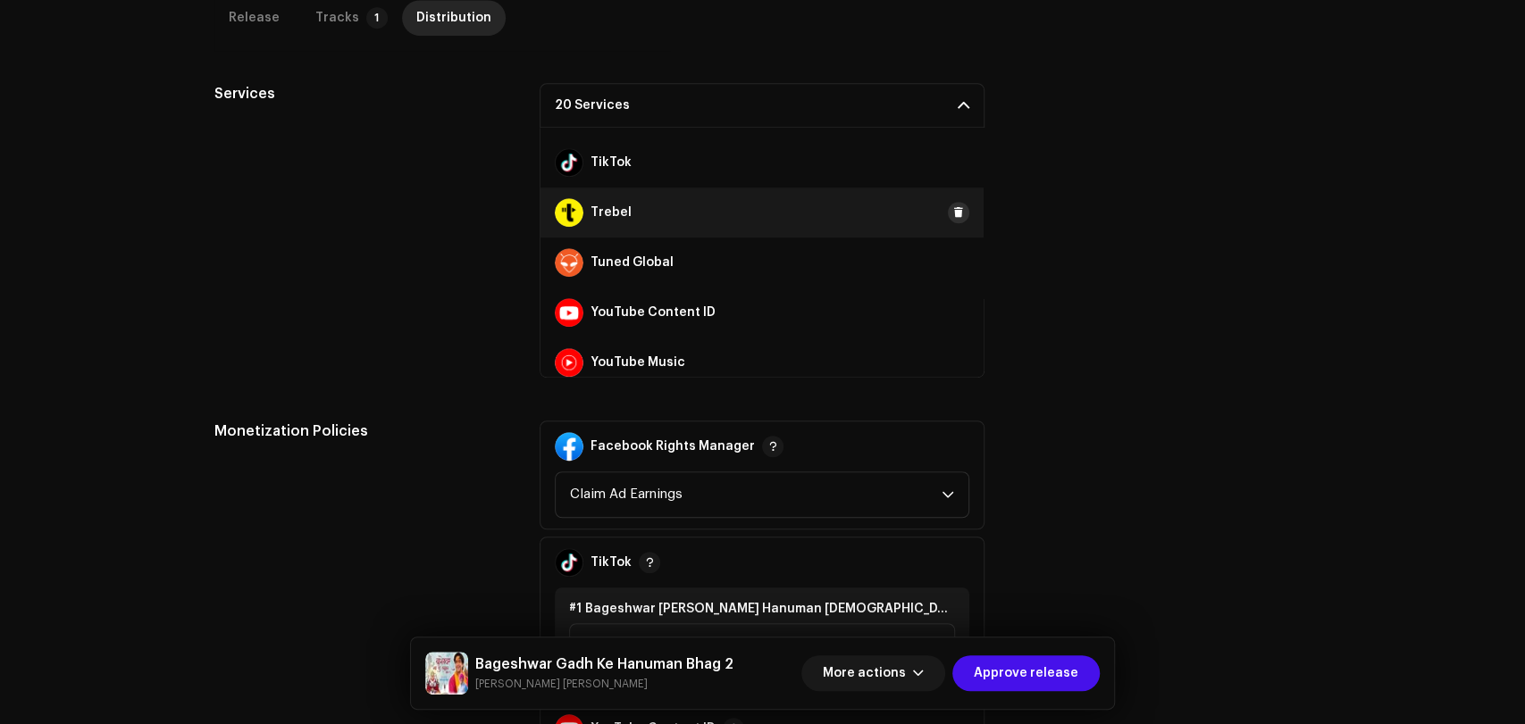
click at [953, 216] on span at bounding box center [958, 212] width 11 height 14
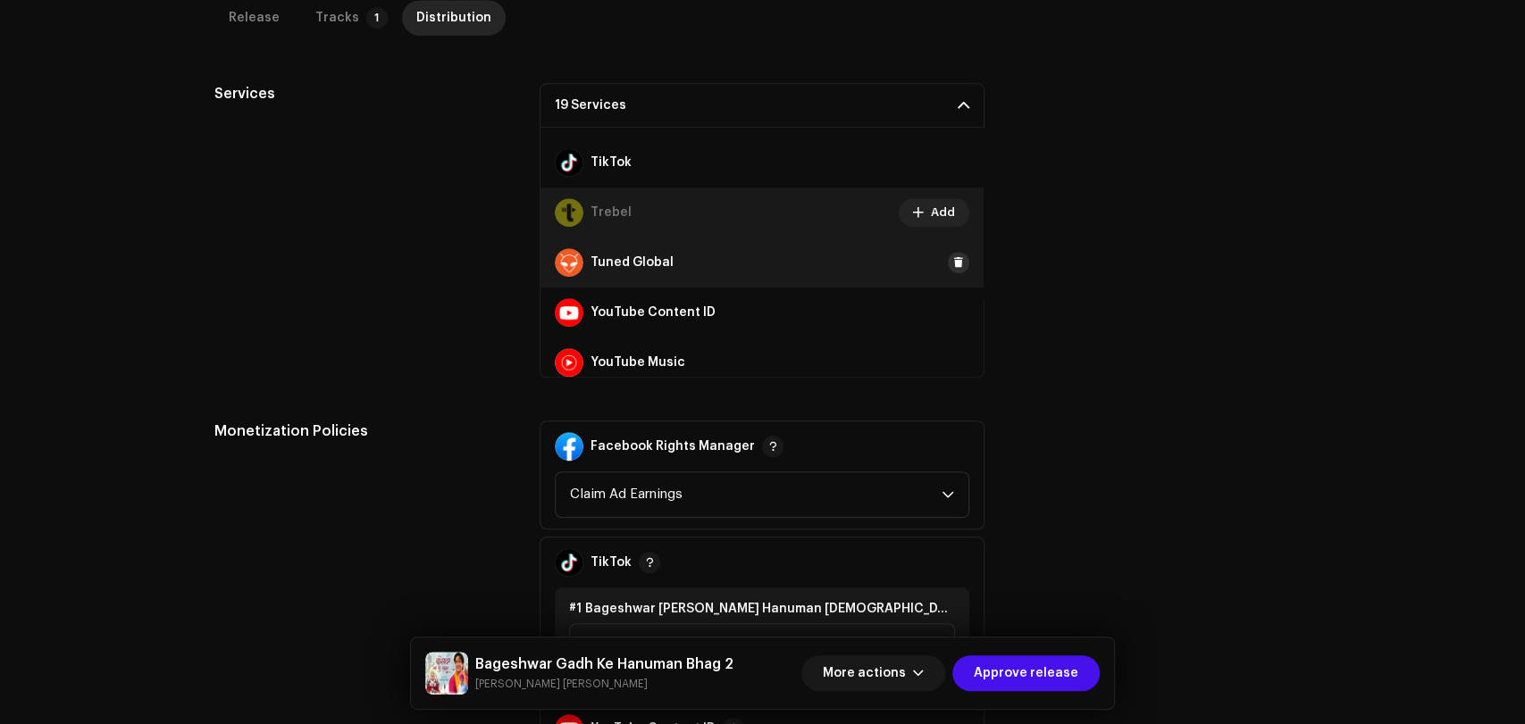
click at [953, 257] on span at bounding box center [958, 262] width 11 height 14
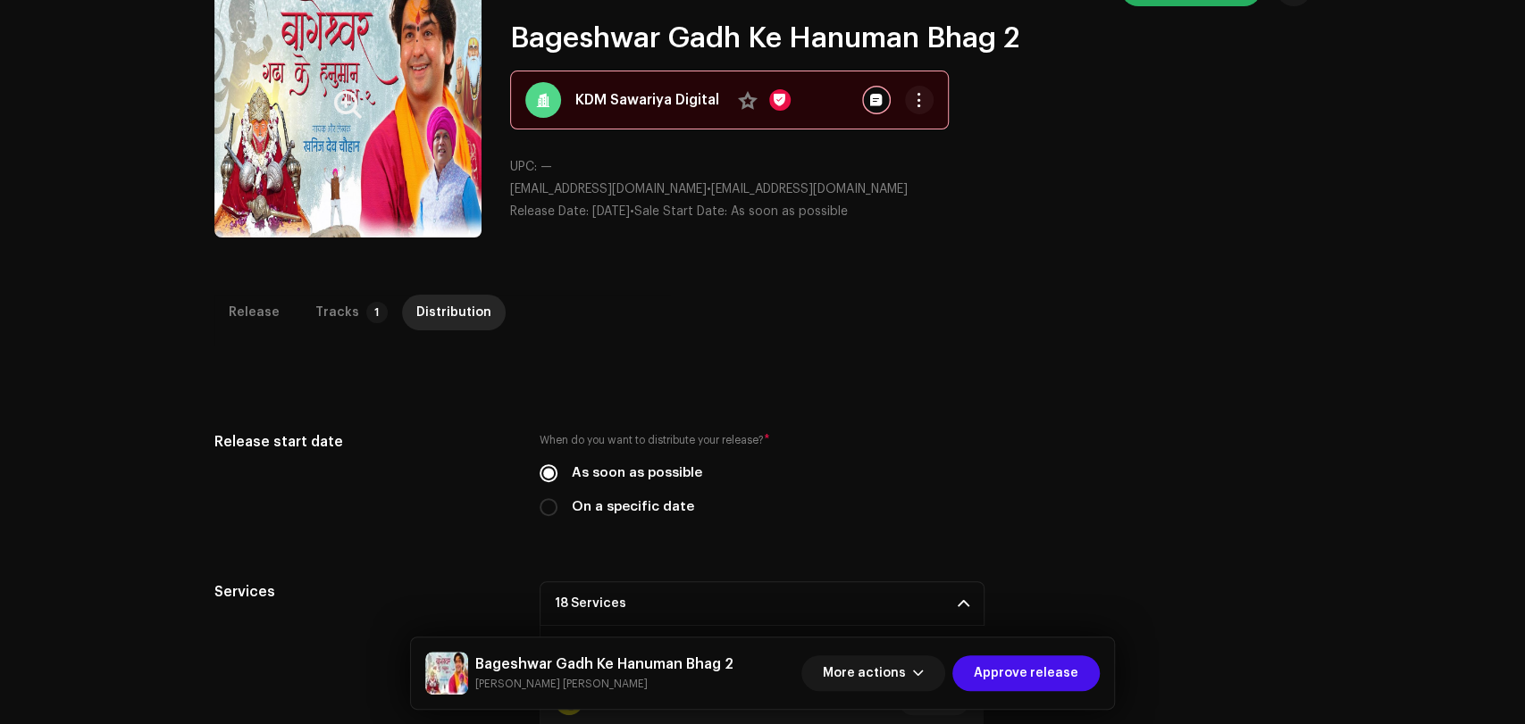
scroll to position [0, 0]
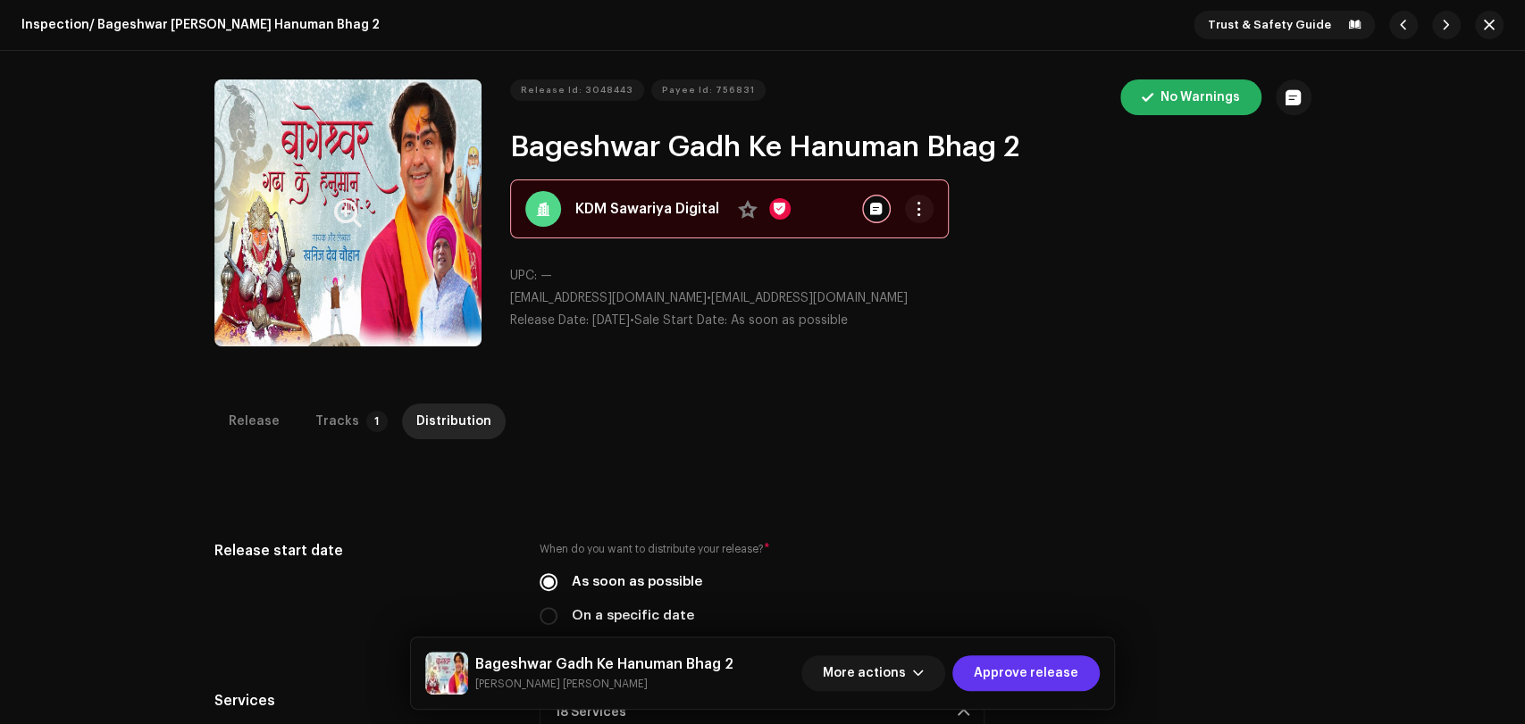
click at [1043, 669] on span "Approve release" at bounding box center [1026, 674] width 105 height 36
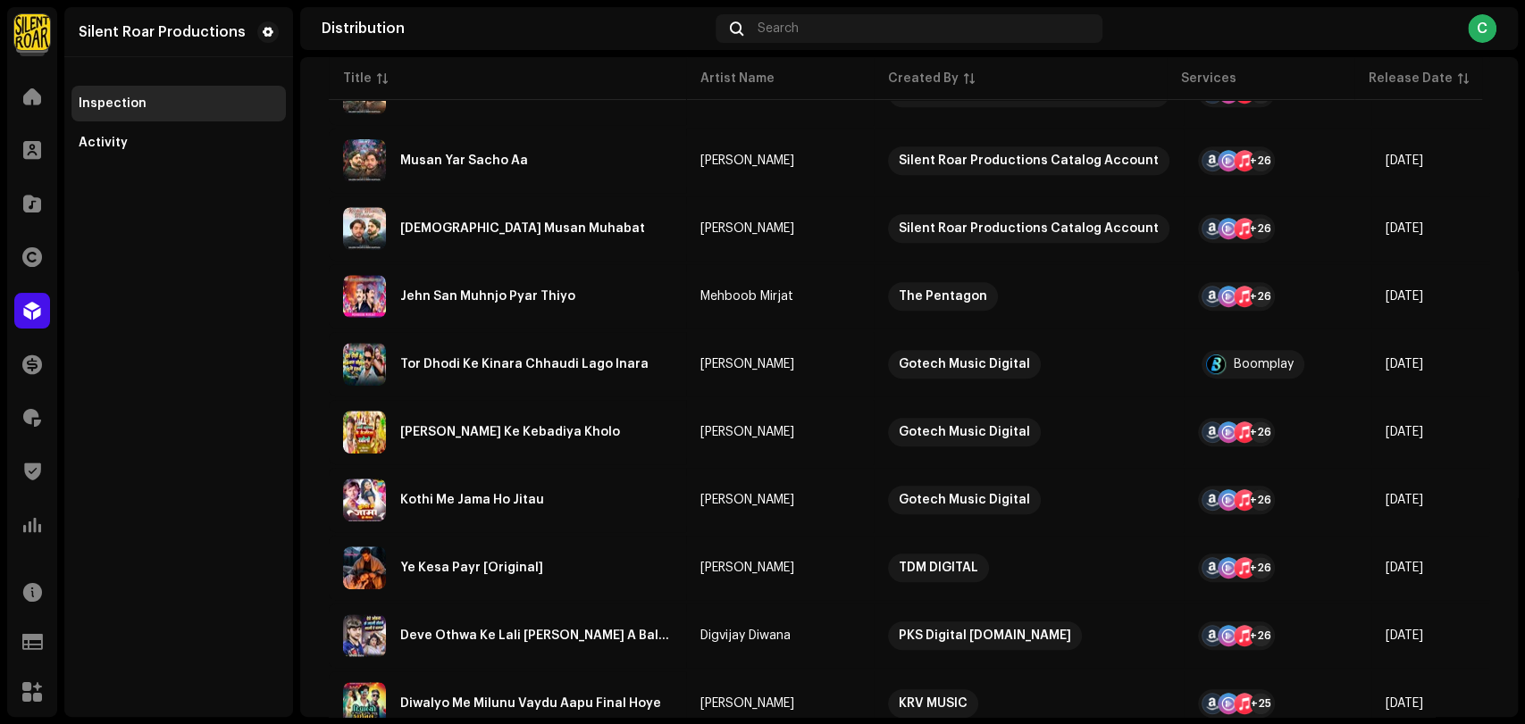
scroll to position [1029, 0]
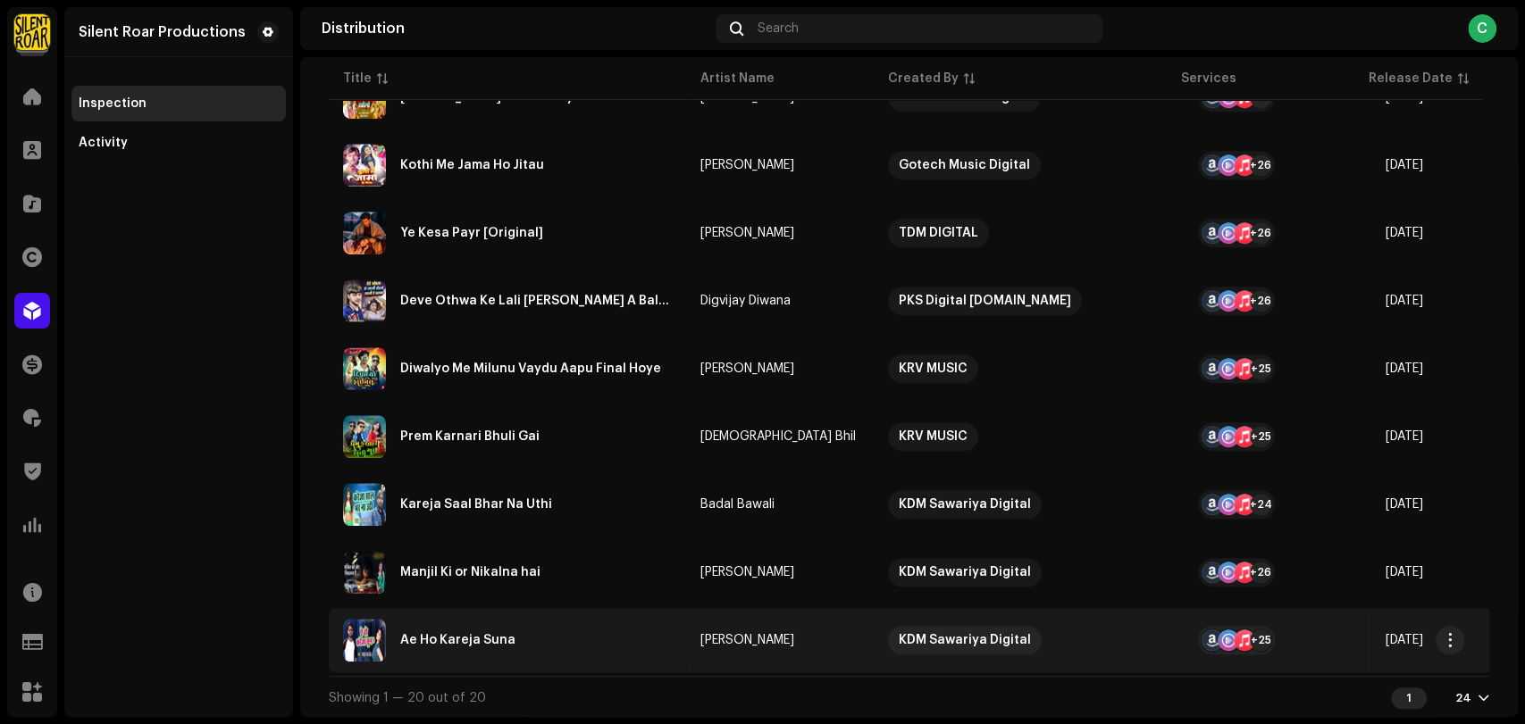
click at [431, 634] on div "Ae Ho Kareja Suna" at bounding box center [457, 640] width 115 height 13
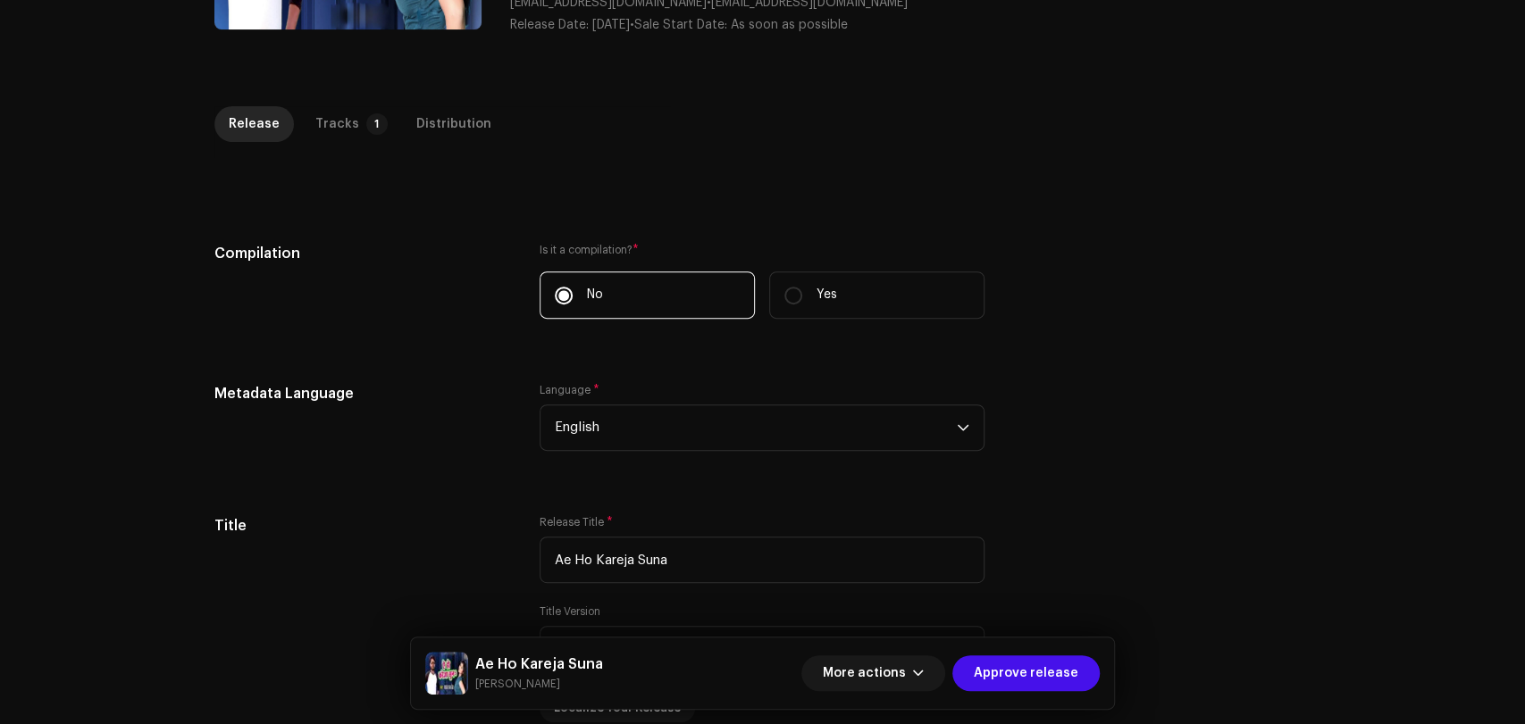
scroll to position [184, 0]
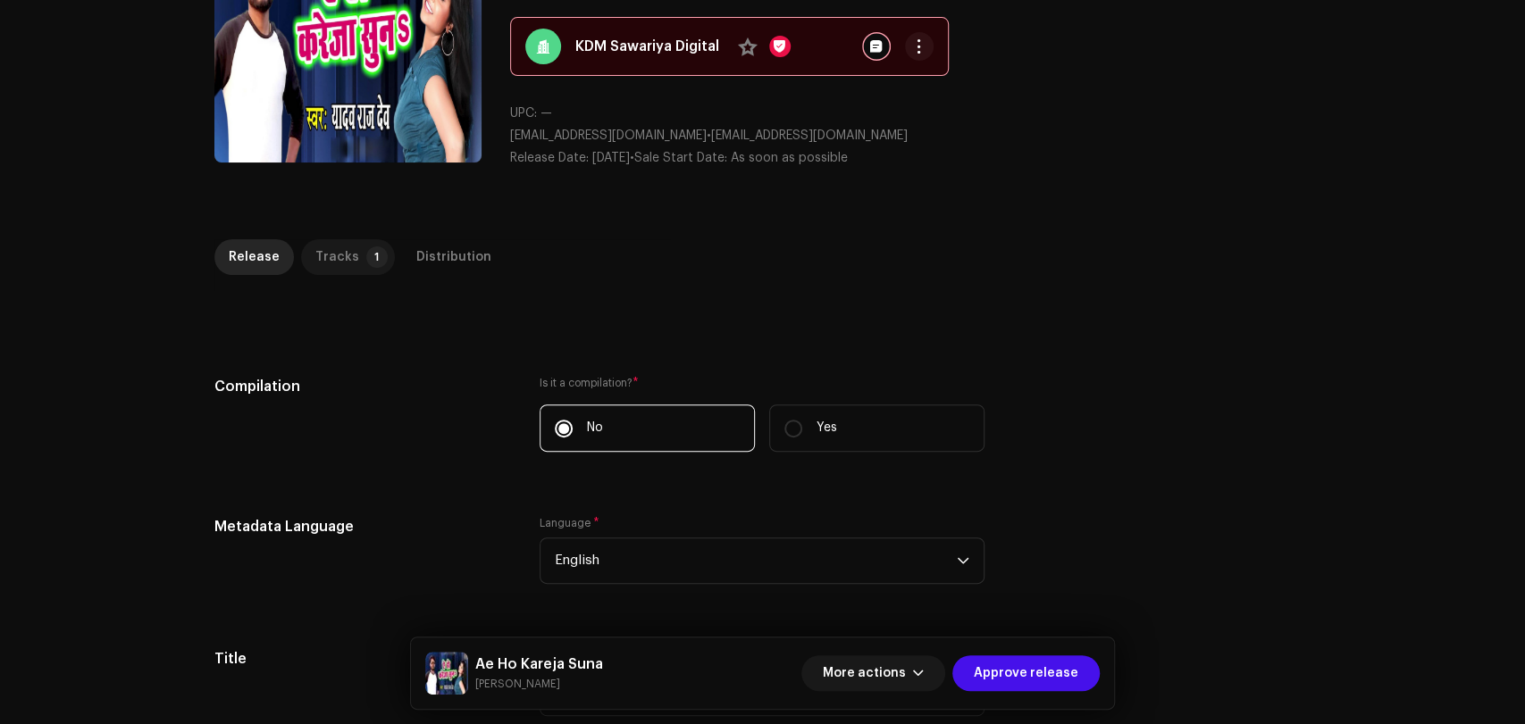
click at [343, 263] on div "Tracks" at bounding box center [337, 257] width 44 height 36
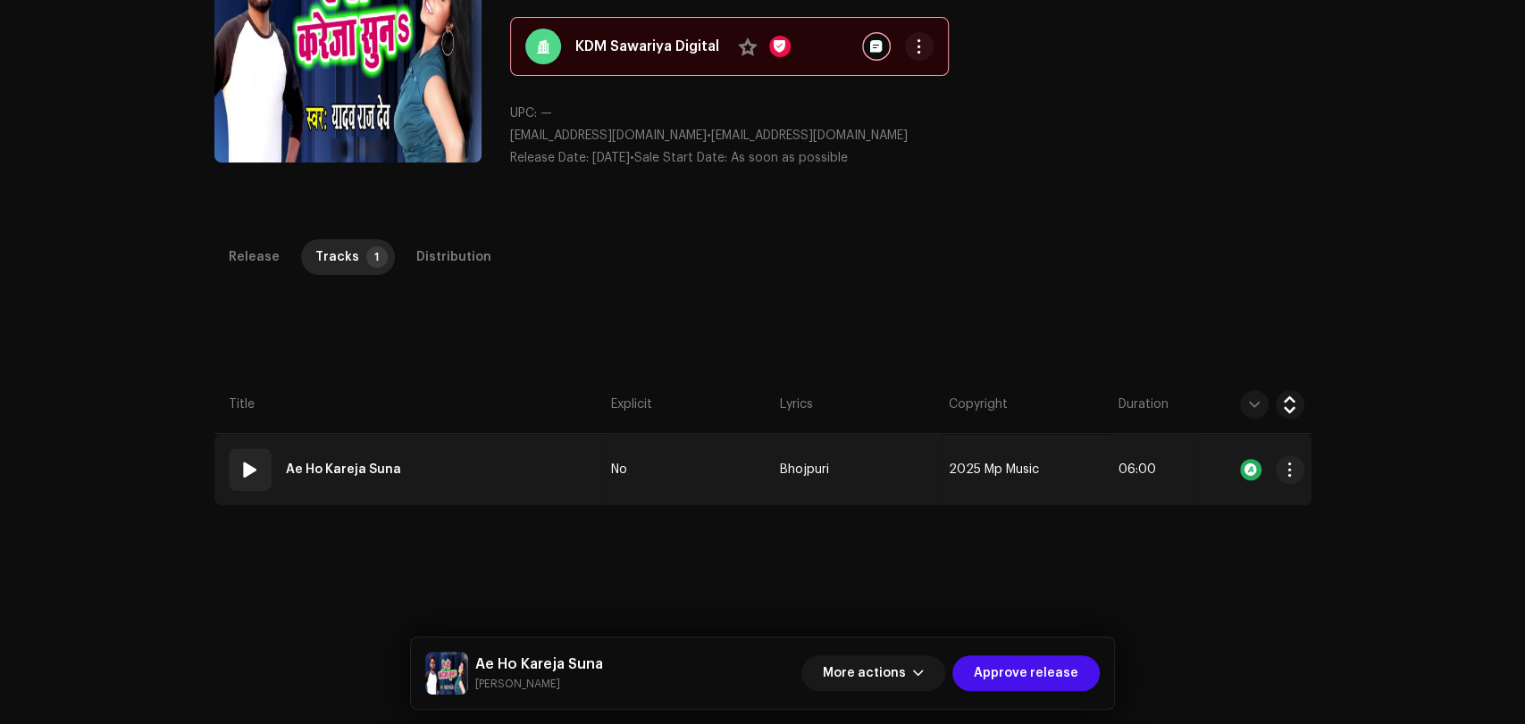
click at [448, 453] on td "01 [PERSON_NAME] Kareja Suna" at bounding box center [408, 469] width 389 height 71
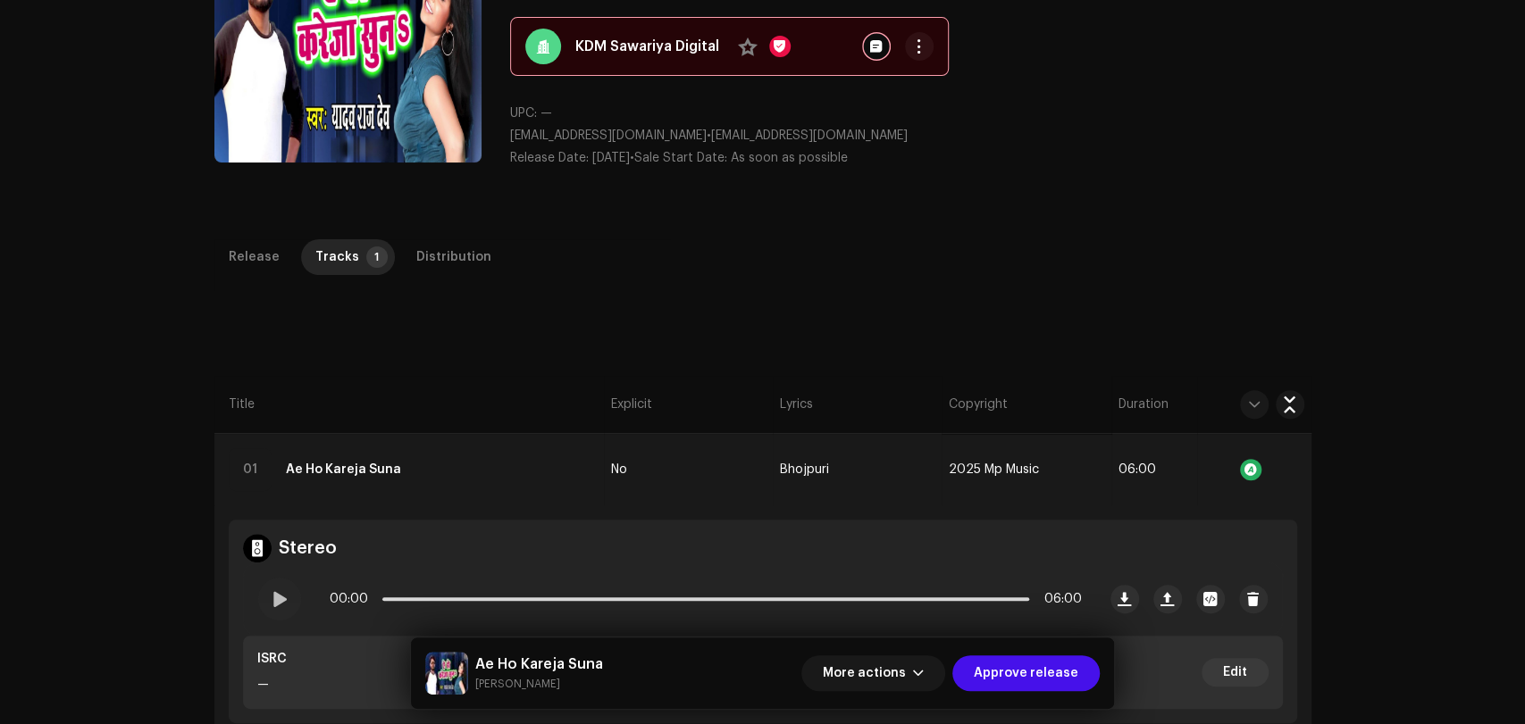
click at [272, 602] on span at bounding box center [279, 599] width 15 height 14
click at [468, 600] on div "00:00 06:00" at bounding box center [706, 600] width 752 height 36
click at [727, 592] on div "00:02 06:00" at bounding box center [706, 600] width 752 height 36
click at [629, 601] on div "00:03 06:00" at bounding box center [706, 600] width 752 height 36
click at [545, 594] on div "00:03 06:00" at bounding box center [706, 600] width 752 height 36
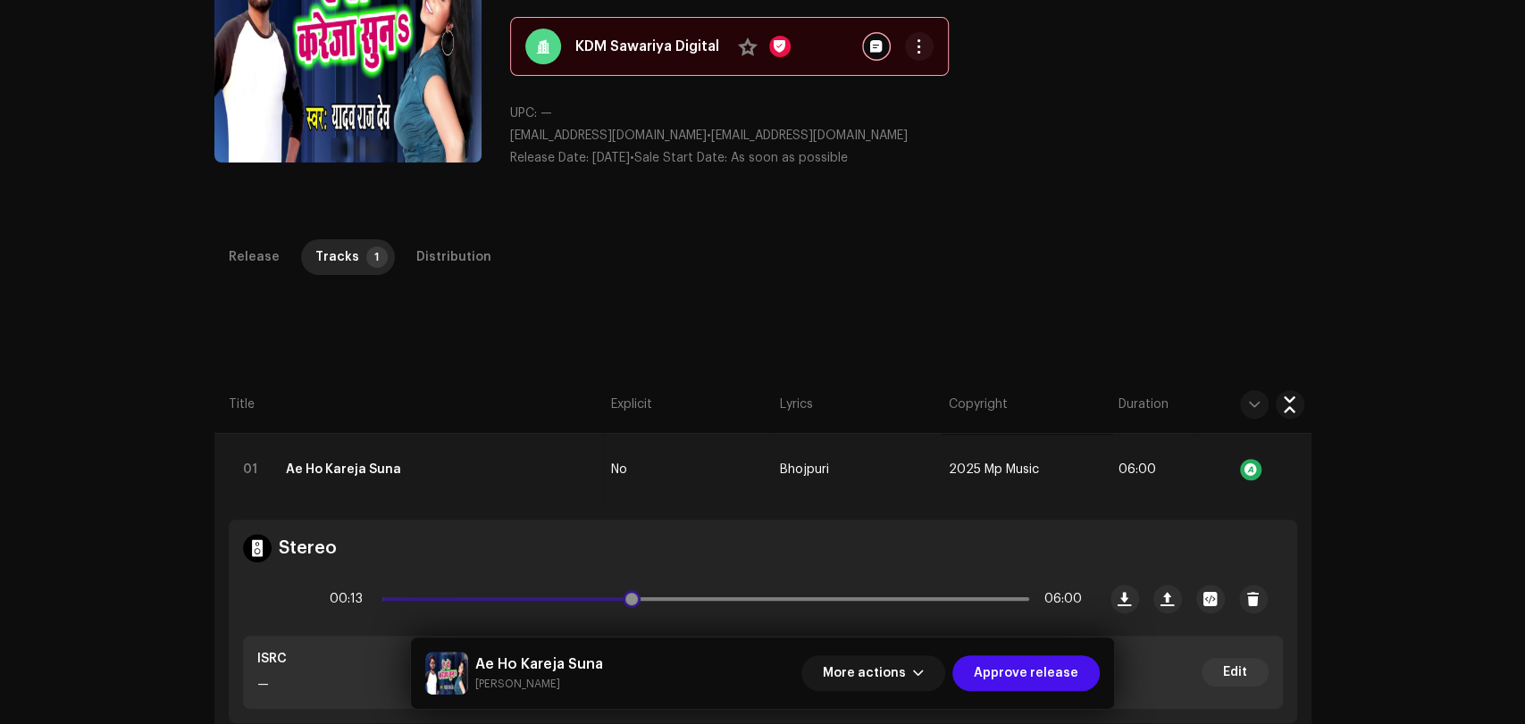
drag, startPoint x: 386, startPoint y: 596, endPoint x: 630, endPoint y: 588, distance: 244.0
click at [630, 588] on div "00:13 06:00" at bounding box center [706, 600] width 752 height 36
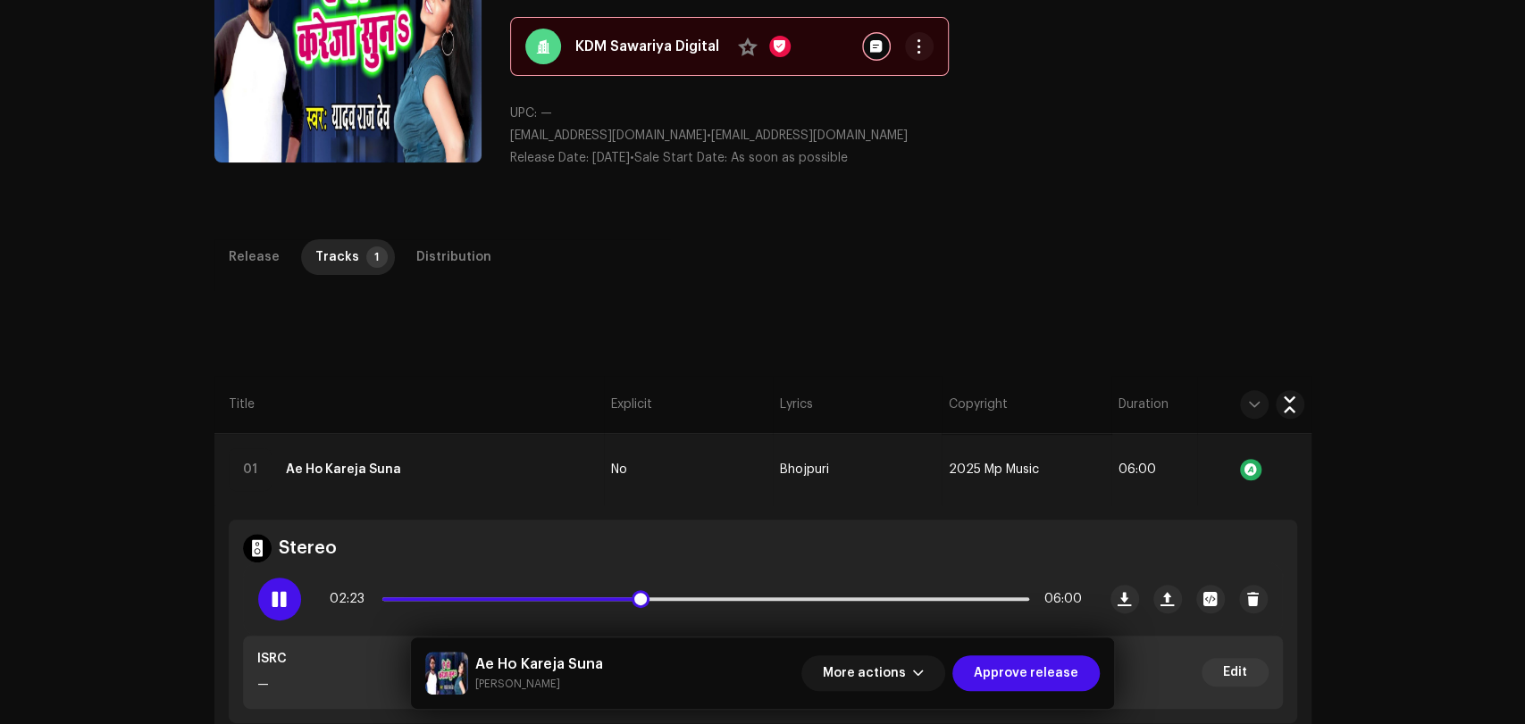
click at [838, 598] on p-slider at bounding box center [705, 600] width 647 height 4
drag, startPoint x: 635, startPoint y: 601, endPoint x: 782, endPoint y: 601, distance: 147.4
click at [782, 601] on div "02:27 06:00" at bounding box center [706, 600] width 752 height 36
click at [283, 601] on span at bounding box center [279, 599] width 15 height 14
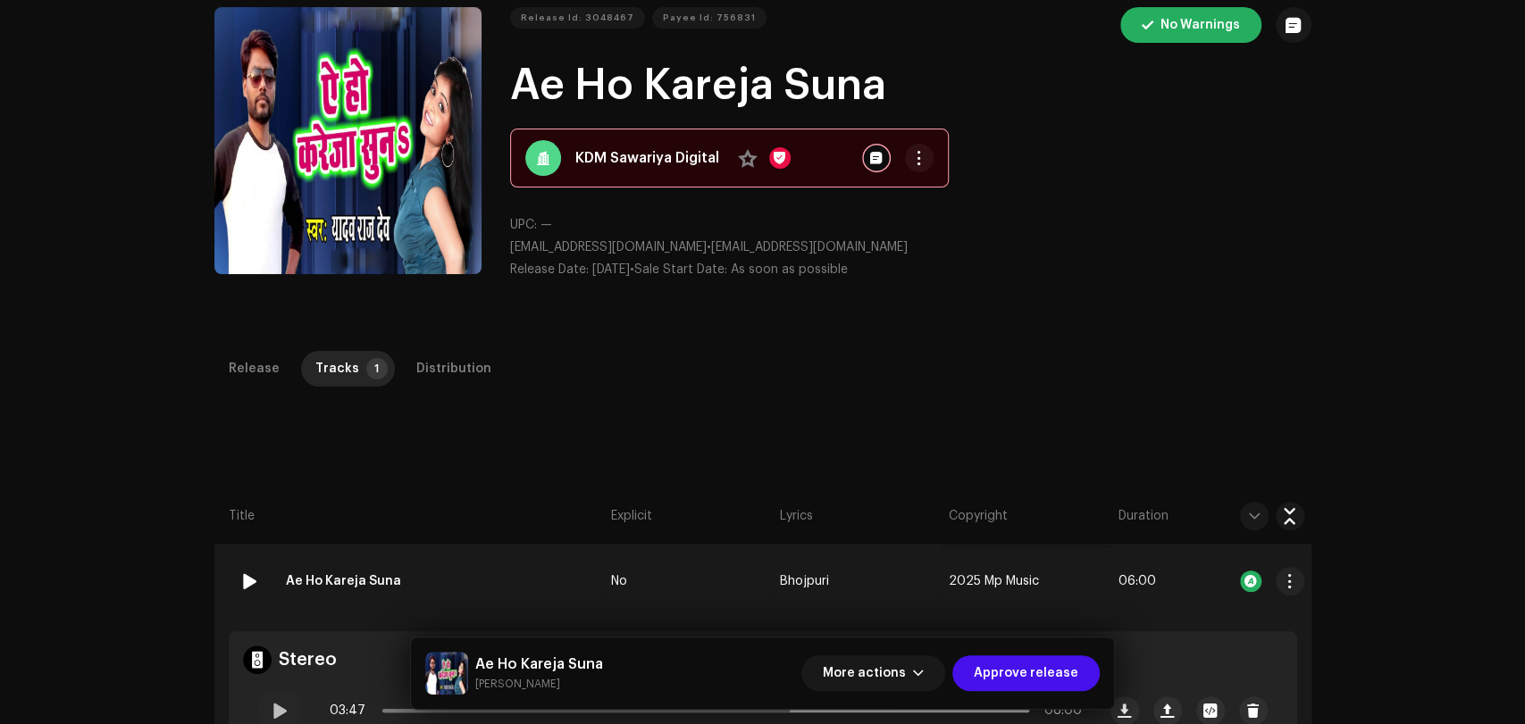
scroll to position [0, 0]
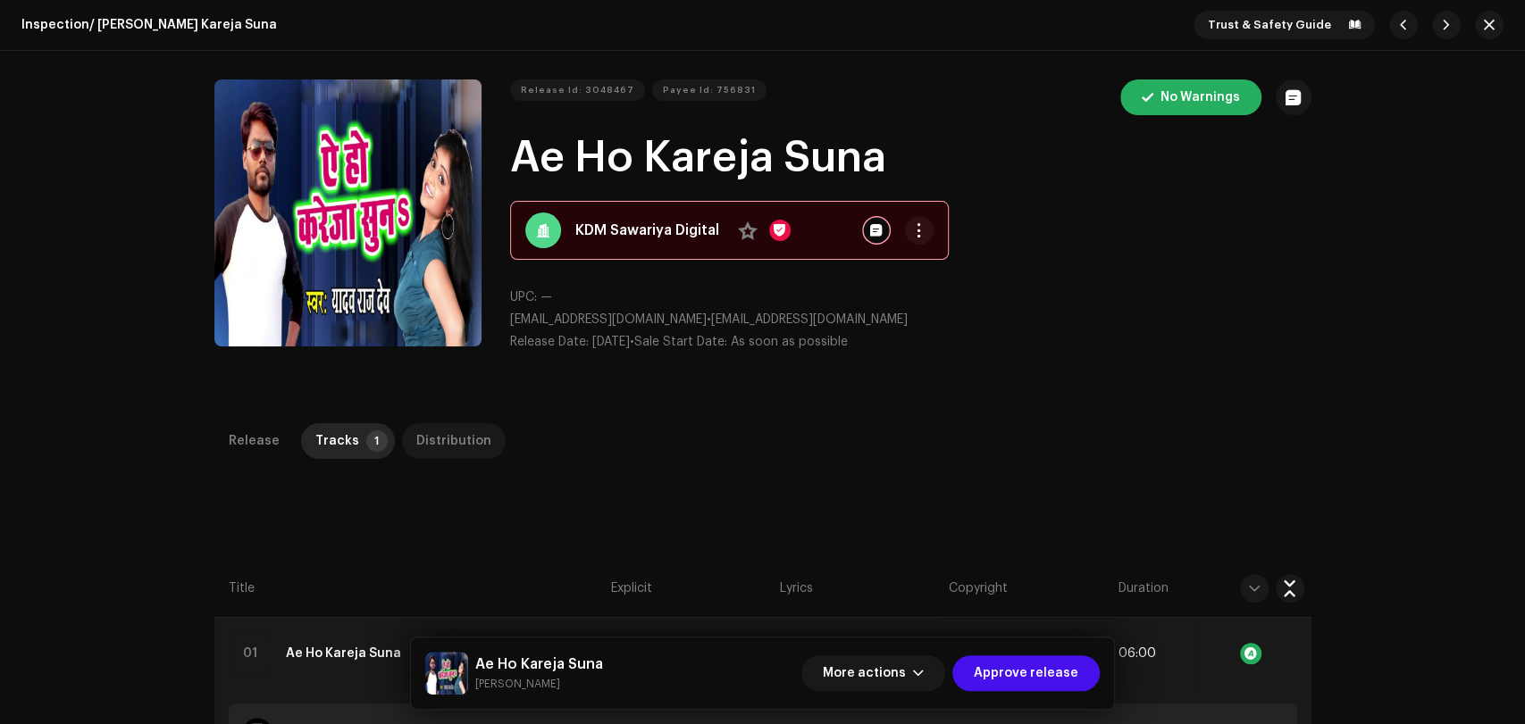
click at [474, 450] on p-tab "Distribution" at bounding box center [454, 441] width 104 height 36
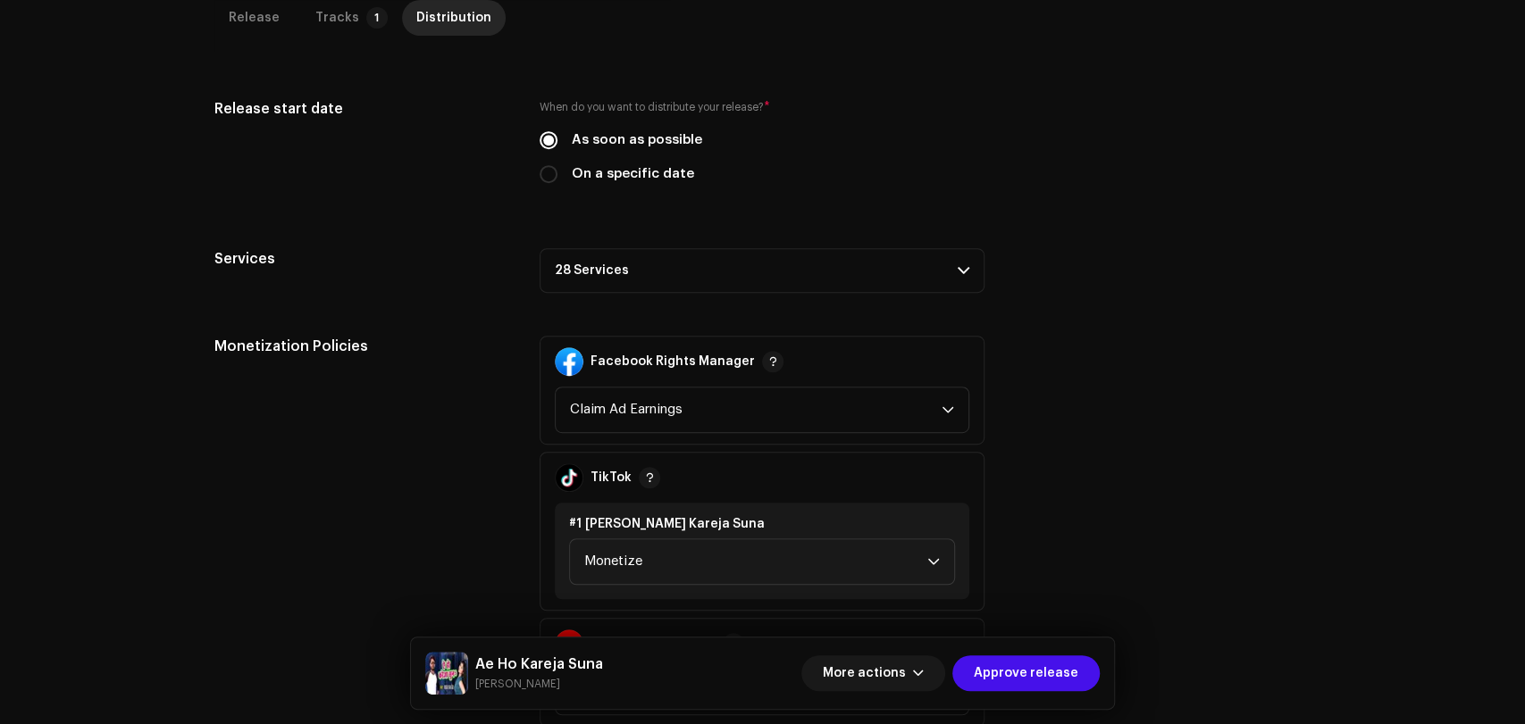
scroll to position [496, 0]
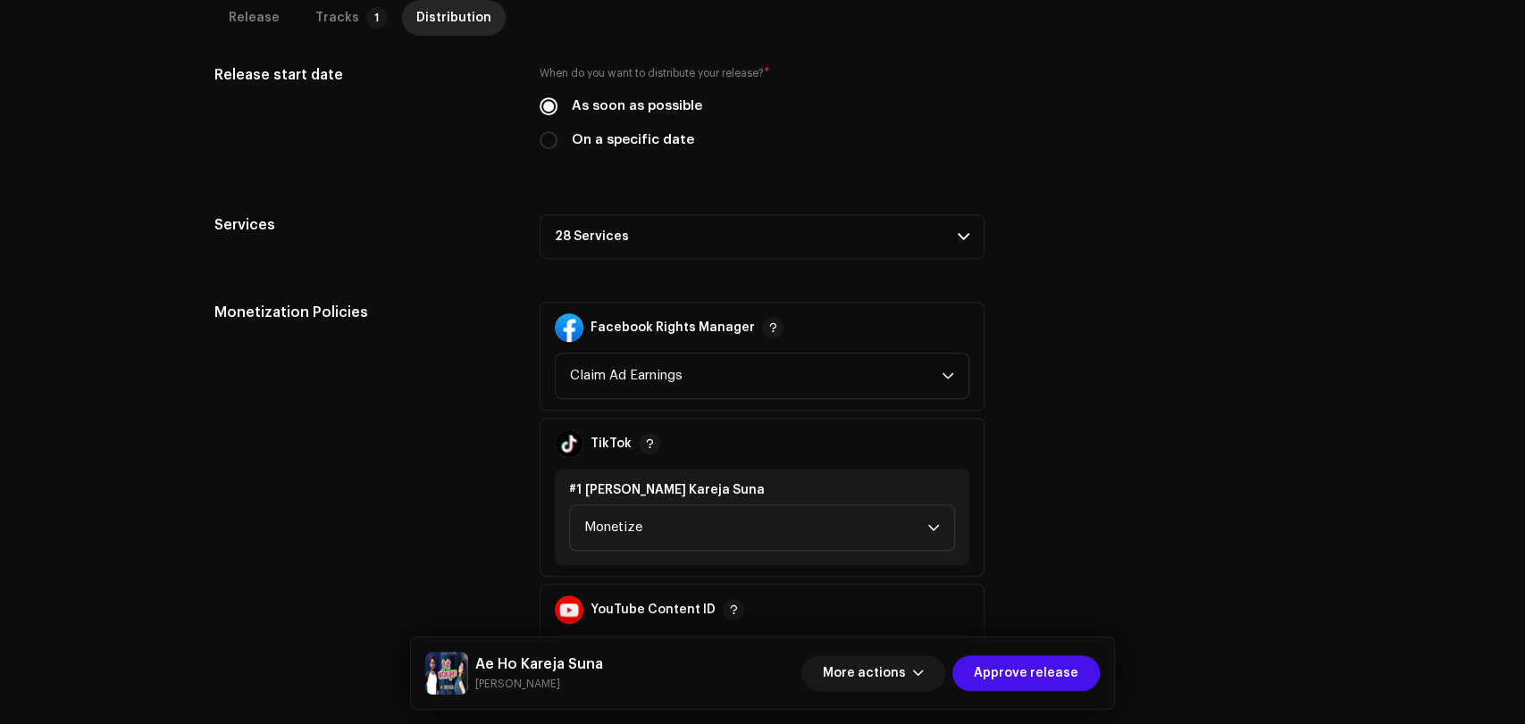
click at [716, 240] on p-accordion-header "28 Services" at bounding box center [762, 236] width 445 height 45
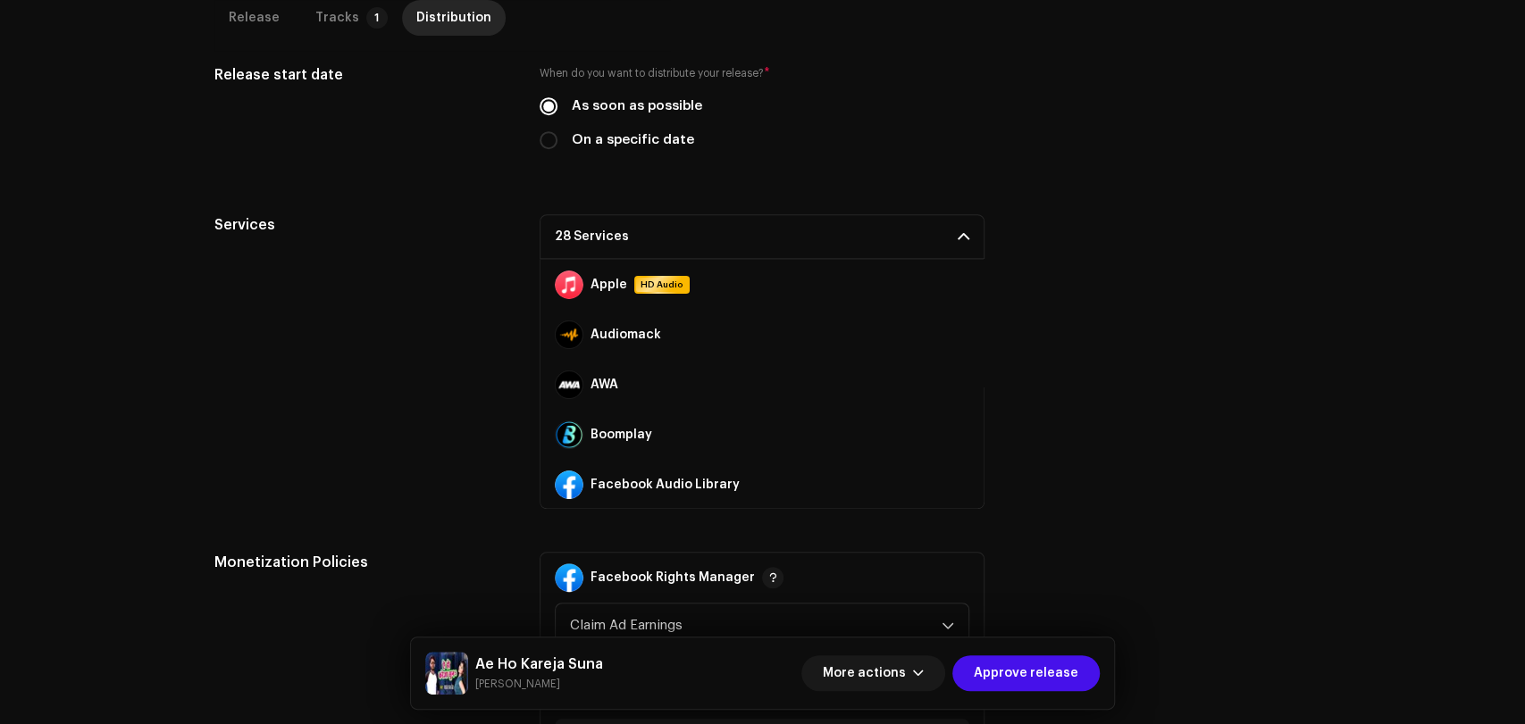
scroll to position [198, 0]
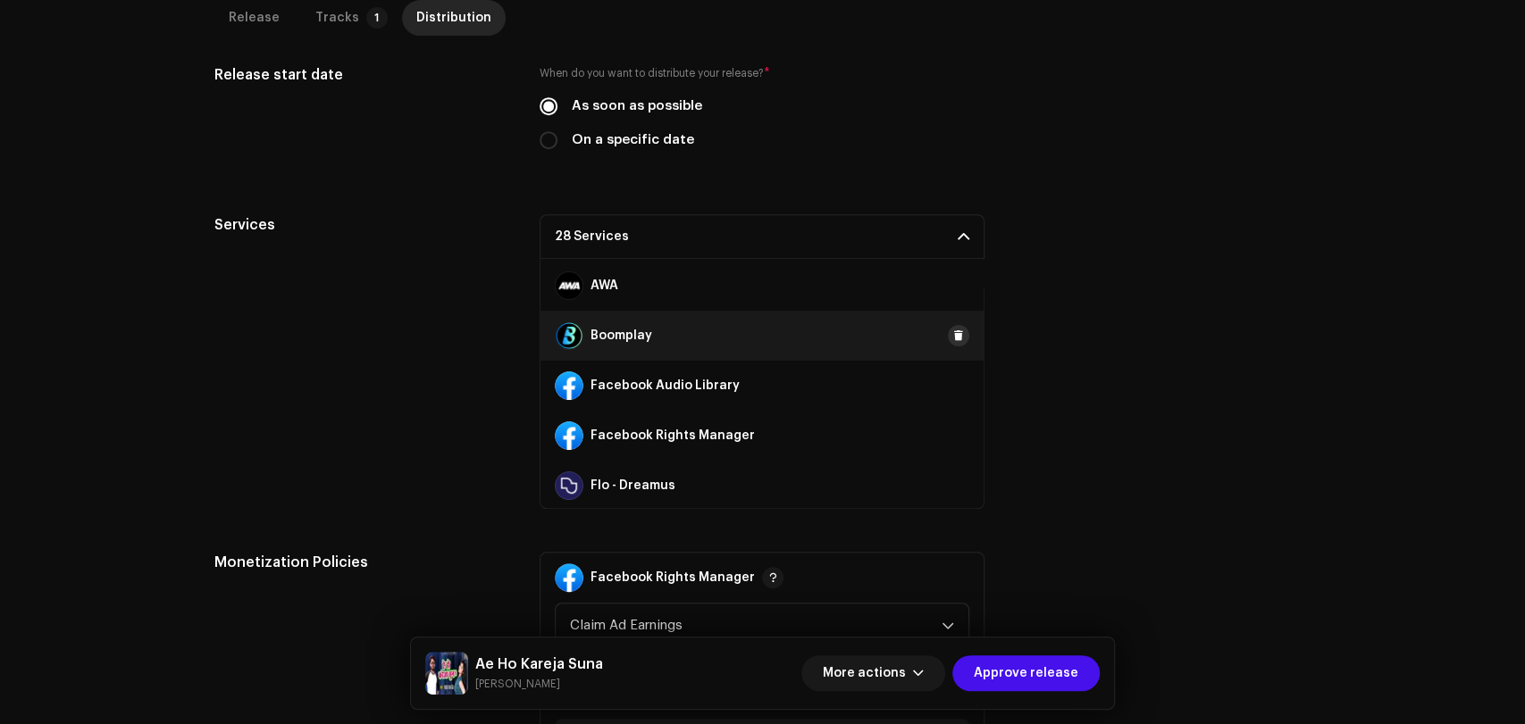
click at [953, 337] on span at bounding box center [958, 336] width 11 height 14
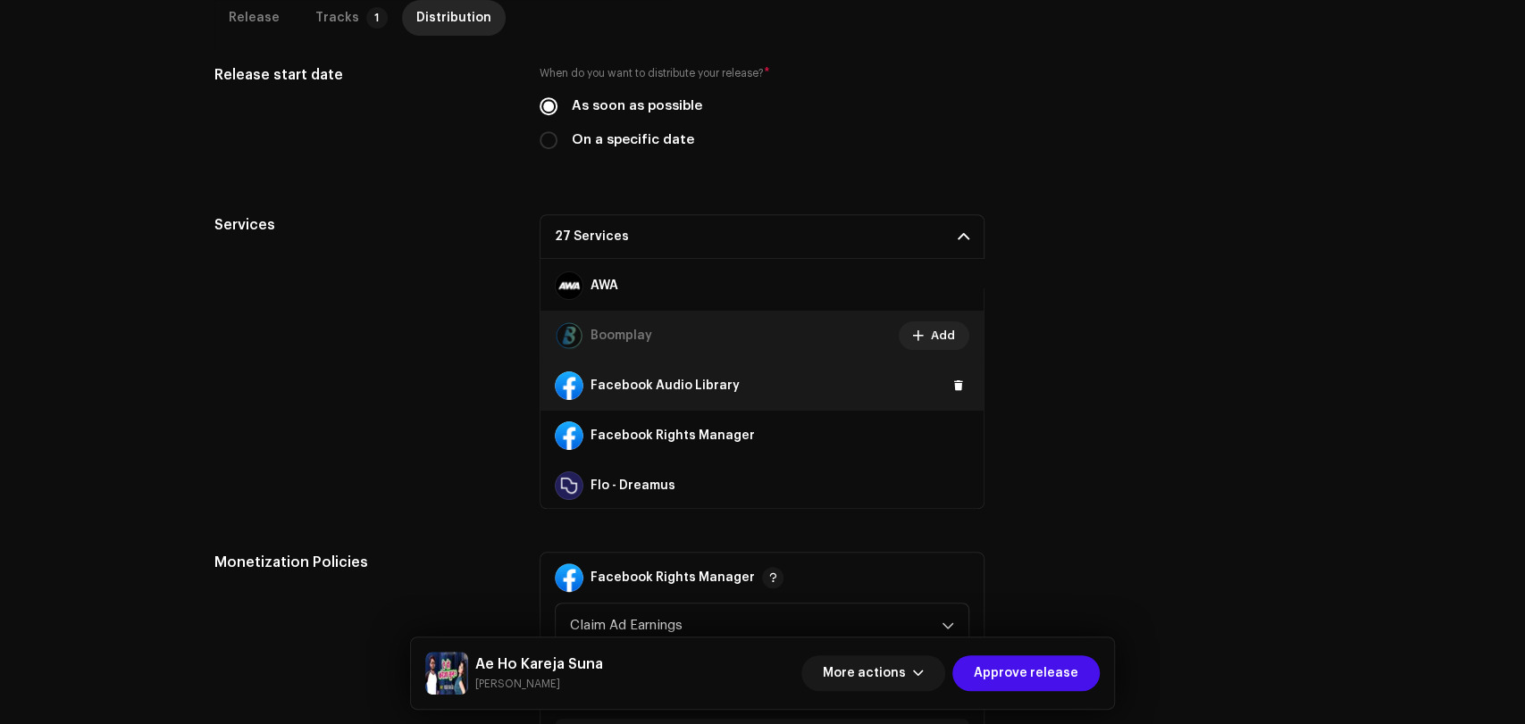
scroll to position [297, 0]
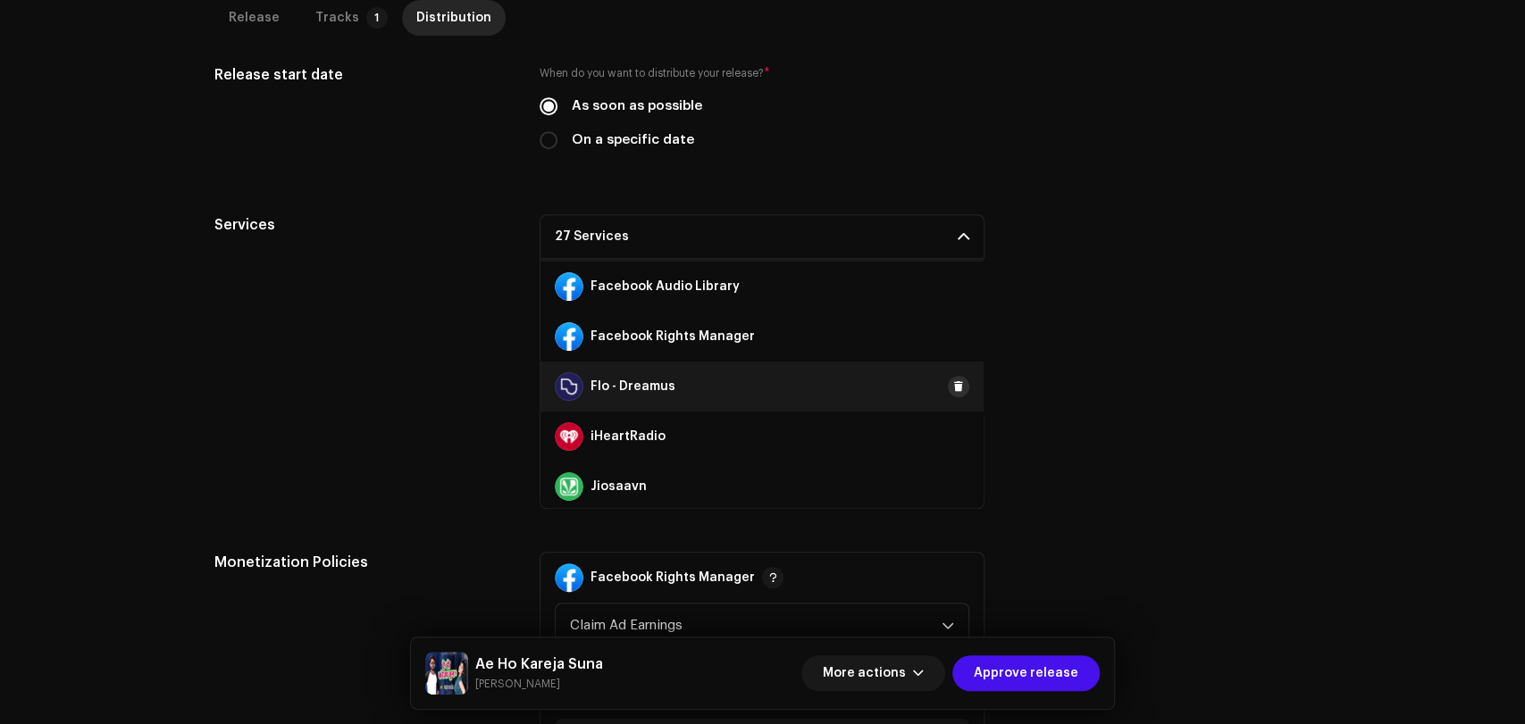
click at [953, 382] on span at bounding box center [958, 387] width 11 height 14
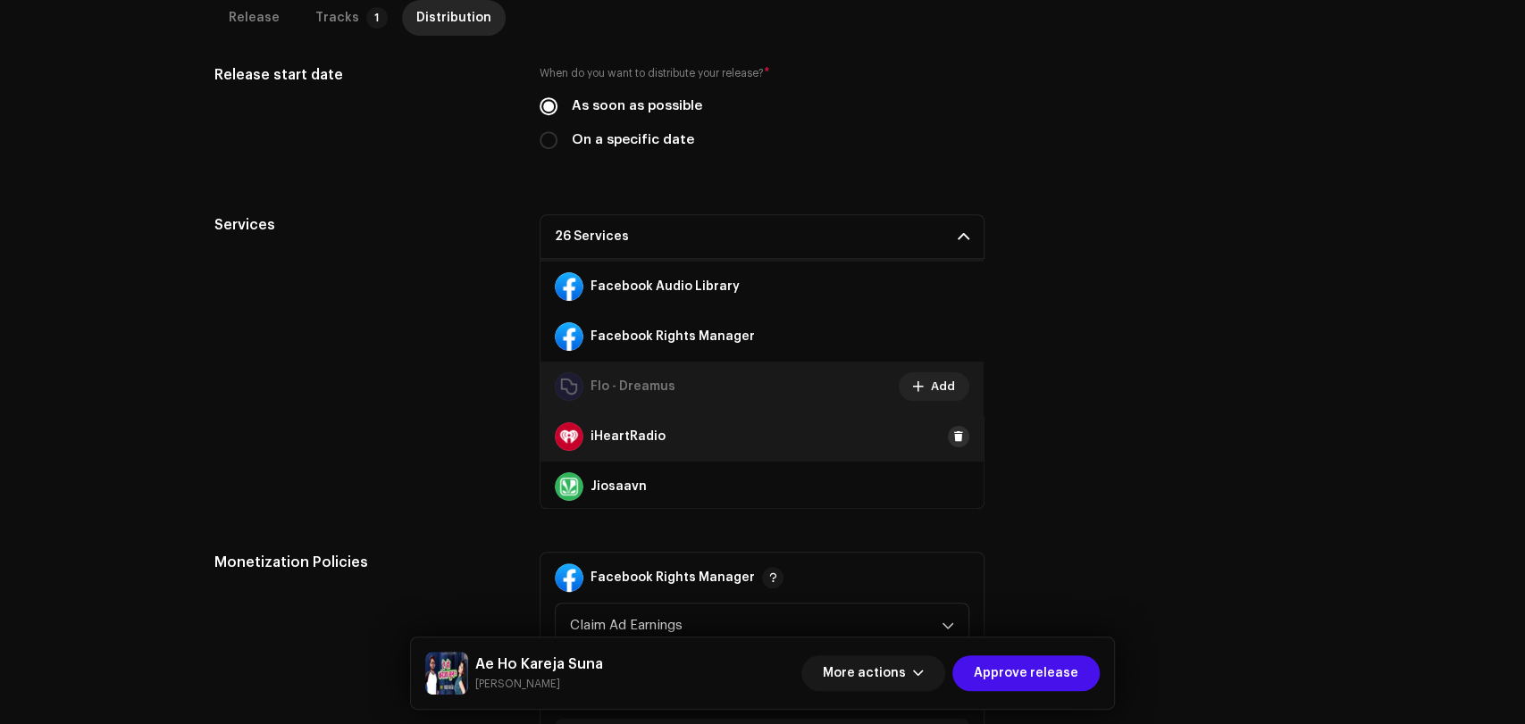
click at [951, 444] on button at bounding box center [958, 436] width 21 height 21
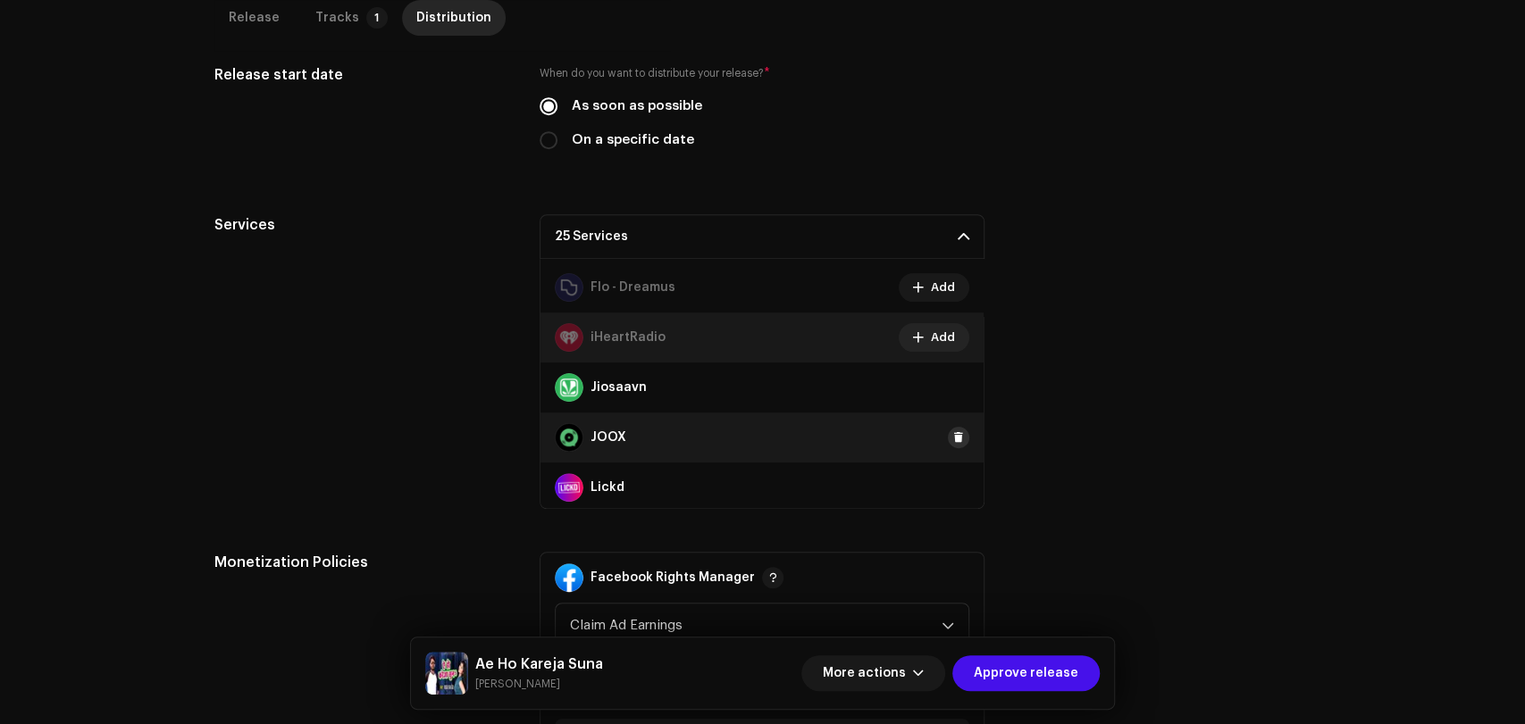
click at [953, 437] on span at bounding box center [958, 438] width 11 height 14
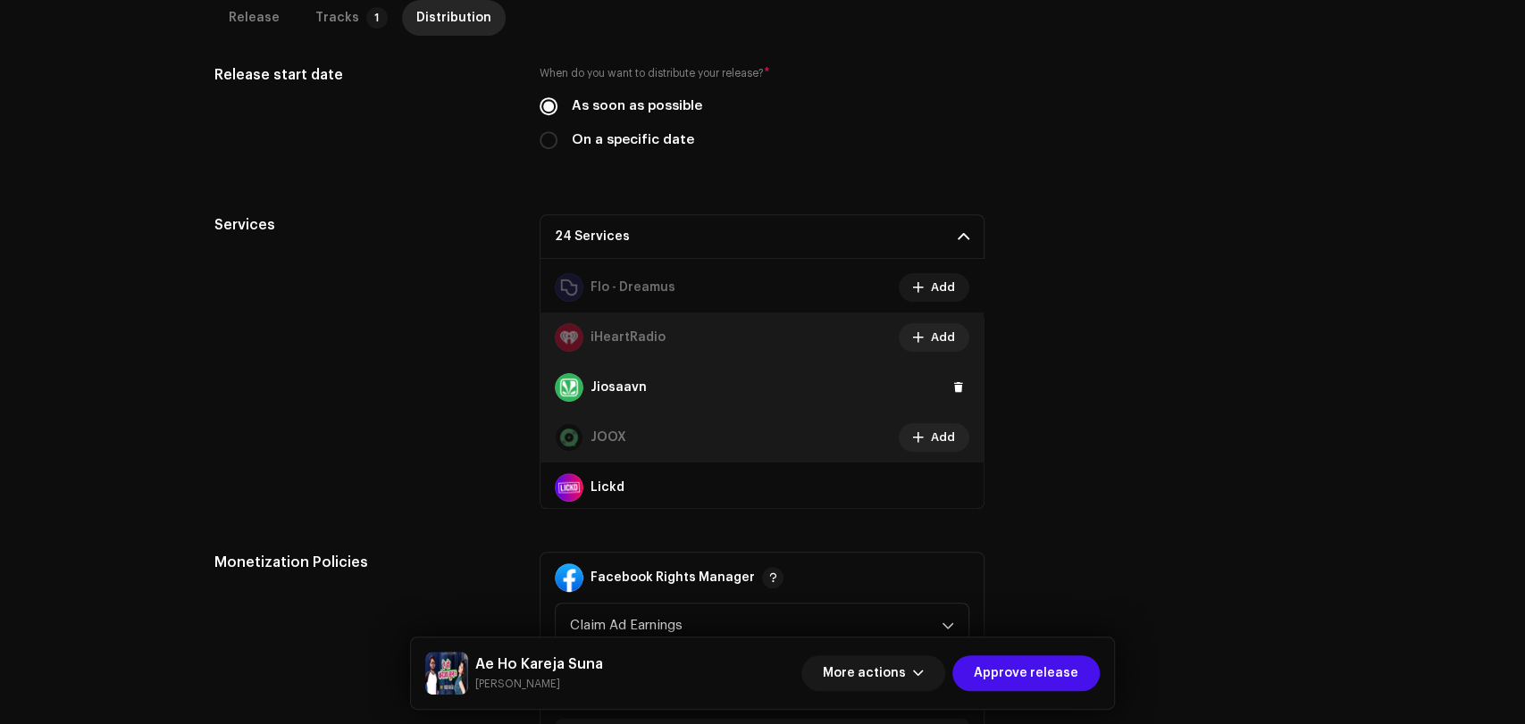
scroll to position [496, 0]
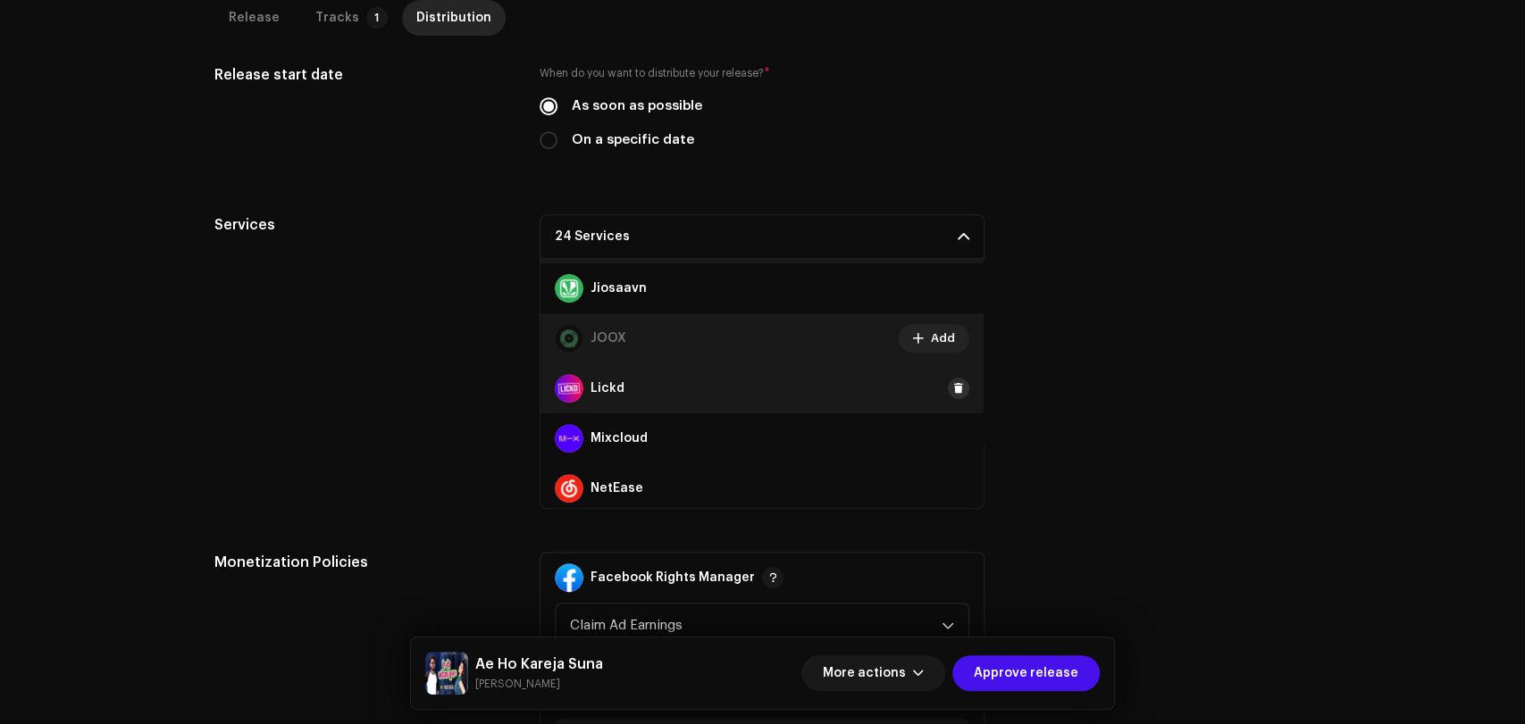
click at [953, 390] on span at bounding box center [958, 388] width 11 height 14
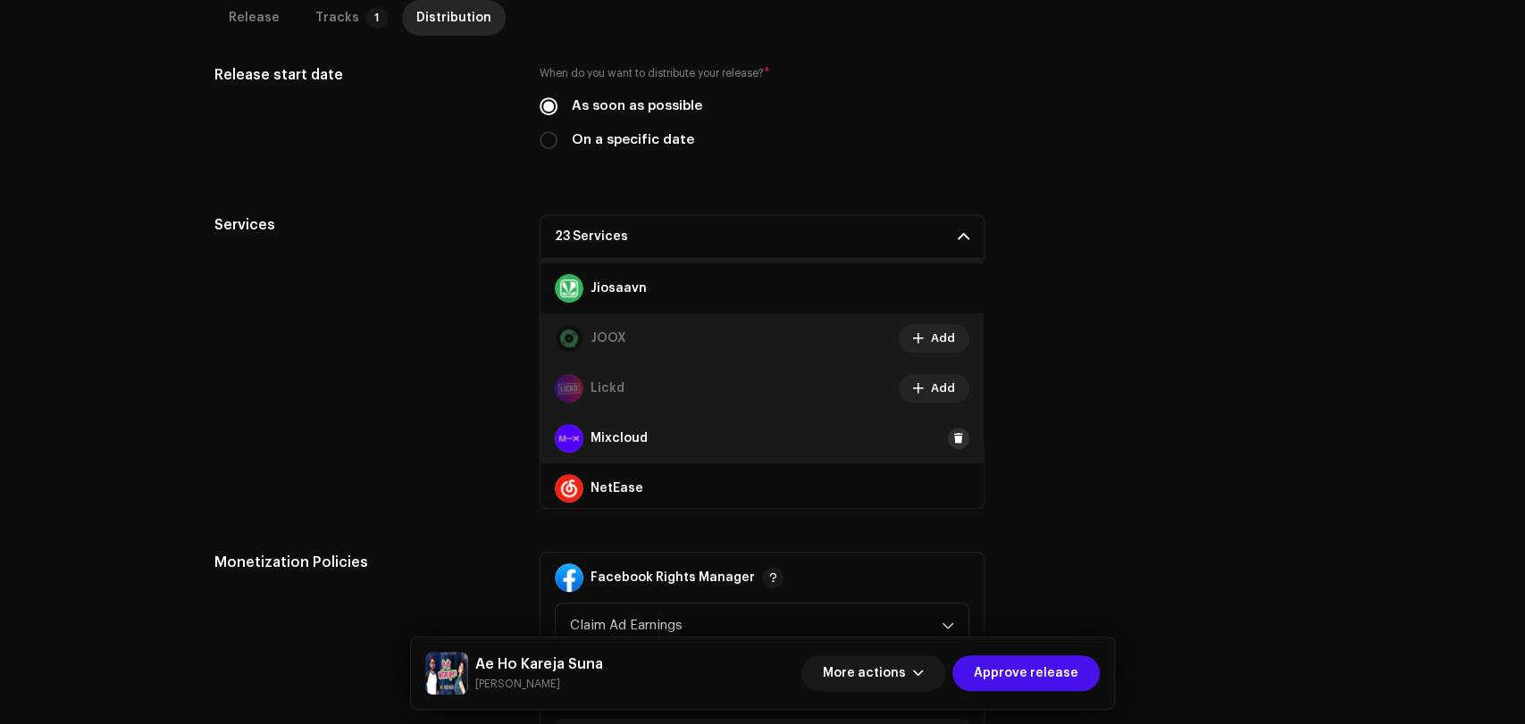
click at [953, 435] on span at bounding box center [958, 438] width 11 height 14
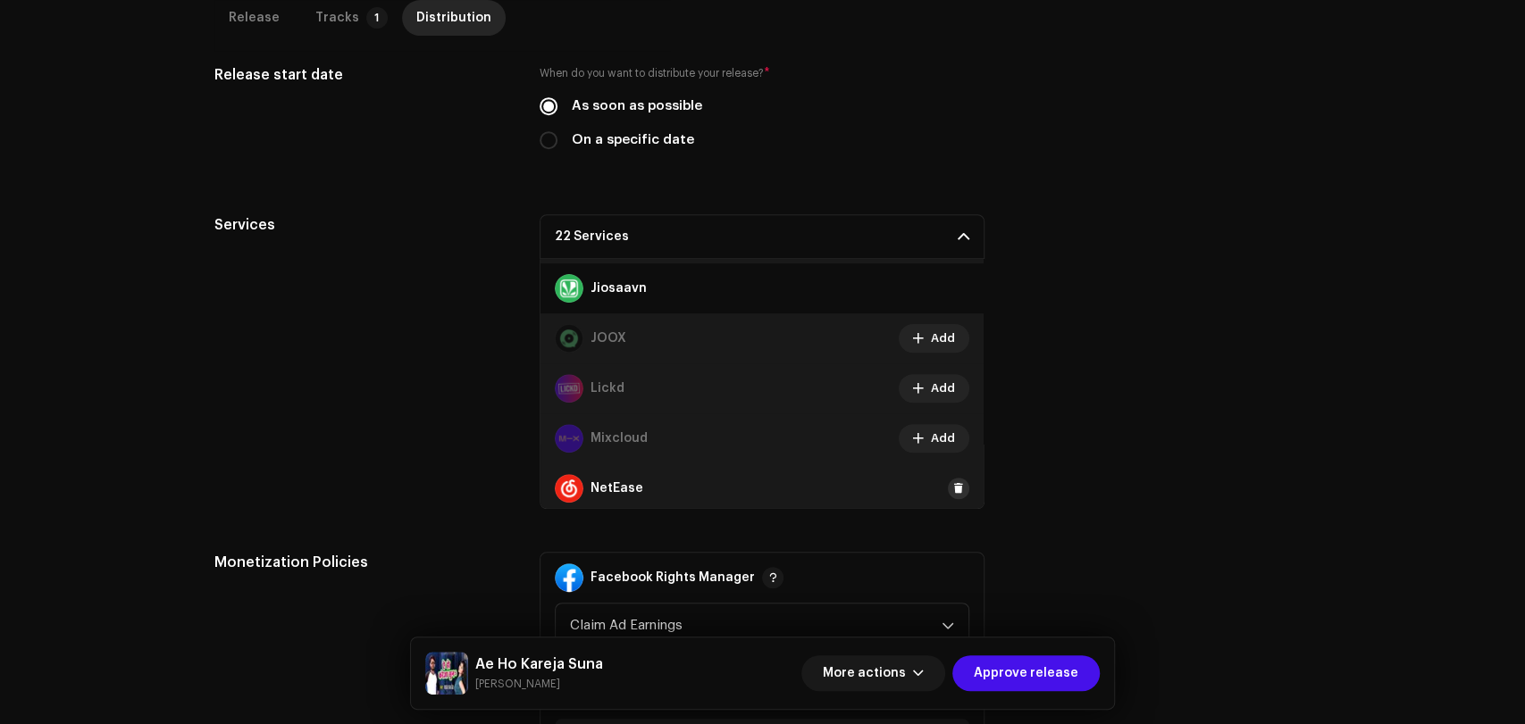
click at [953, 486] on span at bounding box center [958, 488] width 11 height 14
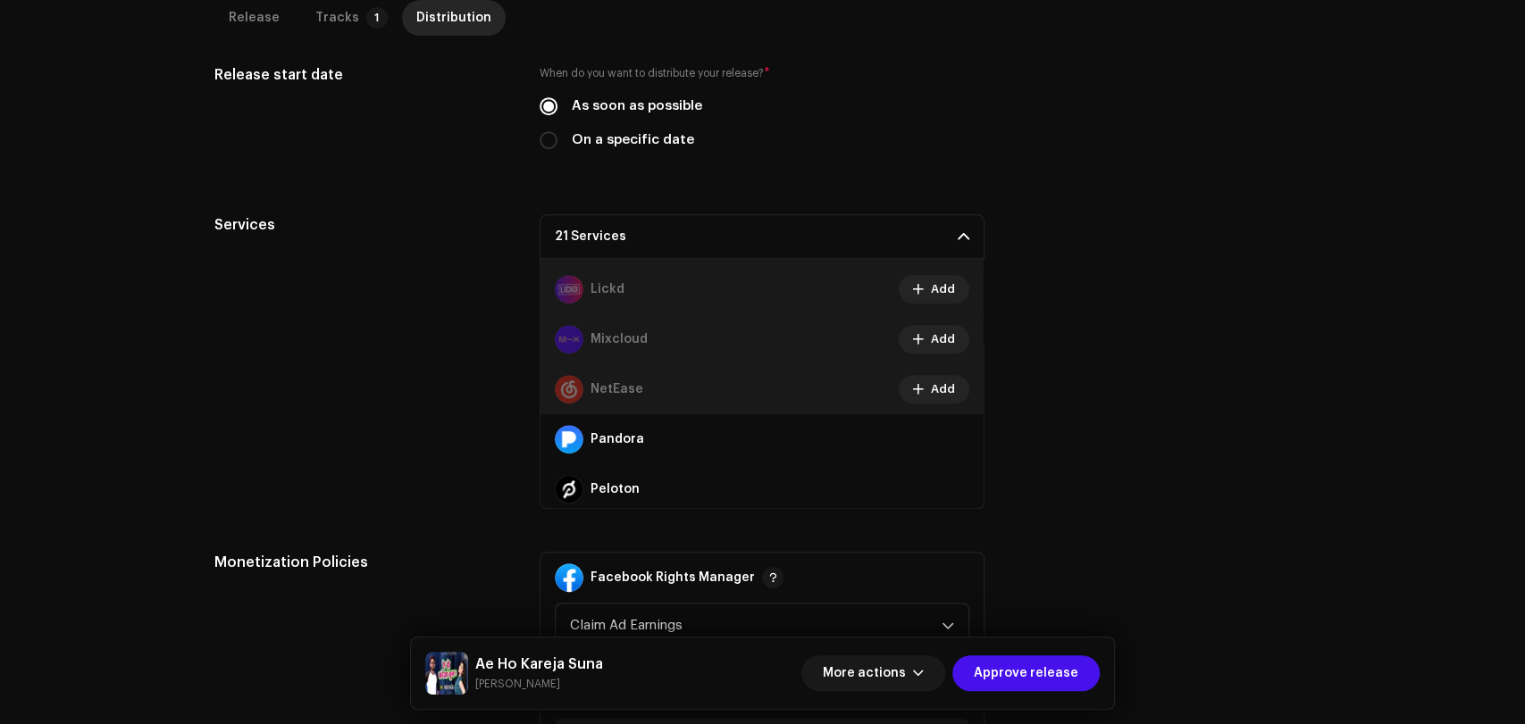
scroll to position [694, 0]
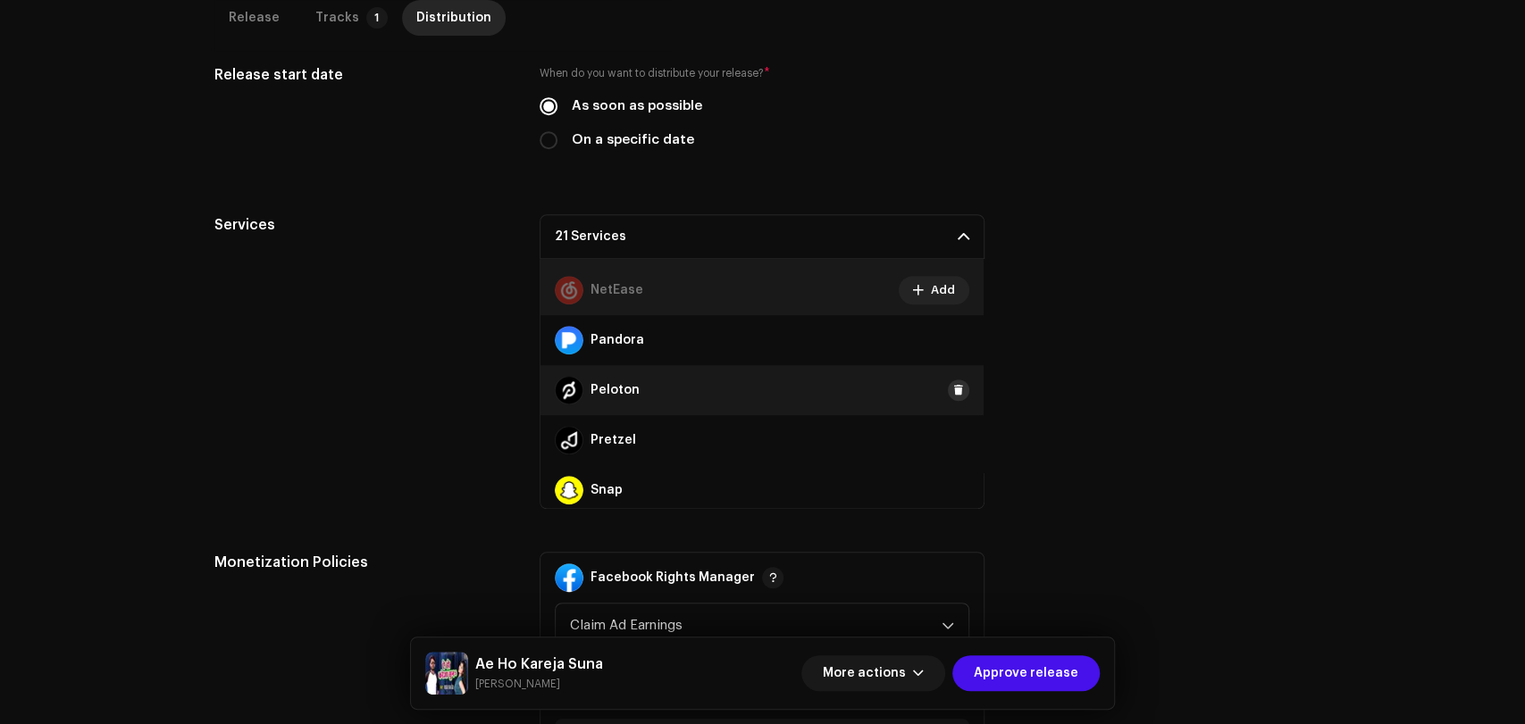
click at [948, 389] on button at bounding box center [958, 390] width 21 height 21
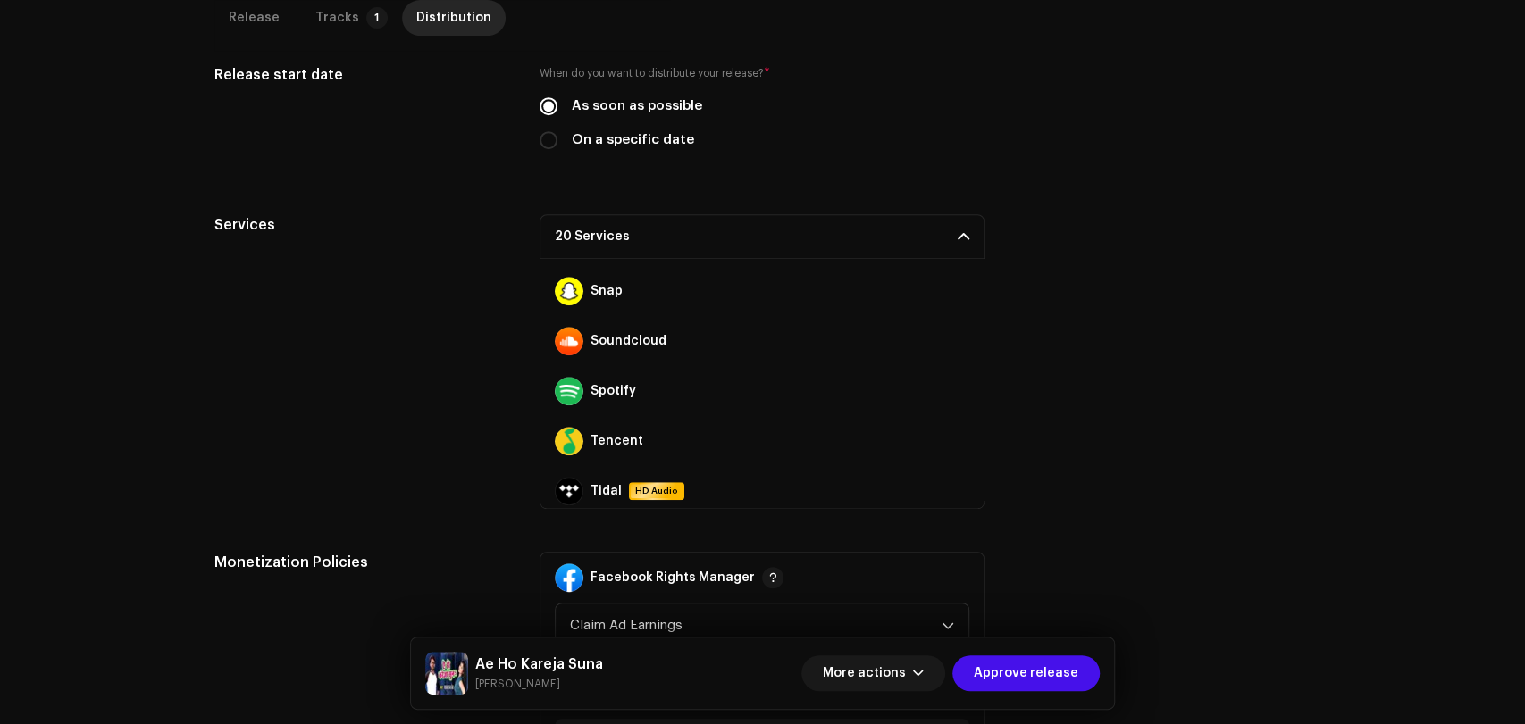
scroll to position [992, 0]
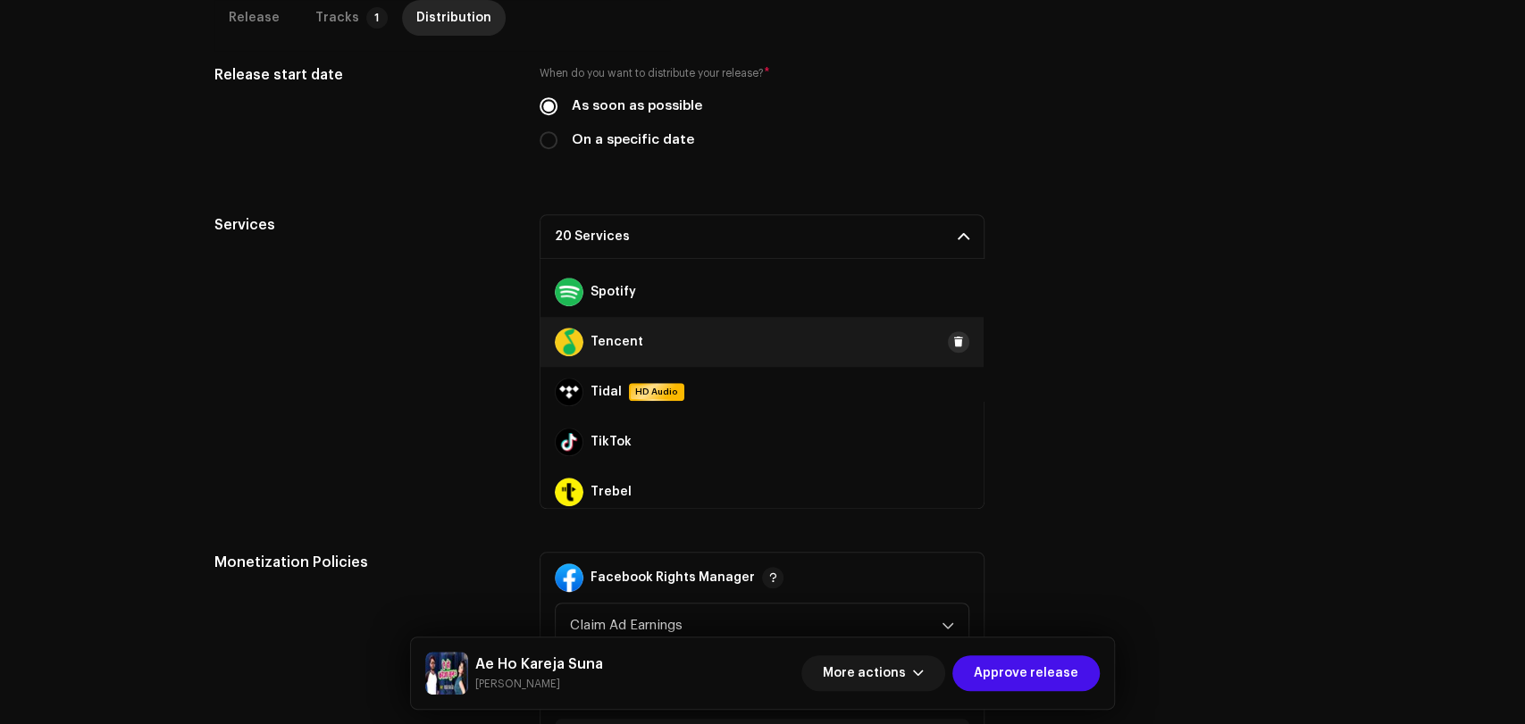
click at [953, 339] on span at bounding box center [958, 342] width 11 height 14
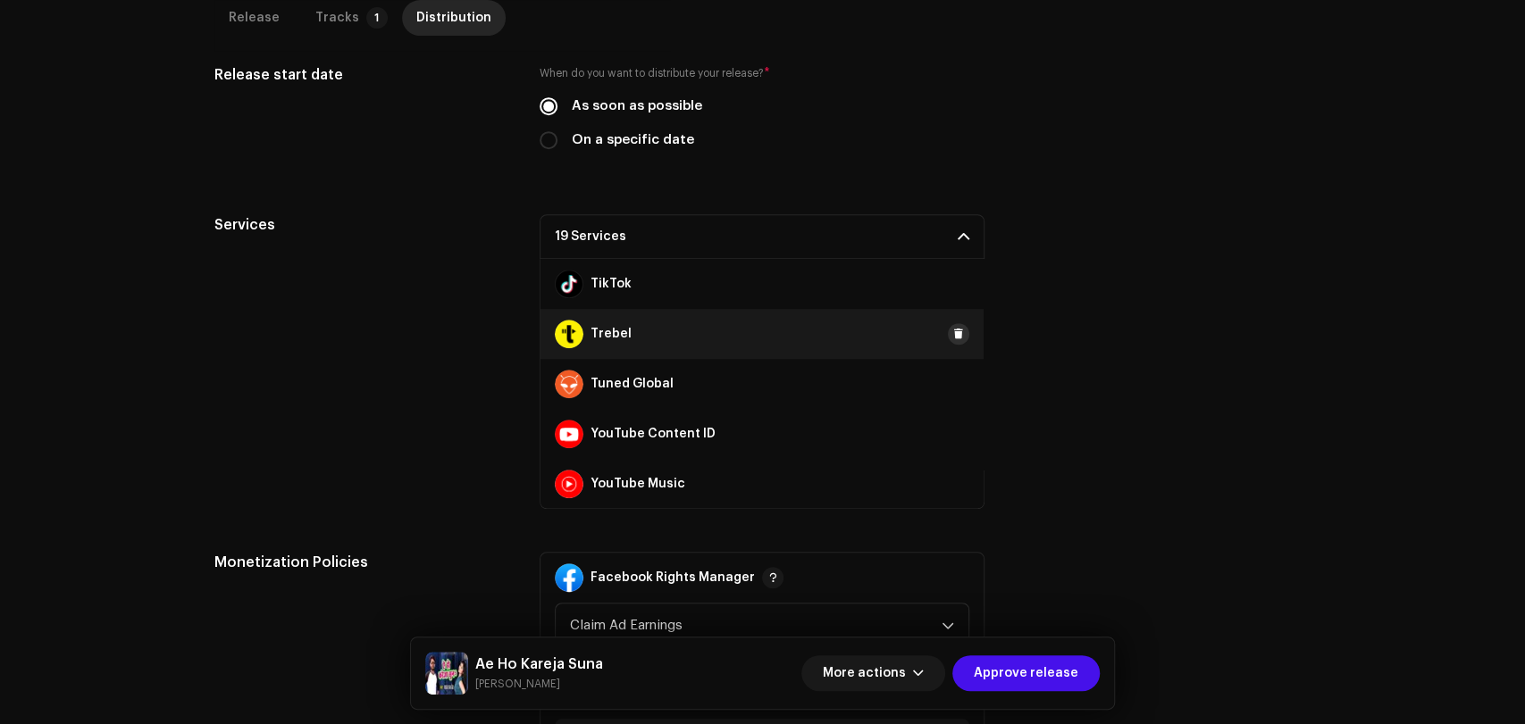
click at [953, 338] on span at bounding box center [958, 334] width 11 height 14
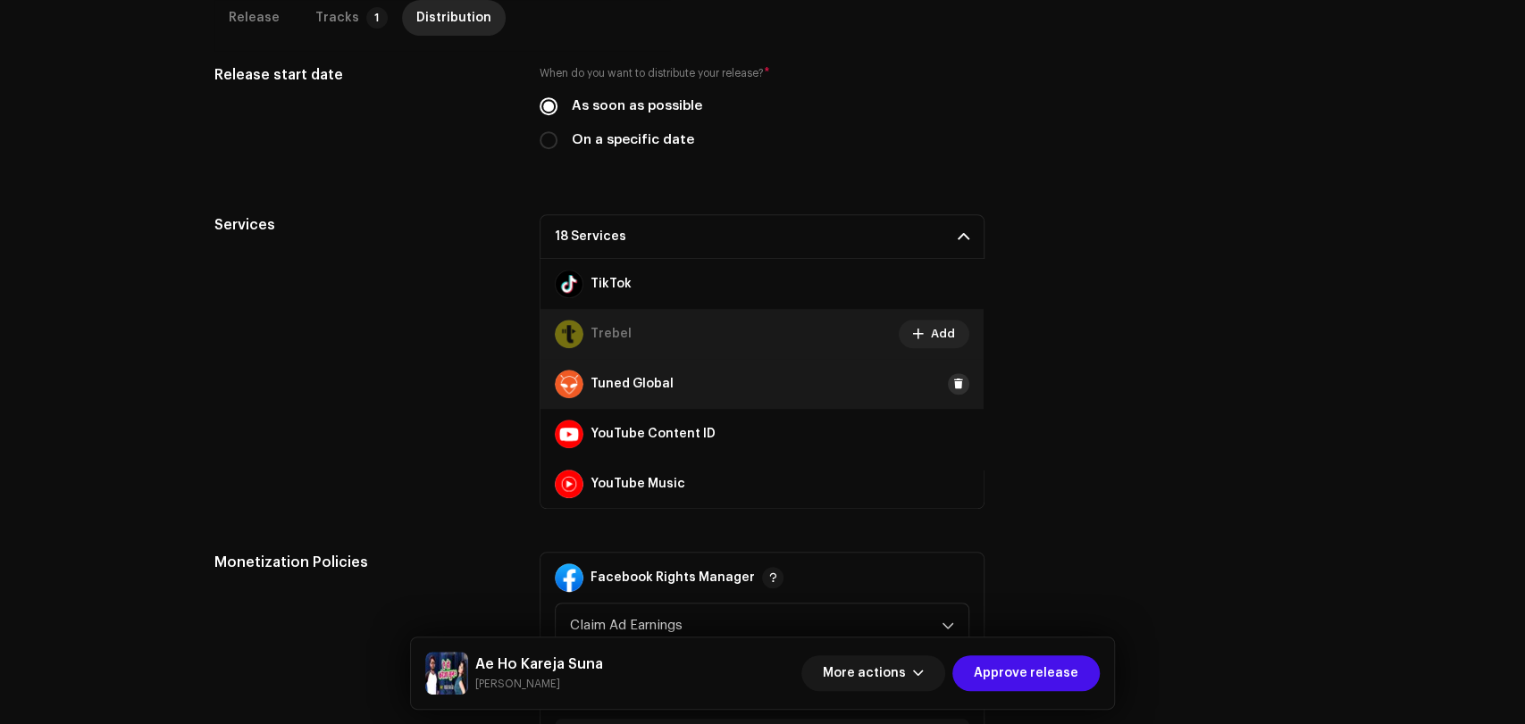
click at [953, 380] on span at bounding box center [958, 384] width 11 height 14
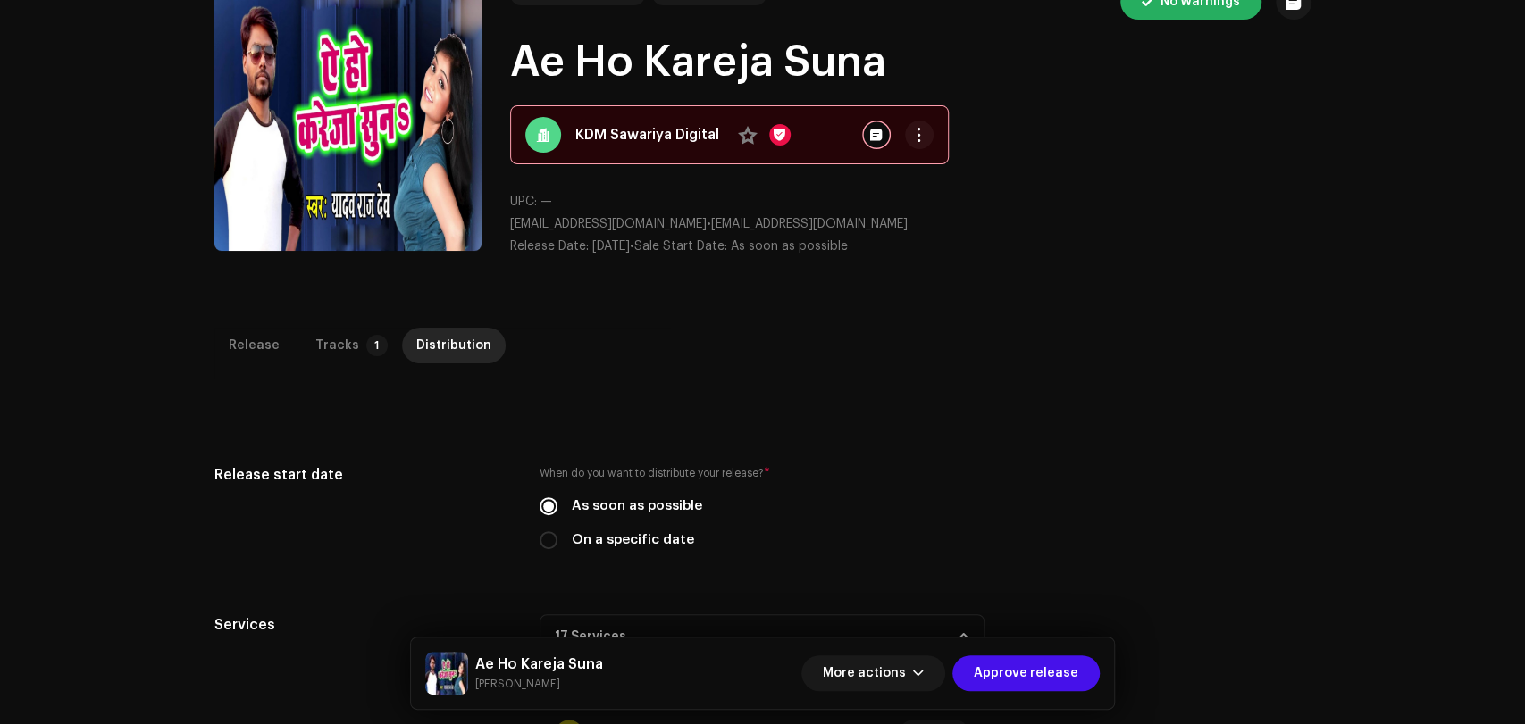
scroll to position [36, 0]
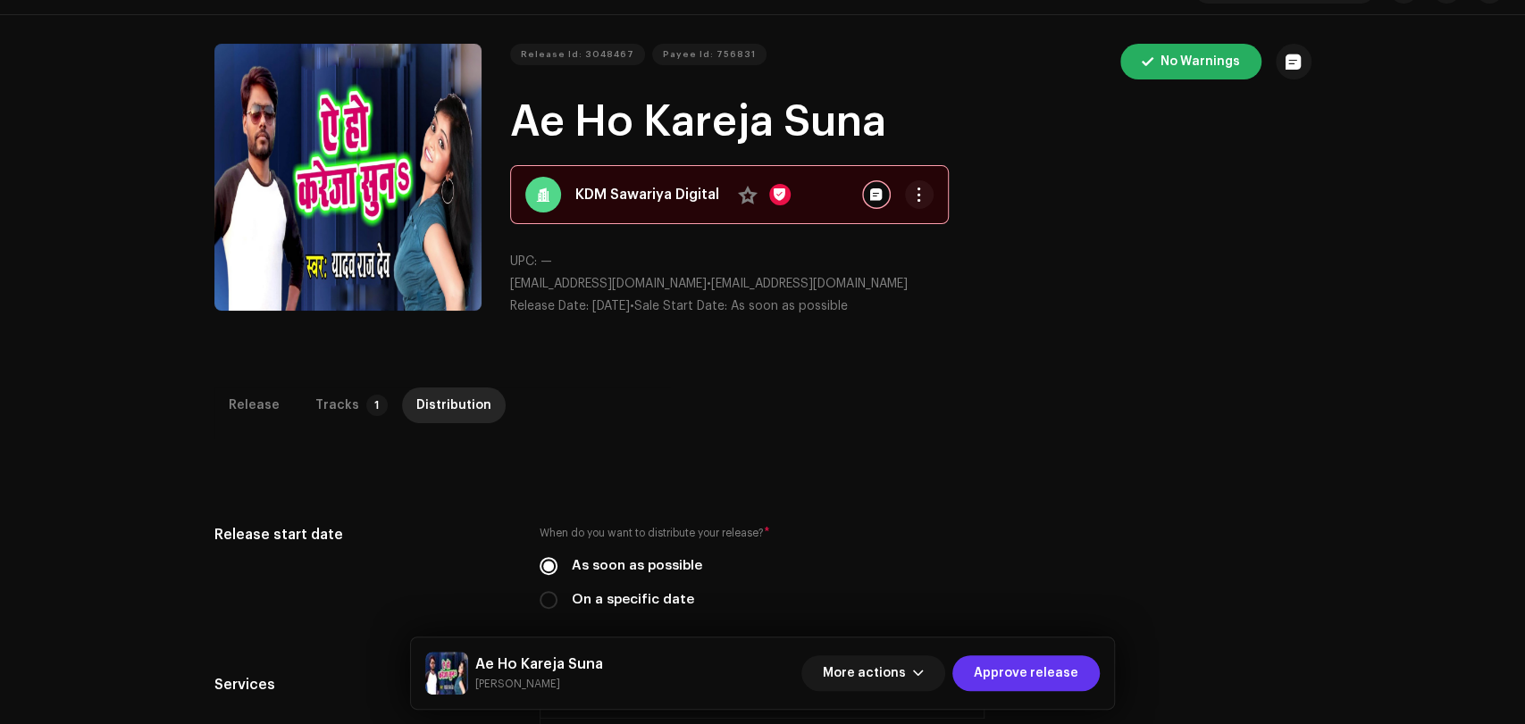
click at [1039, 668] on span "Approve release" at bounding box center [1026, 674] width 105 height 36
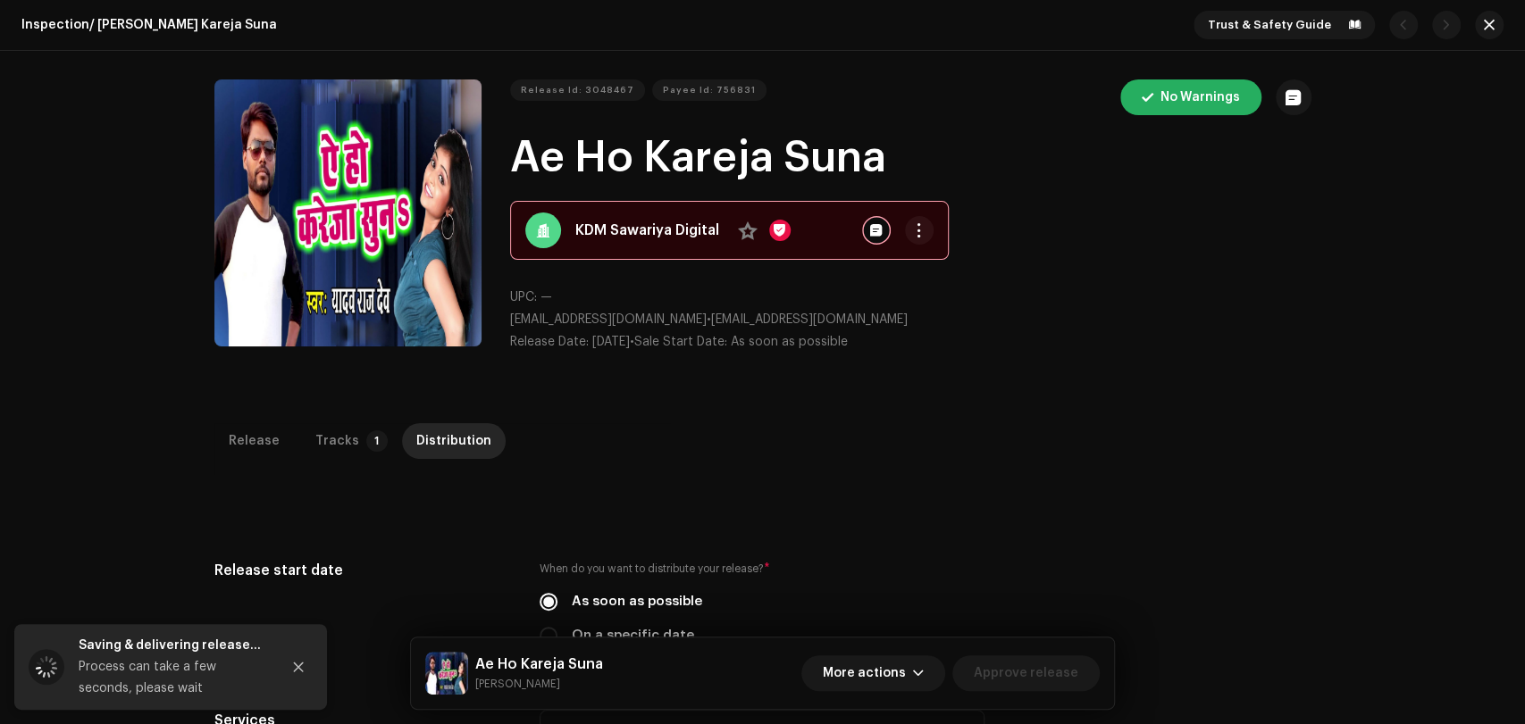
scroll to position [0, 0]
